Goal: Task Accomplishment & Management: Use online tool/utility

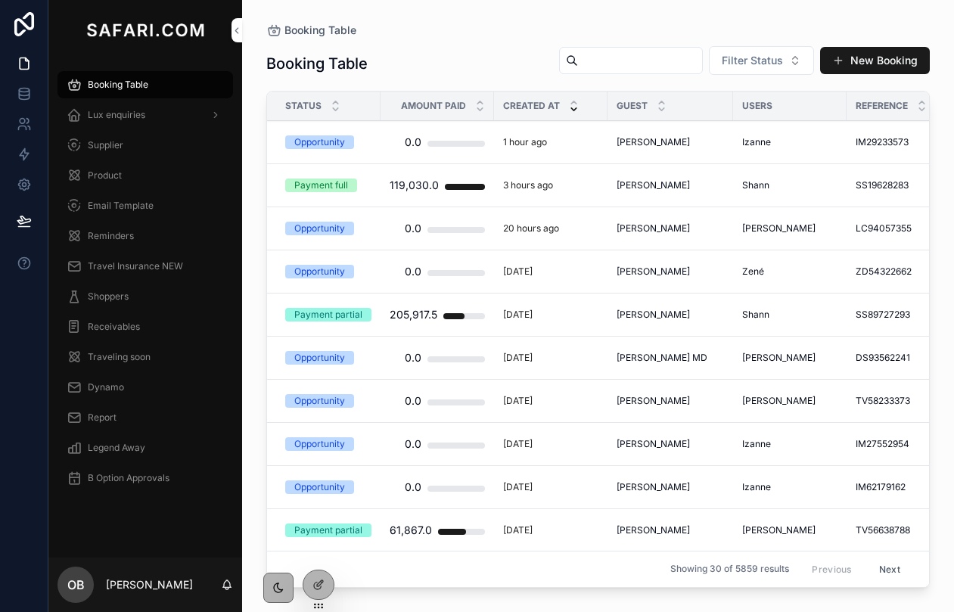
click at [565, 148] on div "1 hour ago" at bounding box center [550, 142] width 95 height 12
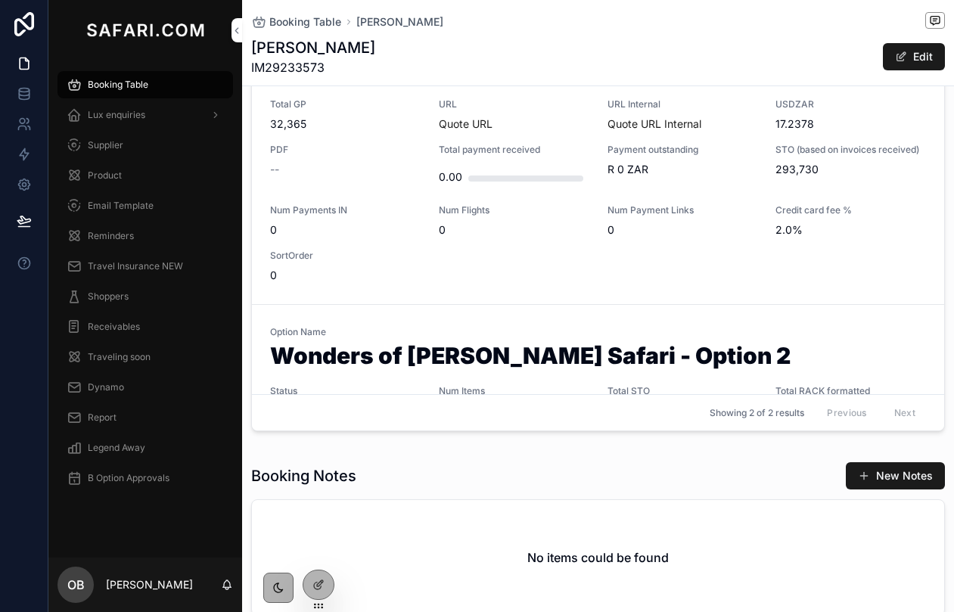
click at [566, 219] on div "Num Flights 0" at bounding box center [514, 220] width 151 height 33
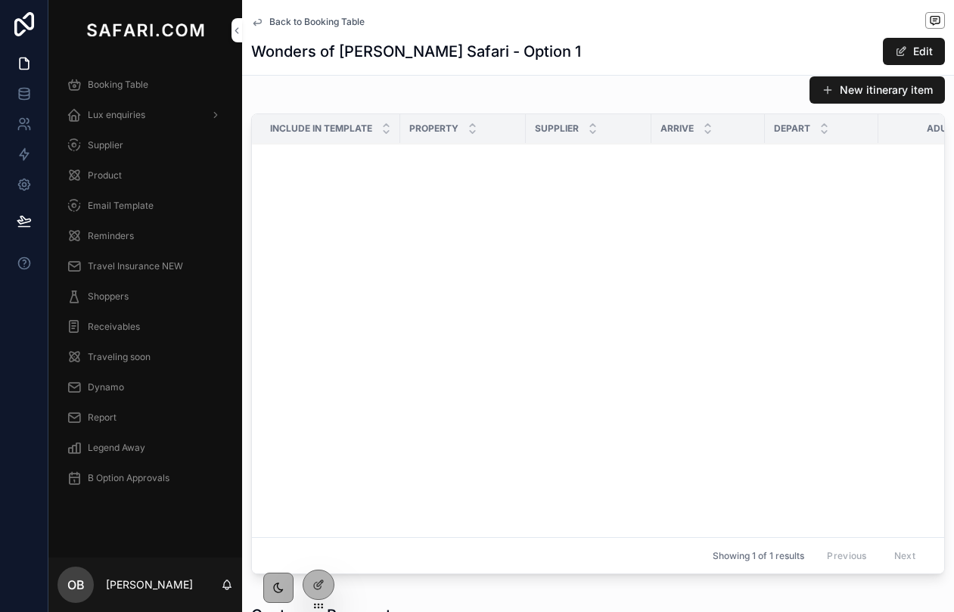
scroll to position [2234, 0]
click at [313, 574] on div at bounding box center [318, 585] width 30 height 29
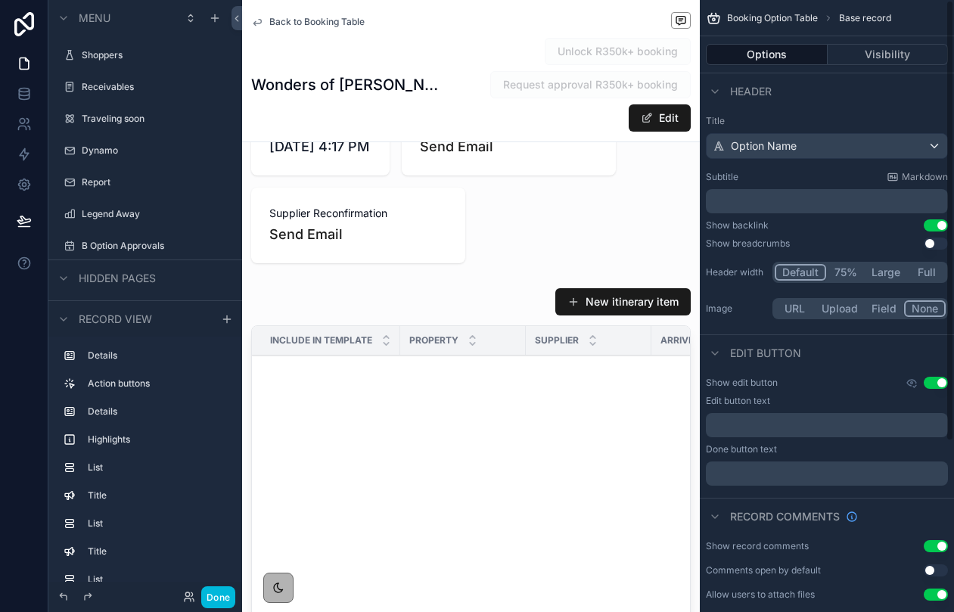
scroll to position [1214, 0]
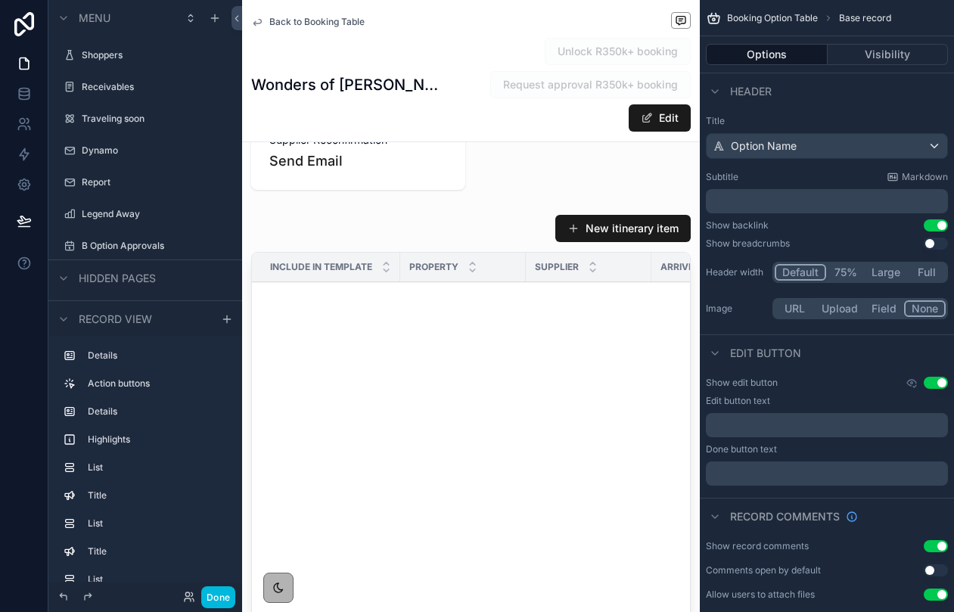
click at [595, 257] on div "scrollable content" at bounding box center [471, 466] width 458 height 517
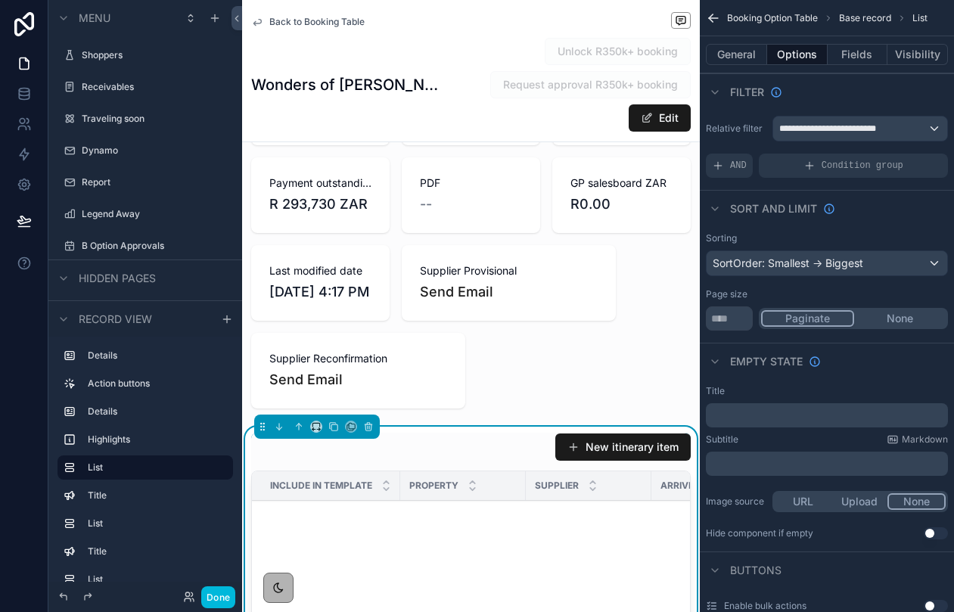
scroll to position [941, 0]
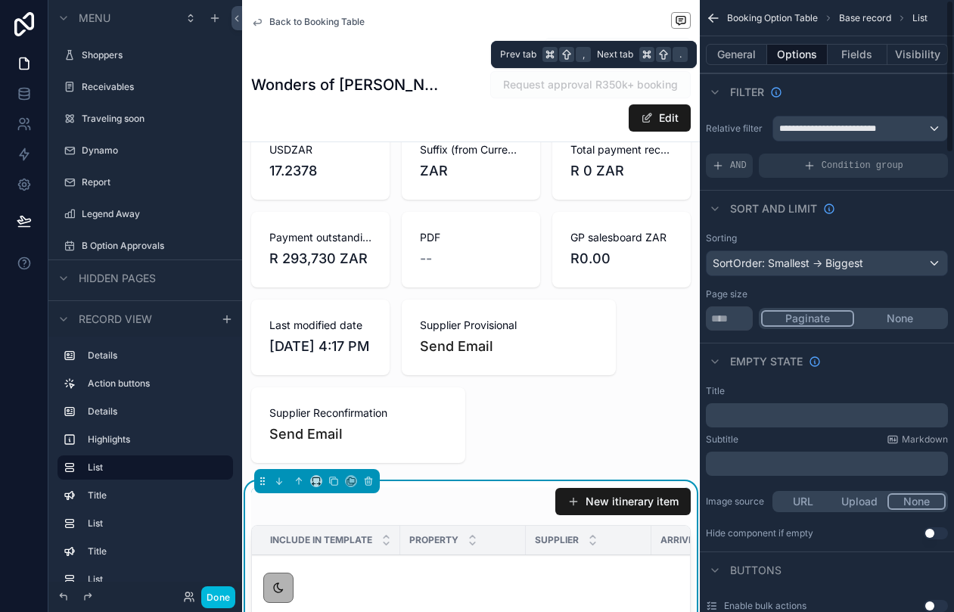
click at [744, 54] on button "General" at bounding box center [736, 54] width 61 height 21
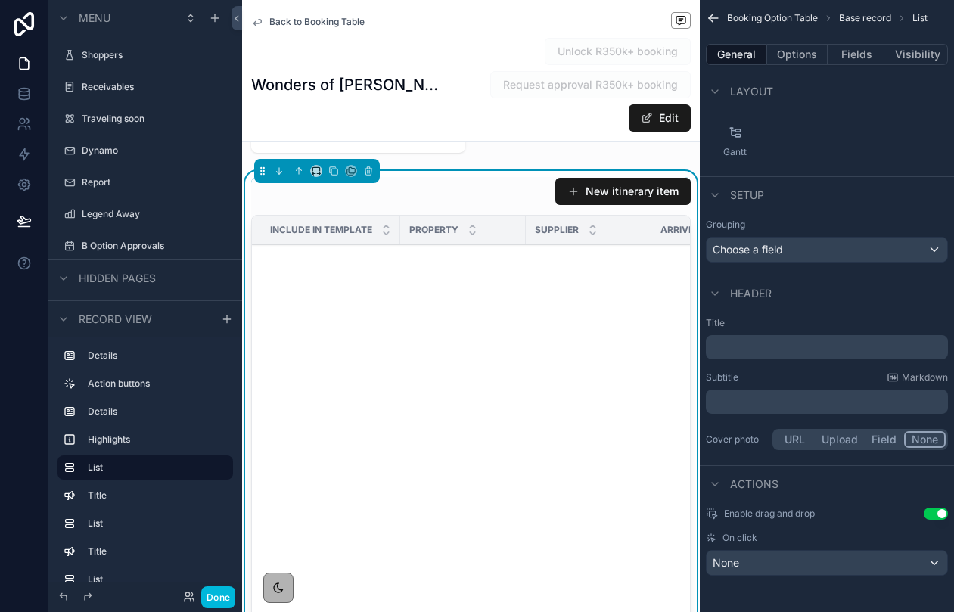
scroll to position [1166, 0]
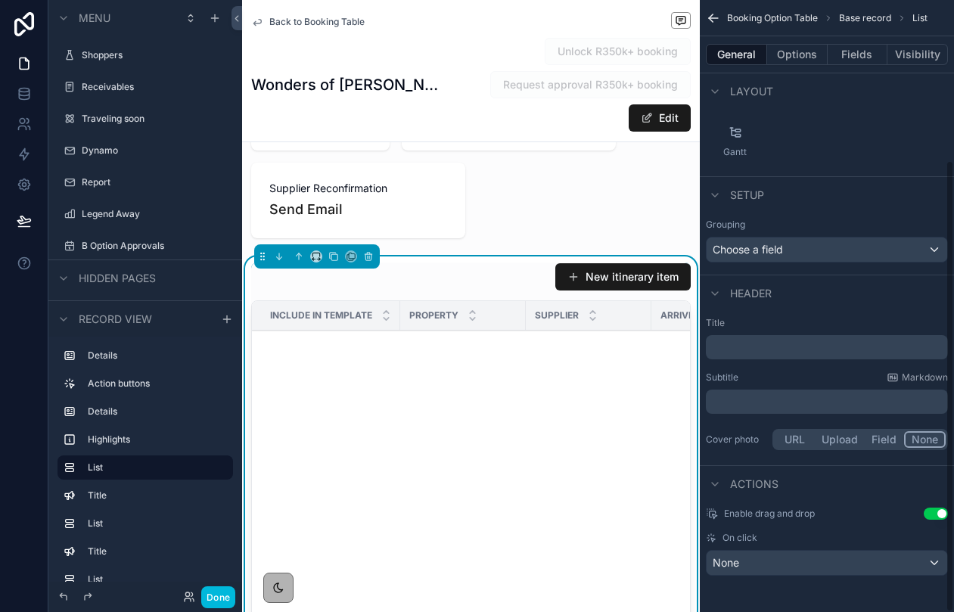
click at [805, 48] on button "Options" at bounding box center [797, 54] width 61 height 21
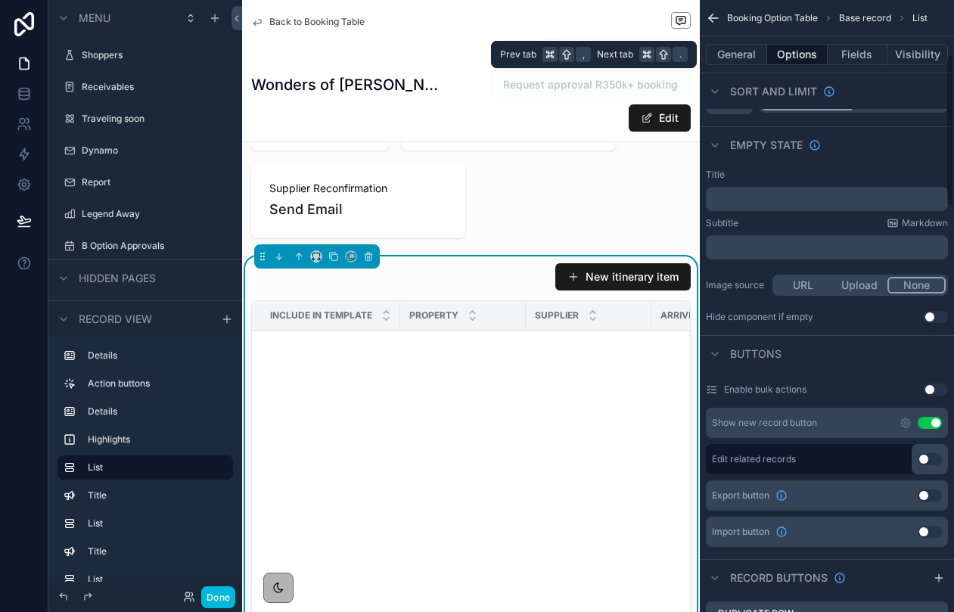
click at [860, 55] on button "Fields" at bounding box center [858, 54] width 61 height 21
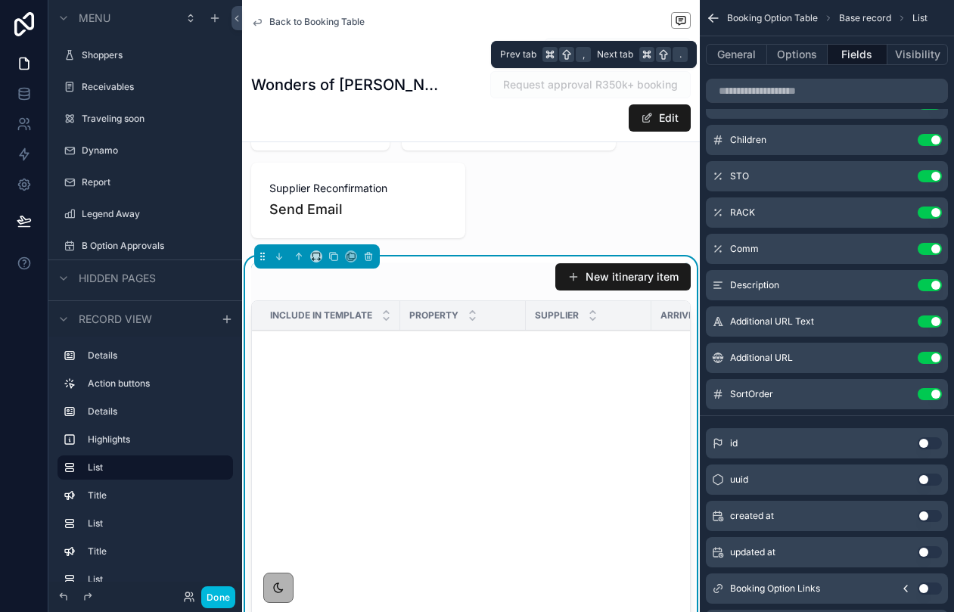
click at [910, 54] on button "Visibility" at bounding box center [918, 54] width 61 height 21
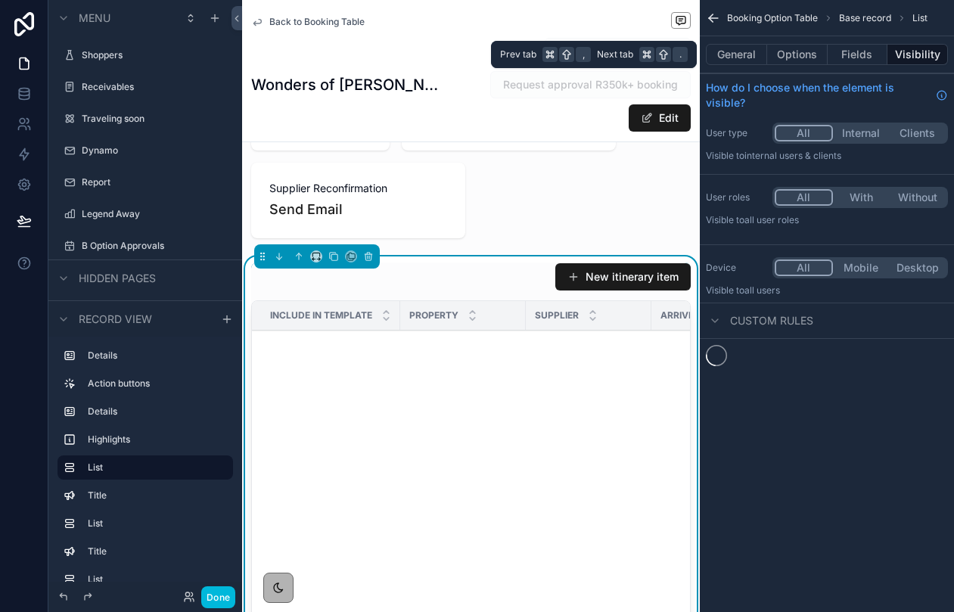
click at [856, 54] on button "Fields" at bounding box center [858, 54] width 61 height 21
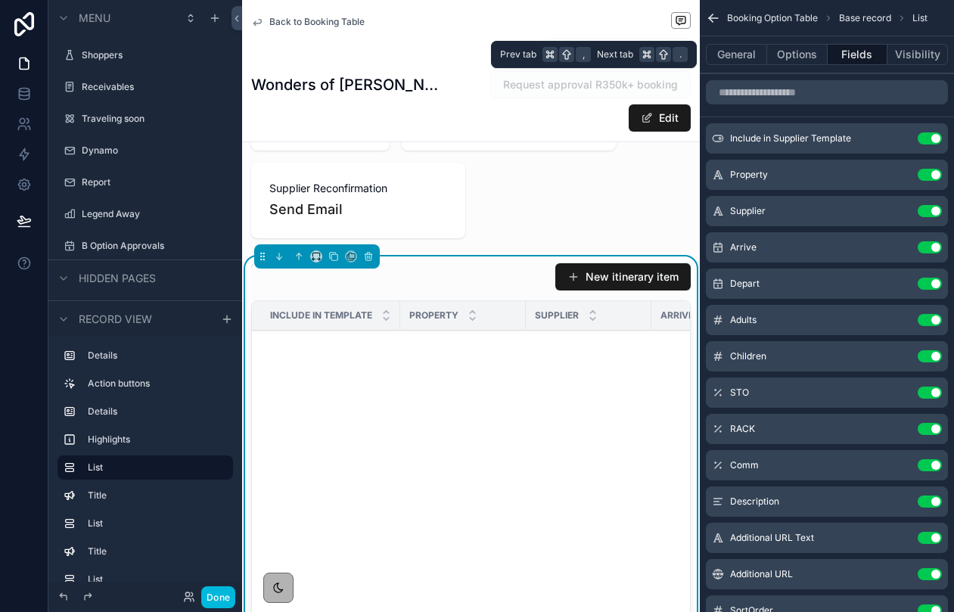
click at [903, 52] on button "Visibility" at bounding box center [918, 54] width 61 height 21
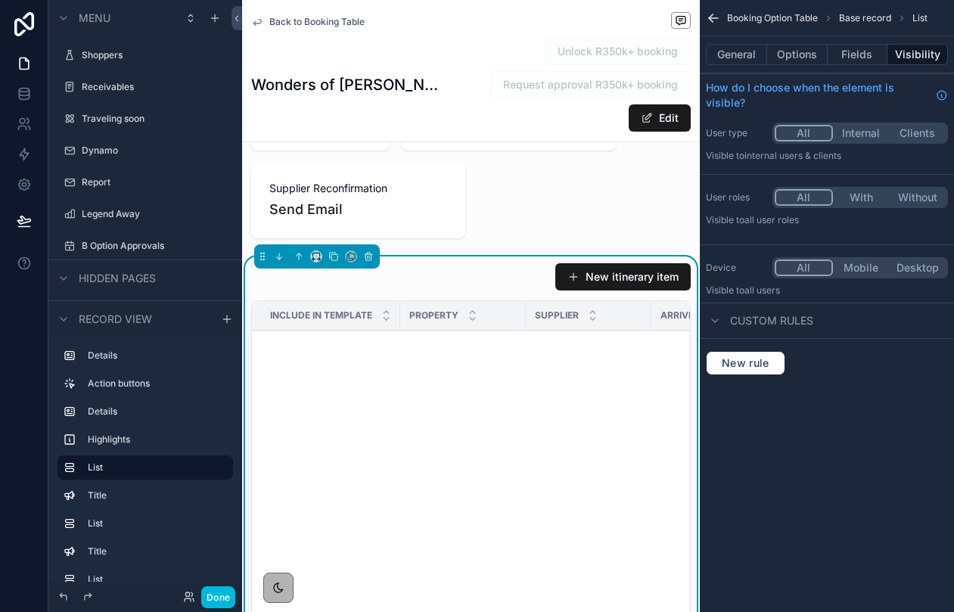
click at [803, 56] on button "Options" at bounding box center [797, 54] width 61 height 21
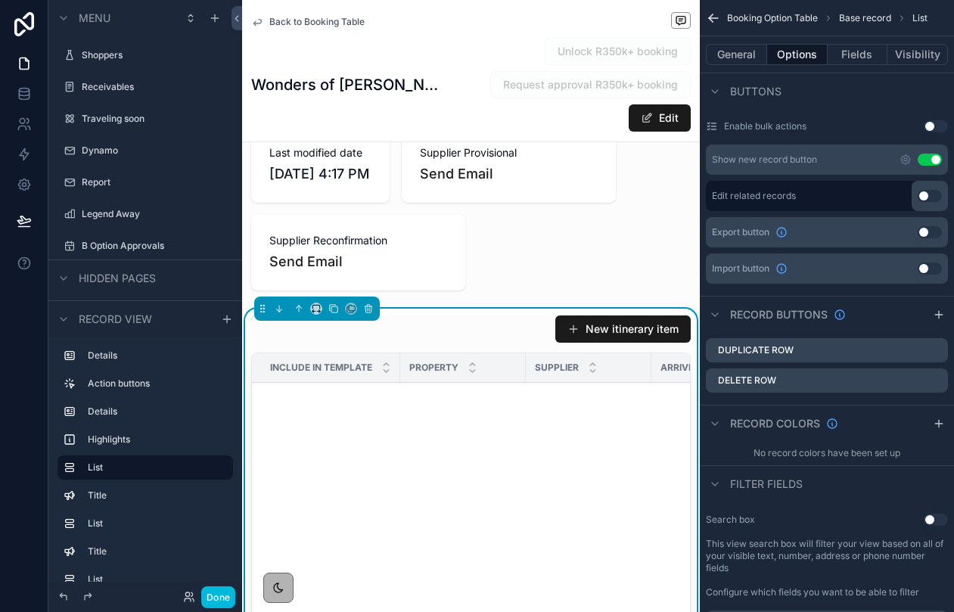
scroll to position [1117, 0]
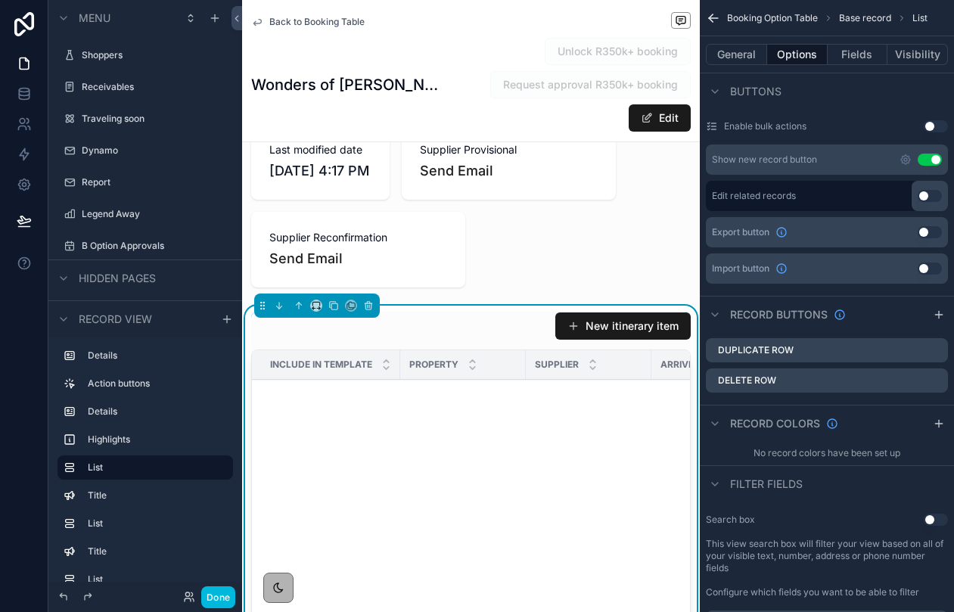
click at [425, 331] on div "New itinerary item Include in template Property Supplier Arrive Depart Adults C…" at bounding box center [471, 564] width 458 height 517
click at [210, 17] on icon "scrollable content" at bounding box center [215, 18] width 12 height 12
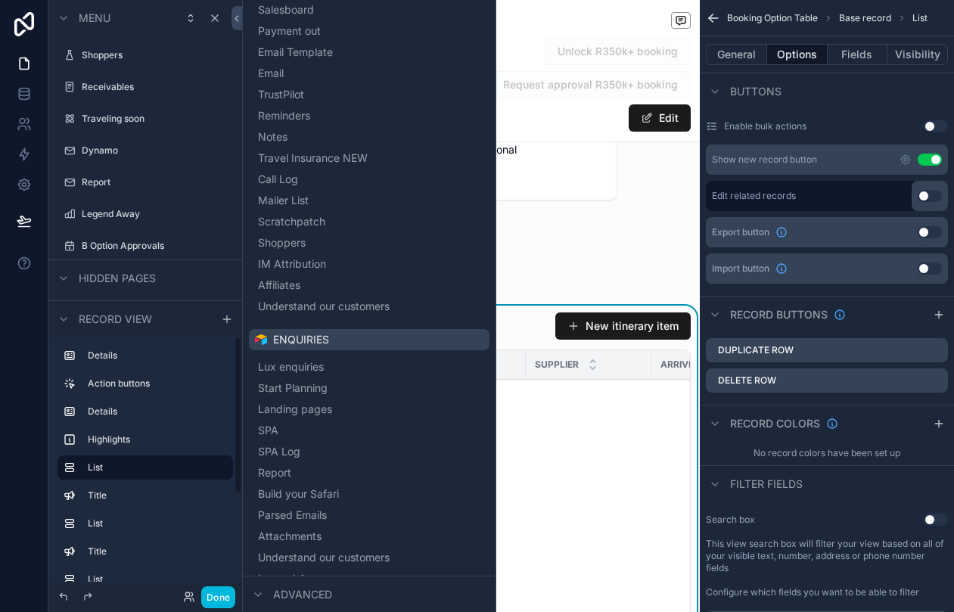
click at [130, 378] on div "Action buttons" at bounding box center [157, 384] width 139 height 12
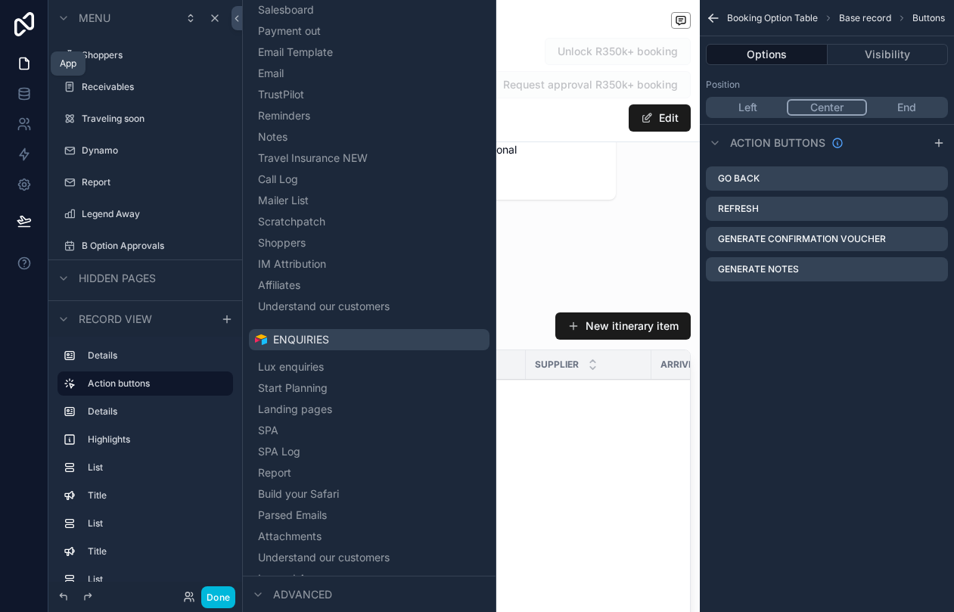
click at [24, 64] on icon at bounding box center [24, 63] width 15 height 15
click at [239, 15] on icon at bounding box center [237, 18] width 11 height 11
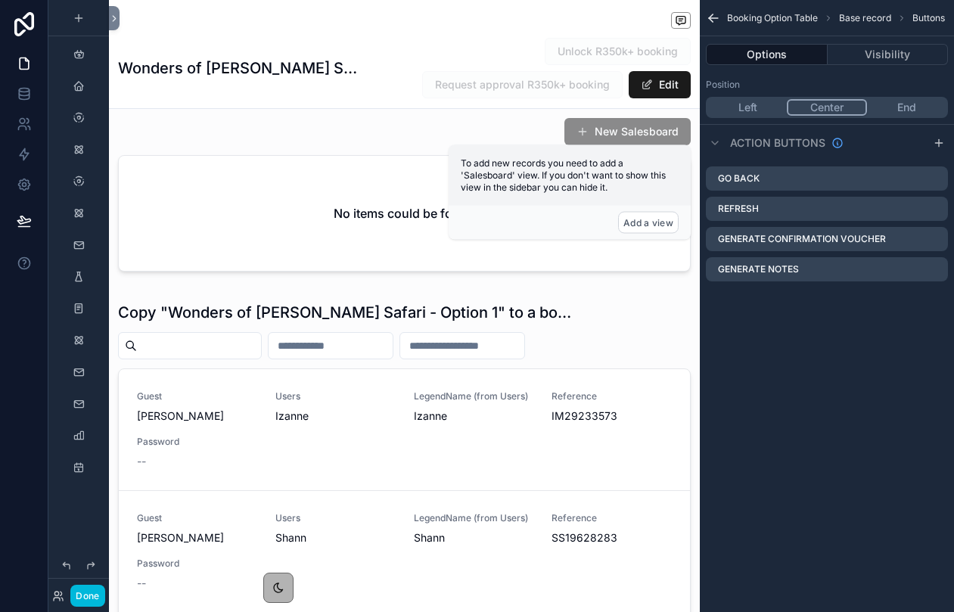
scroll to position [3388, 0]
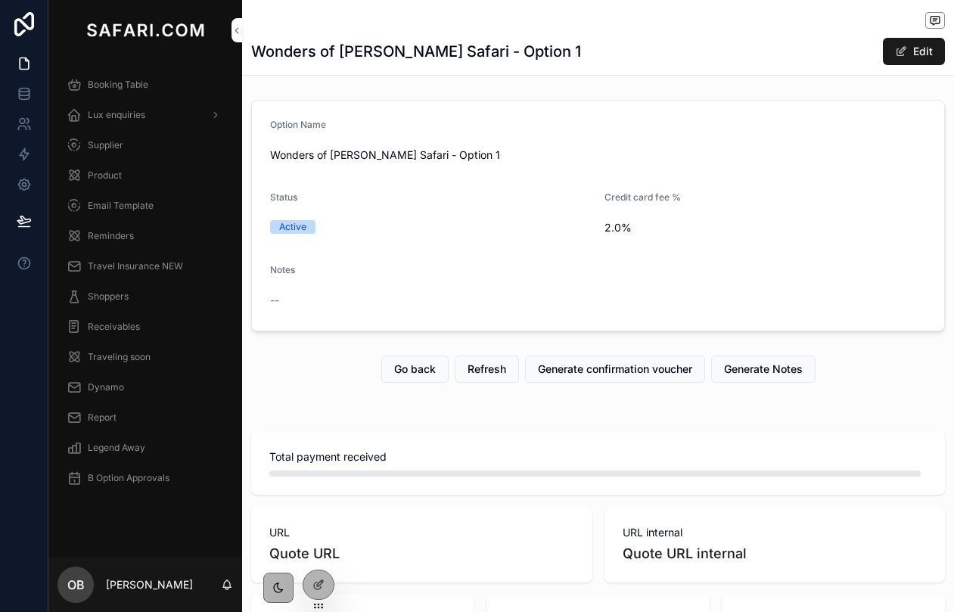
click at [316, 587] on icon at bounding box center [318, 585] width 12 height 12
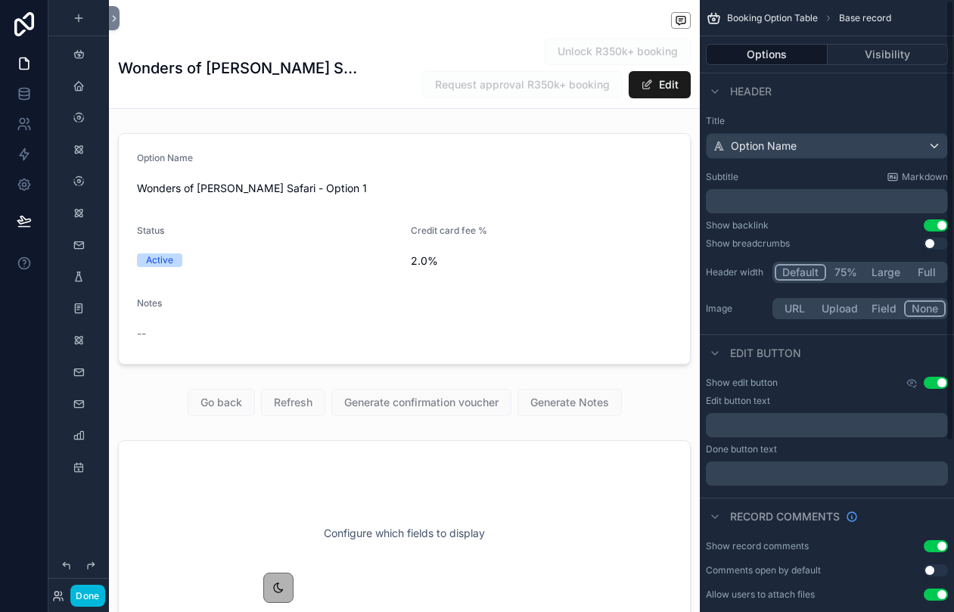
click at [620, 406] on div "scrollable content" at bounding box center [404, 402] width 591 height 39
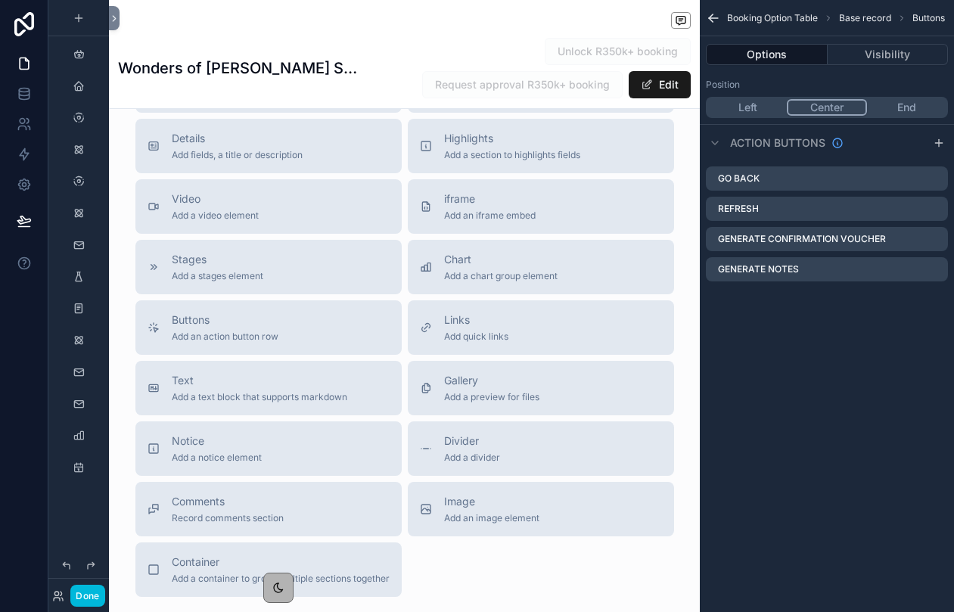
scroll to position [3281, 0]
click at [293, 306] on button "Buttons Add an action button row" at bounding box center [268, 328] width 266 height 54
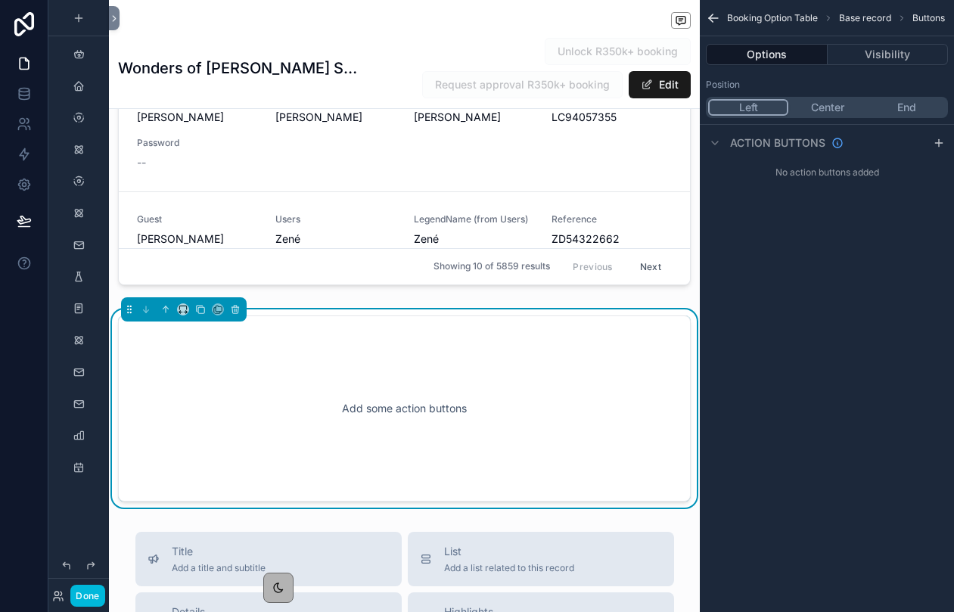
scroll to position [2928, 0]
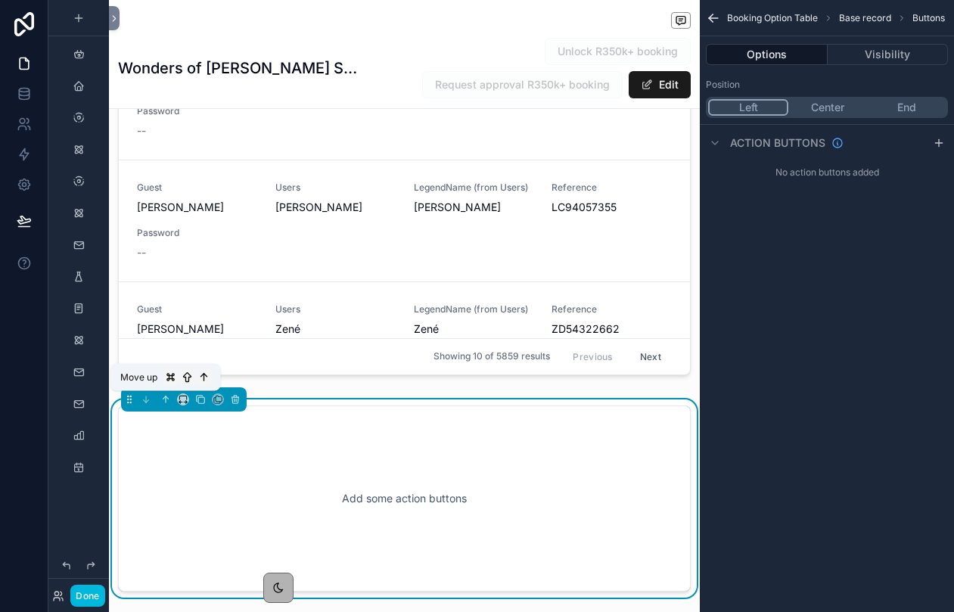
click at [163, 402] on icon "scrollable content" at bounding box center [165, 399] width 11 height 11
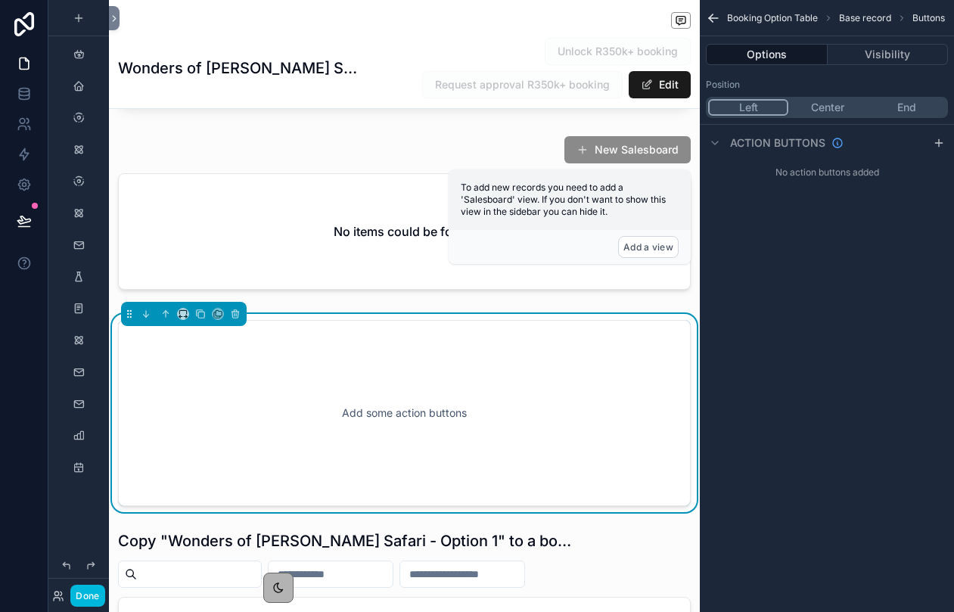
scroll to position [2450, 0]
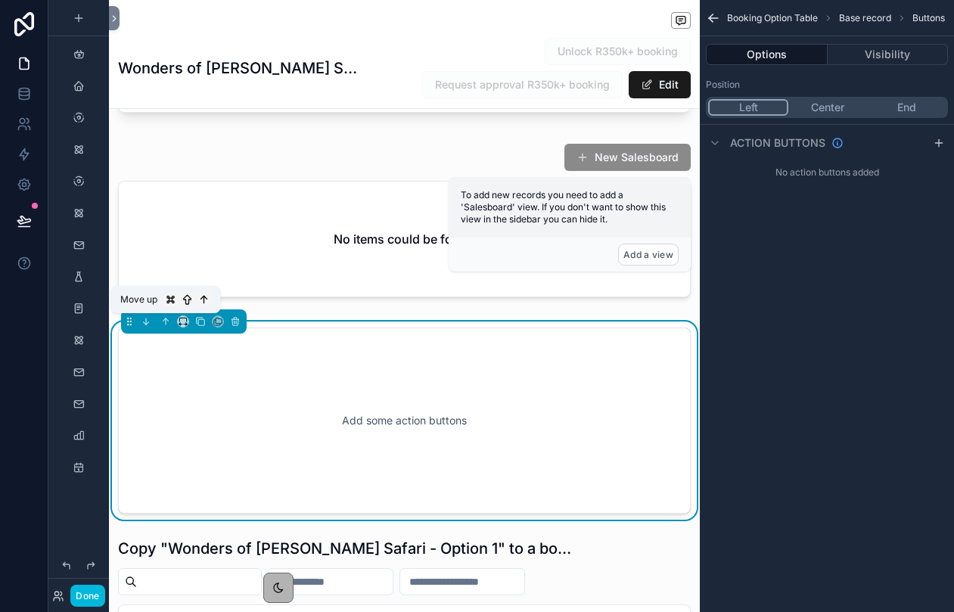
click at [166, 324] on icon "scrollable content" at bounding box center [166, 322] width 0 height 6
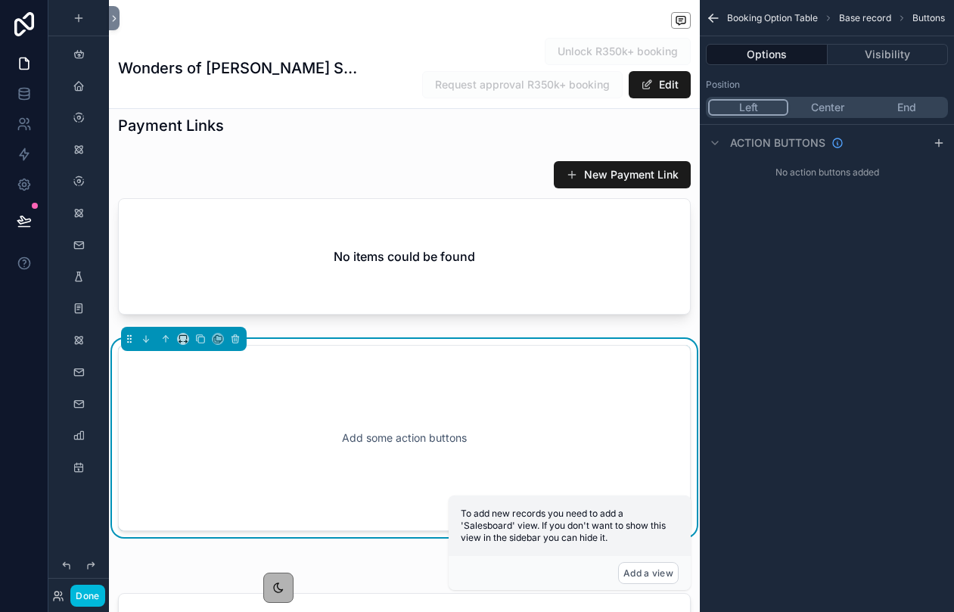
scroll to position [2208, 0]
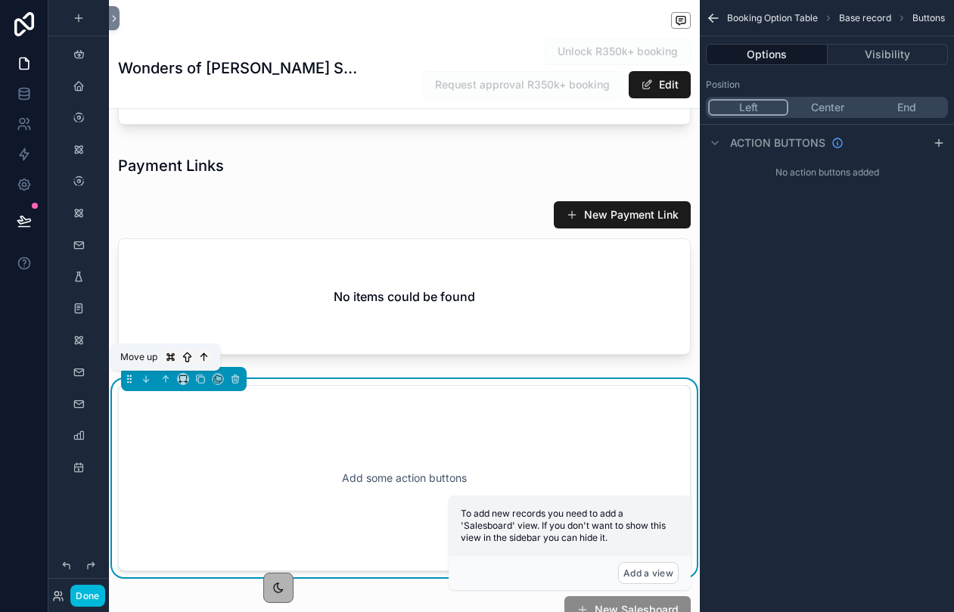
click at [169, 376] on icon "scrollable content" at bounding box center [165, 379] width 11 height 11
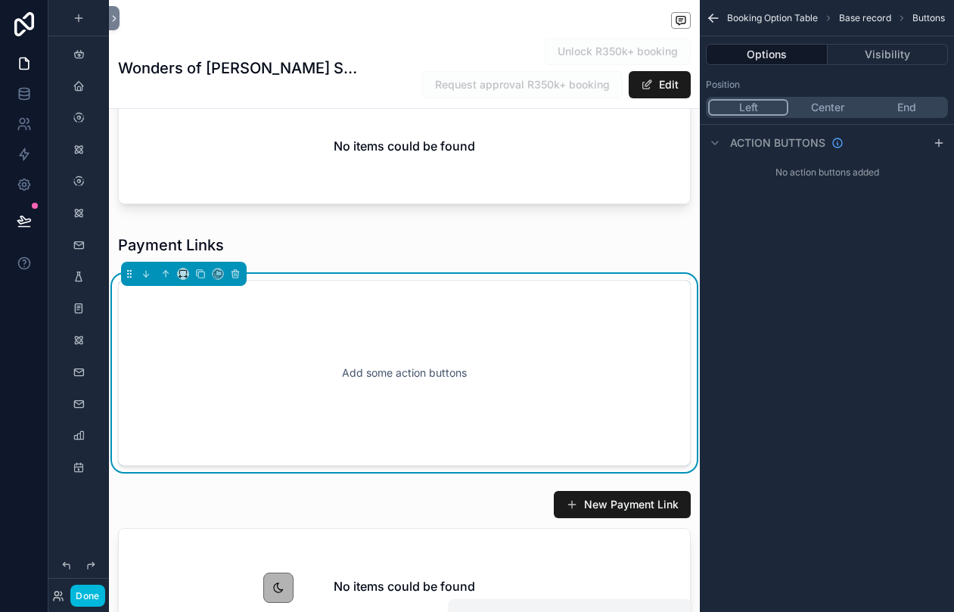
scroll to position [2104, 0]
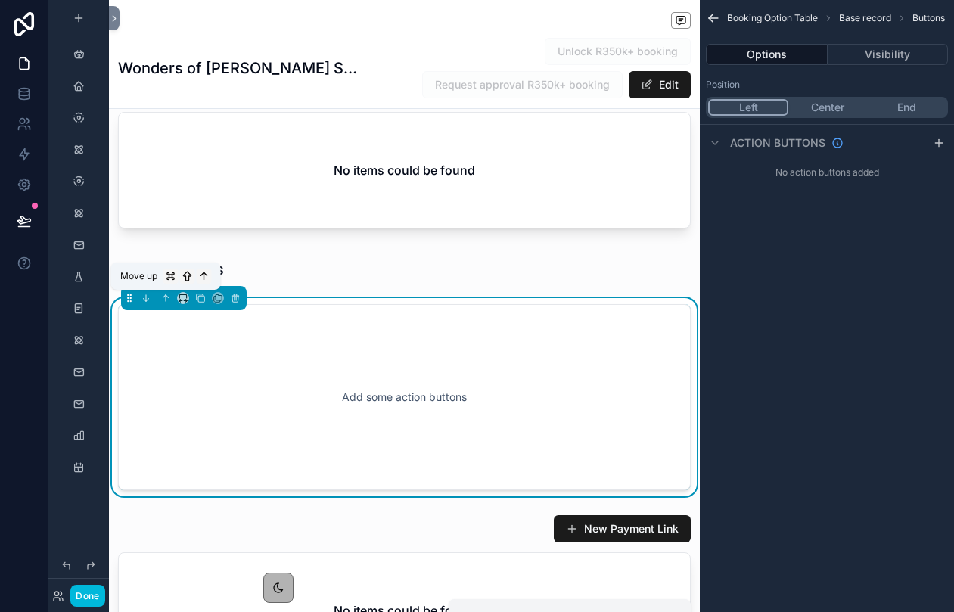
click at [166, 295] on icon "scrollable content" at bounding box center [167, 296] width 3 height 3
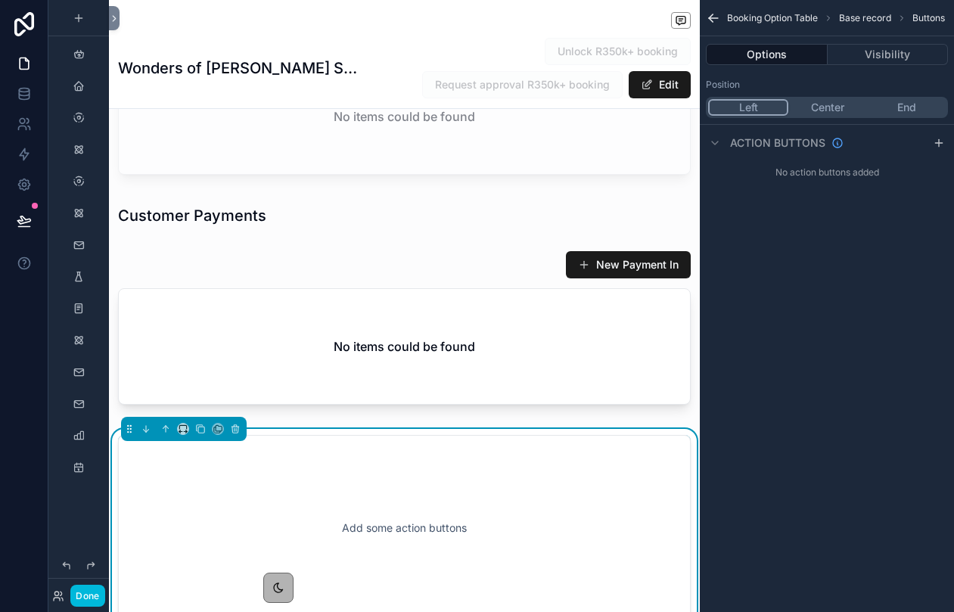
scroll to position [1929, 0]
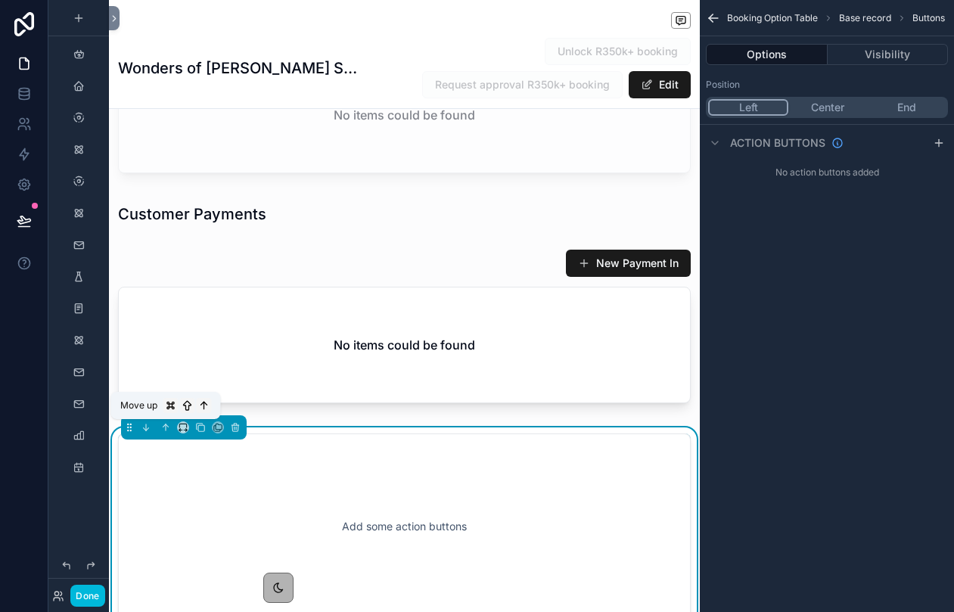
click at [164, 429] on icon "scrollable content" at bounding box center [165, 427] width 11 height 11
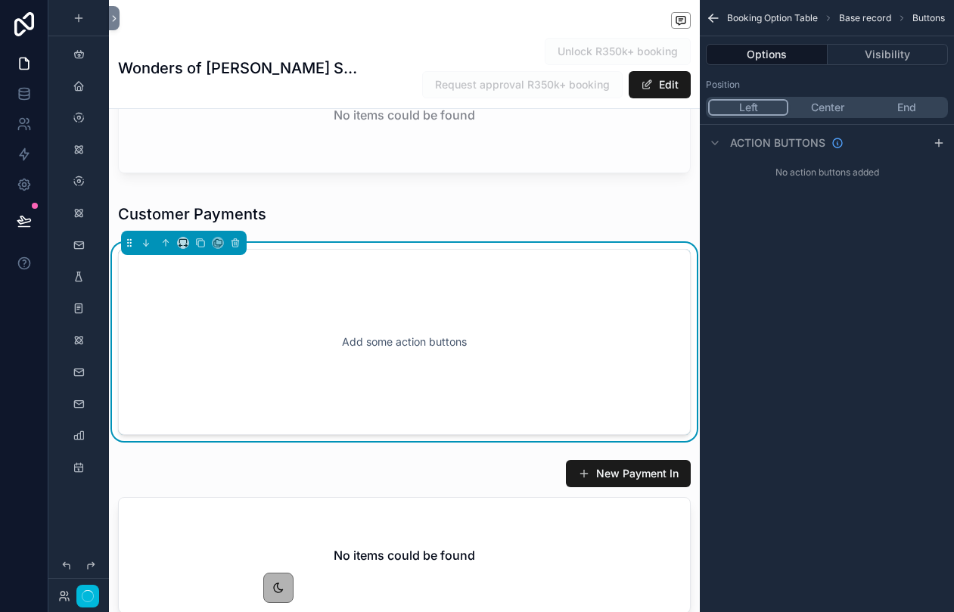
click at [164, 429] on div "Add some action buttons" at bounding box center [404, 342] width 573 height 186
click at [167, 245] on icon "scrollable content" at bounding box center [165, 243] width 11 height 11
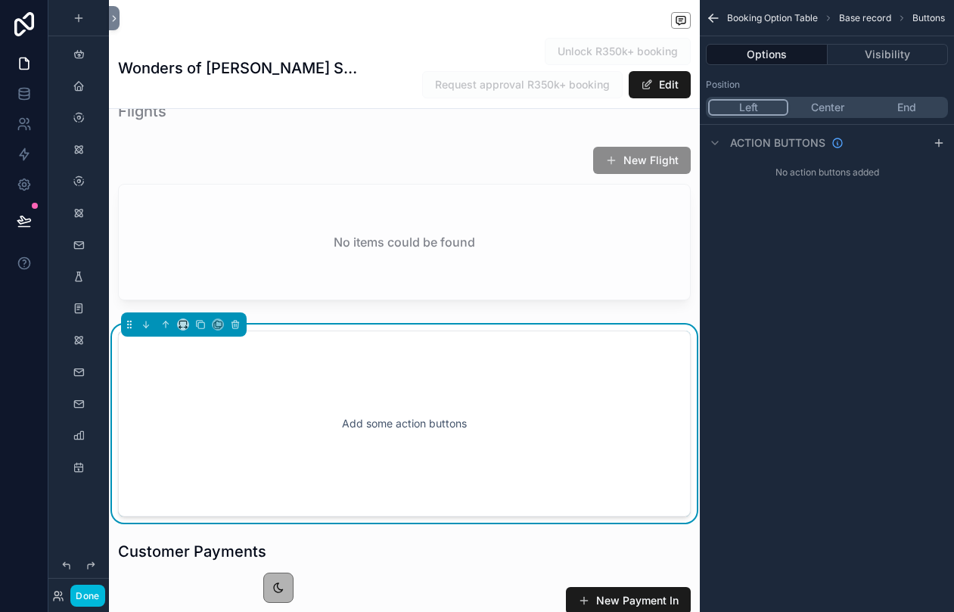
scroll to position [1796, 0]
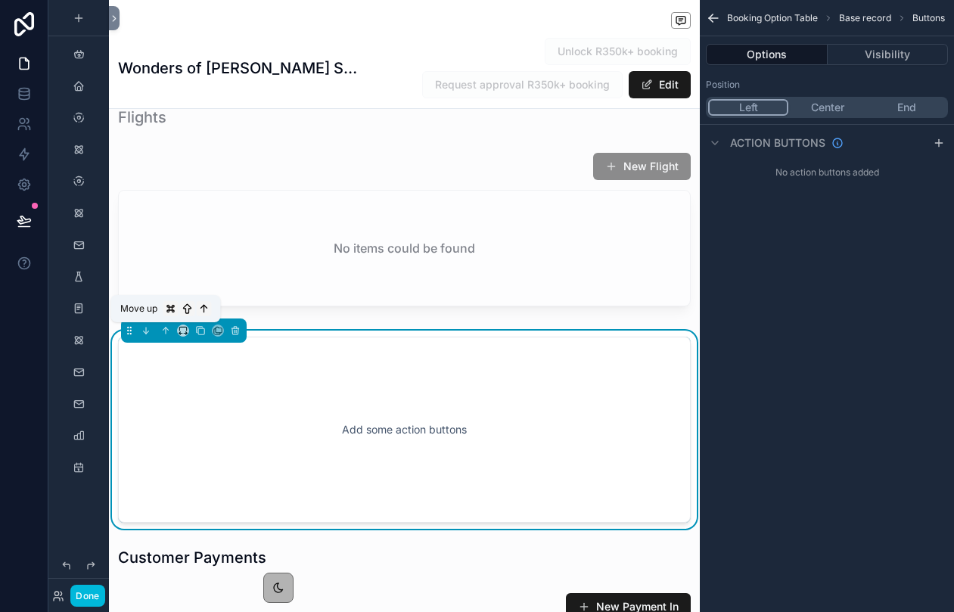
click at [169, 328] on icon "scrollable content" at bounding box center [165, 330] width 11 height 11
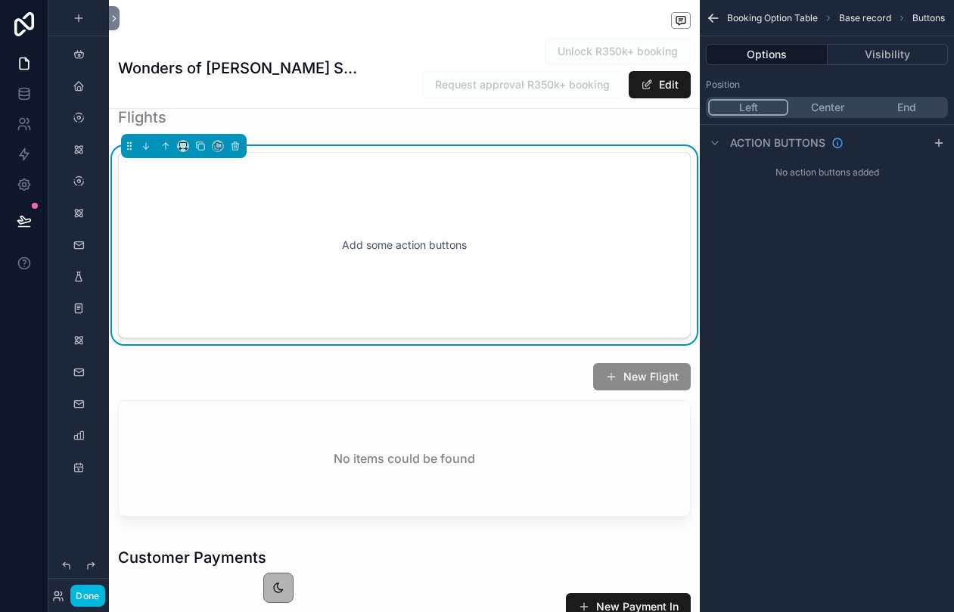
scroll to position [1590, 0]
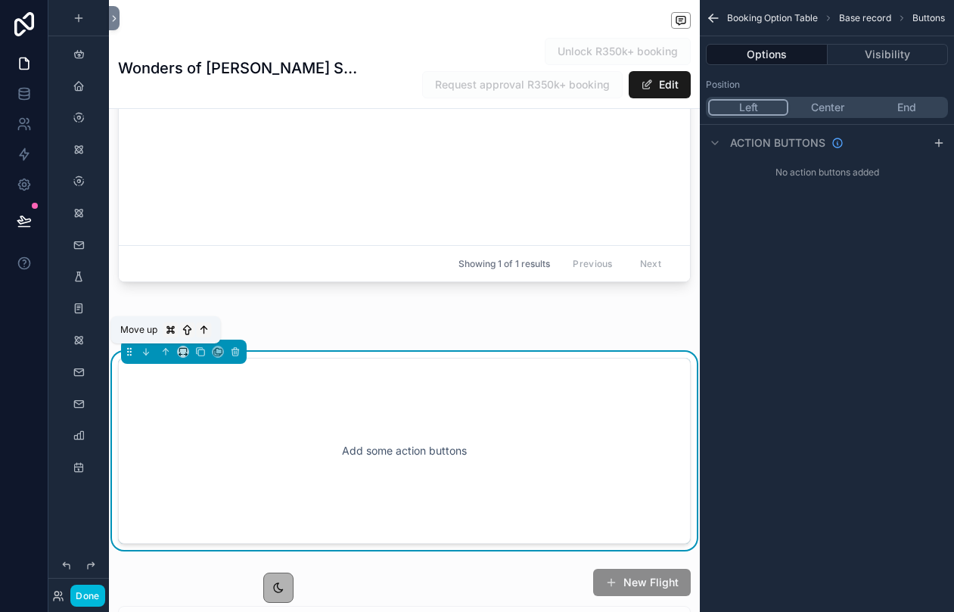
click at [165, 349] on icon "scrollable content" at bounding box center [164, 350] width 3 height 3
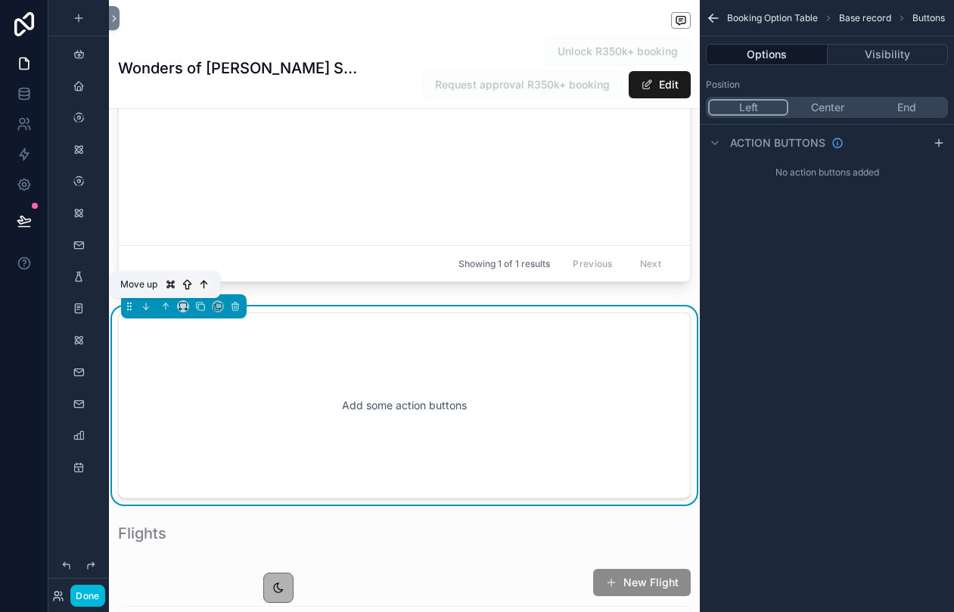
click at [169, 309] on icon "scrollable content" at bounding box center [165, 306] width 11 height 11
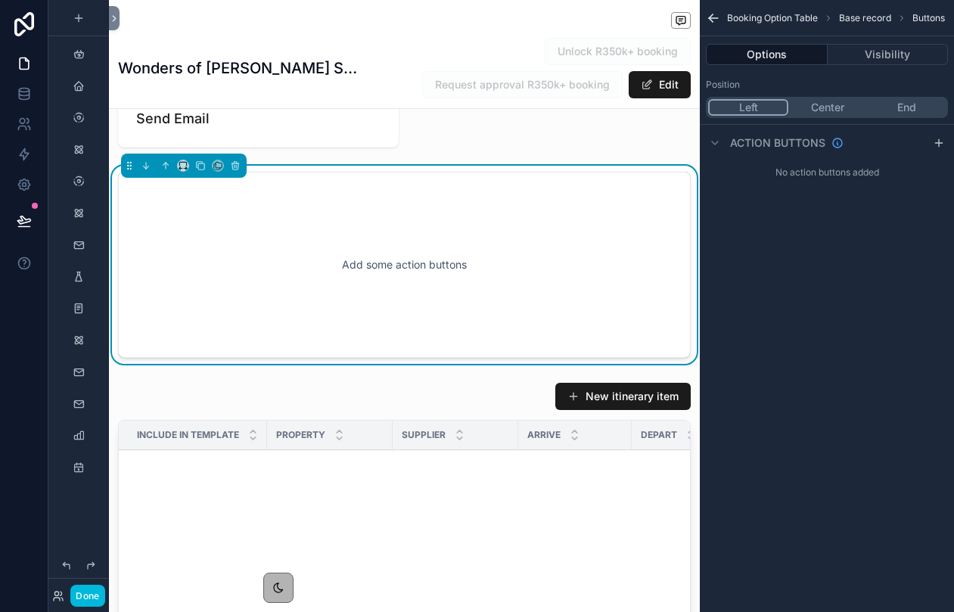
scroll to position [1102, 0]
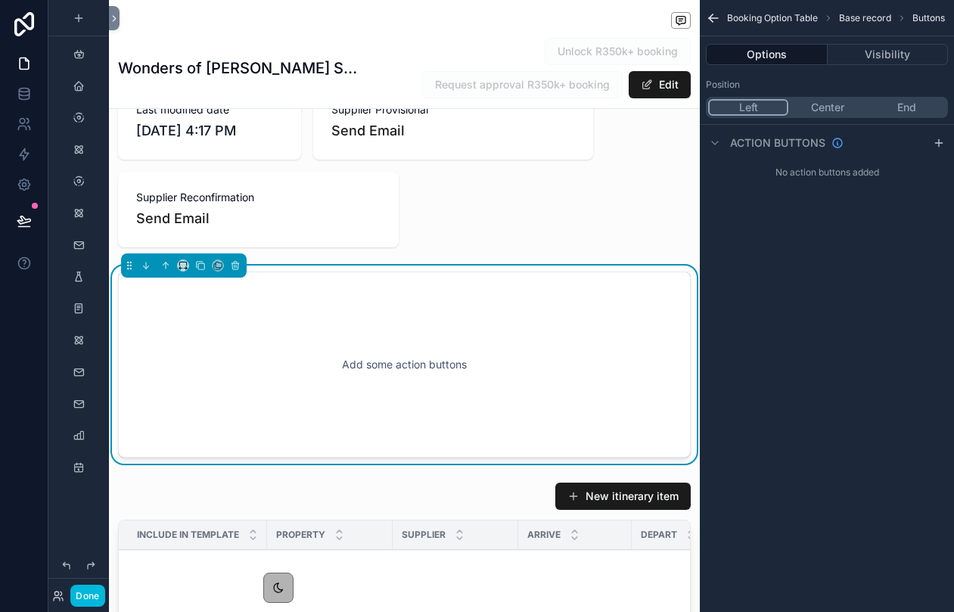
click at [928, 147] on div "Action buttons" at bounding box center [827, 142] width 254 height 36
click at [939, 145] on icon "scrollable content" at bounding box center [939, 143] width 12 height 12
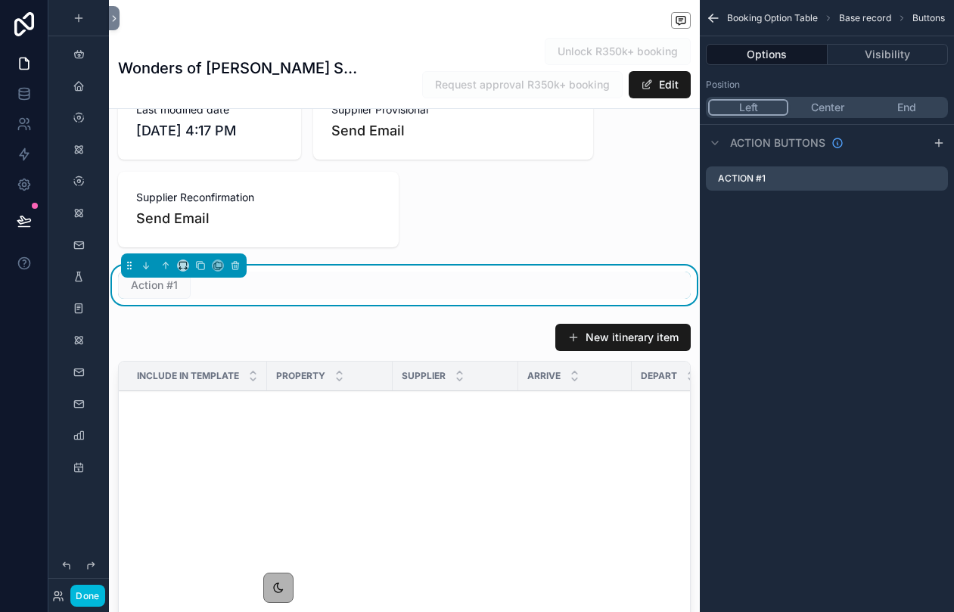
click at [805, 173] on div "Action #1" at bounding box center [827, 178] width 242 height 24
click at [0, 0] on icon "scrollable content" at bounding box center [0, 0] width 0 height 0
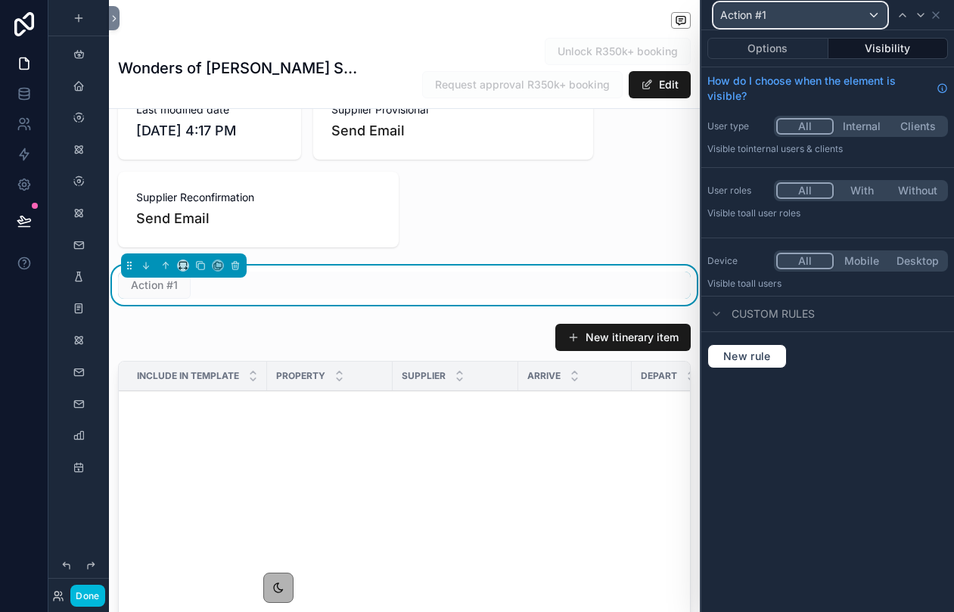
click at [784, 11] on div "Action #1" at bounding box center [800, 15] width 173 height 24
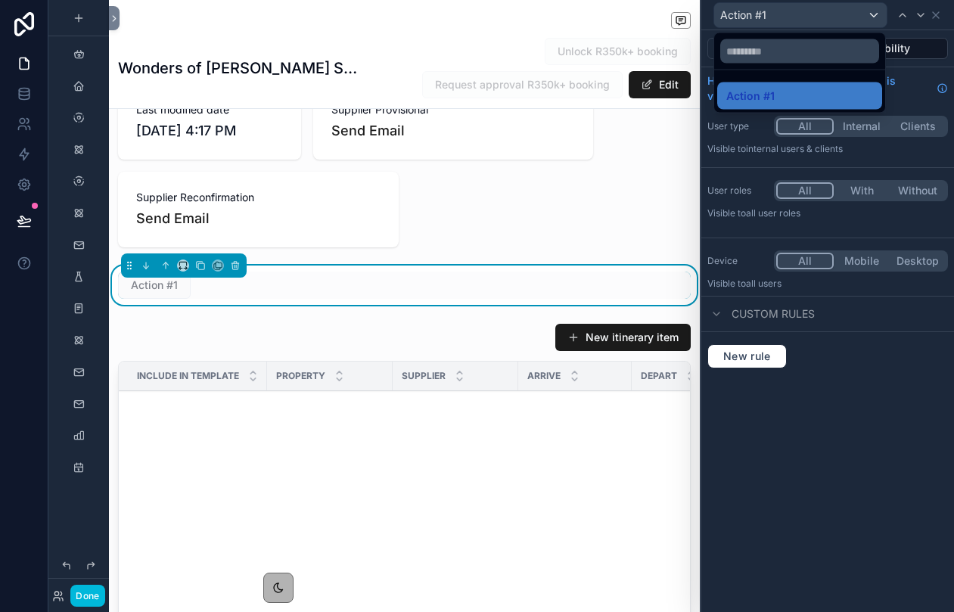
click at [775, 95] on div "Action #1" at bounding box center [799, 96] width 147 height 18
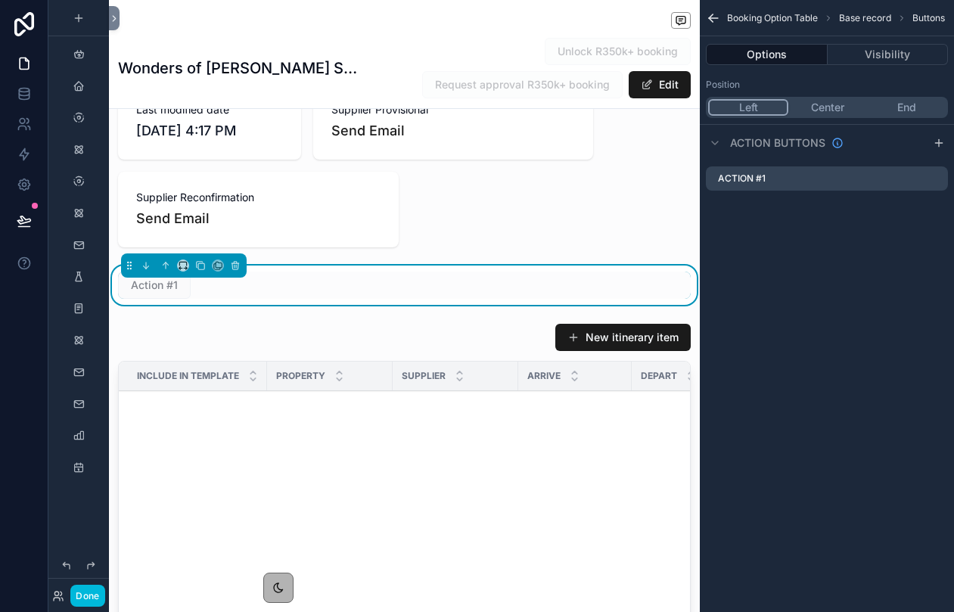
click at [760, 184] on label "Action #1" at bounding box center [742, 179] width 48 height 12
click at [760, 182] on label "Action #1" at bounding box center [742, 179] width 48 height 12
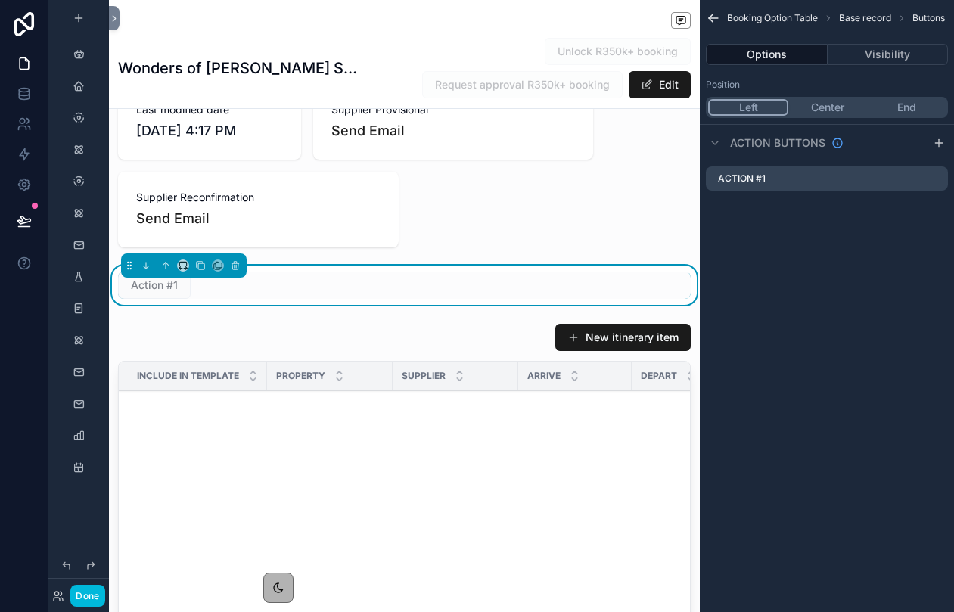
click at [0, 0] on icon "scrollable content" at bounding box center [0, 0] width 0 height 0
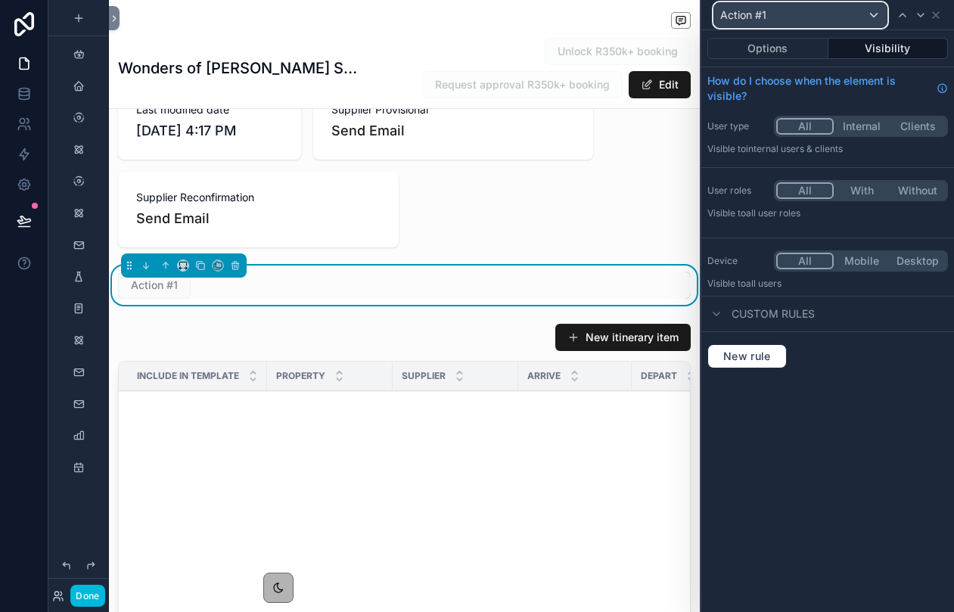
click at [770, 13] on div "Action #1" at bounding box center [800, 15] width 173 height 24
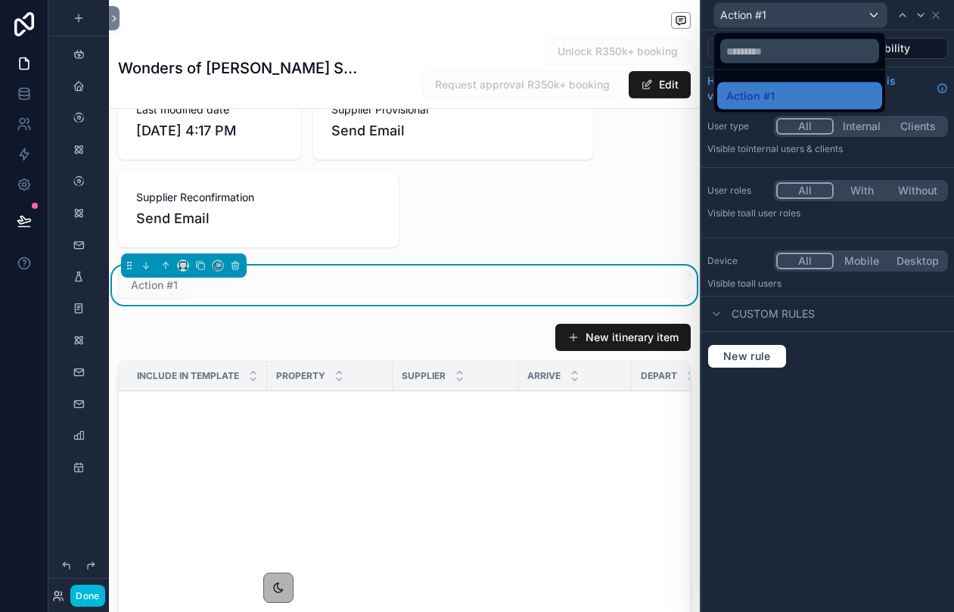
click at [770, 93] on span "Action #1" at bounding box center [750, 96] width 48 height 18
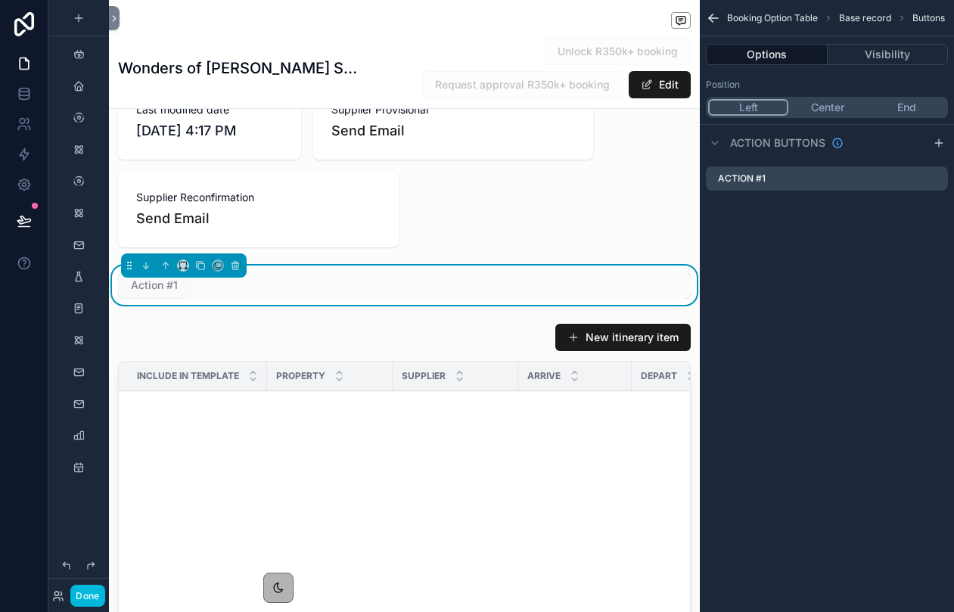
click at [165, 289] on span "Action #1" at bounding box center [154, 285] width 73 height 27
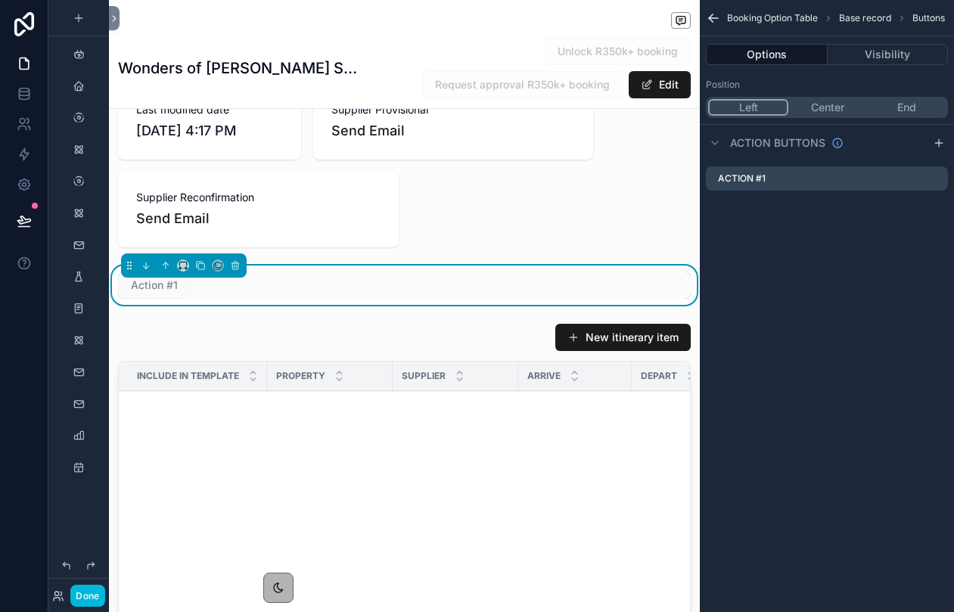
click at [0, 0] on icon "scrollable content" at bounding box center [0, 0] width 0 height 0
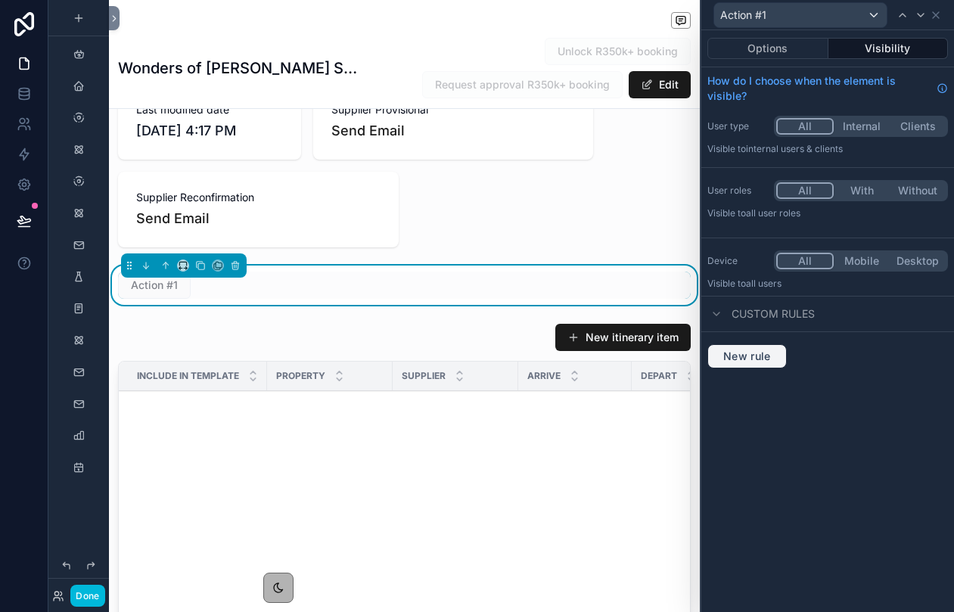
click at [754, 354] on span "New rule" at bounding box center [747, 357] width 60 height 14
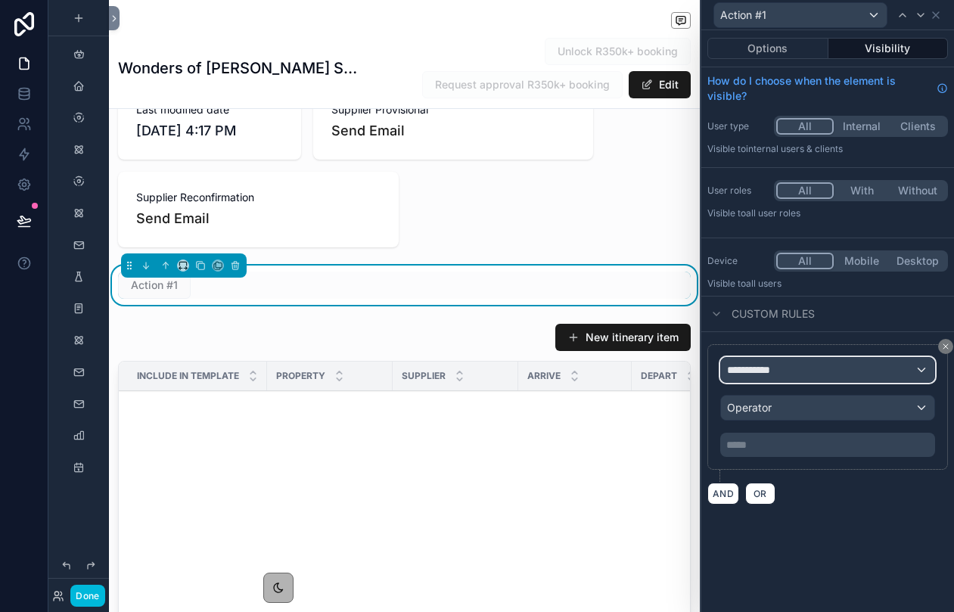
click at [779, 379] on div "**********" at bounding box center [827, 370] width 213 height 24
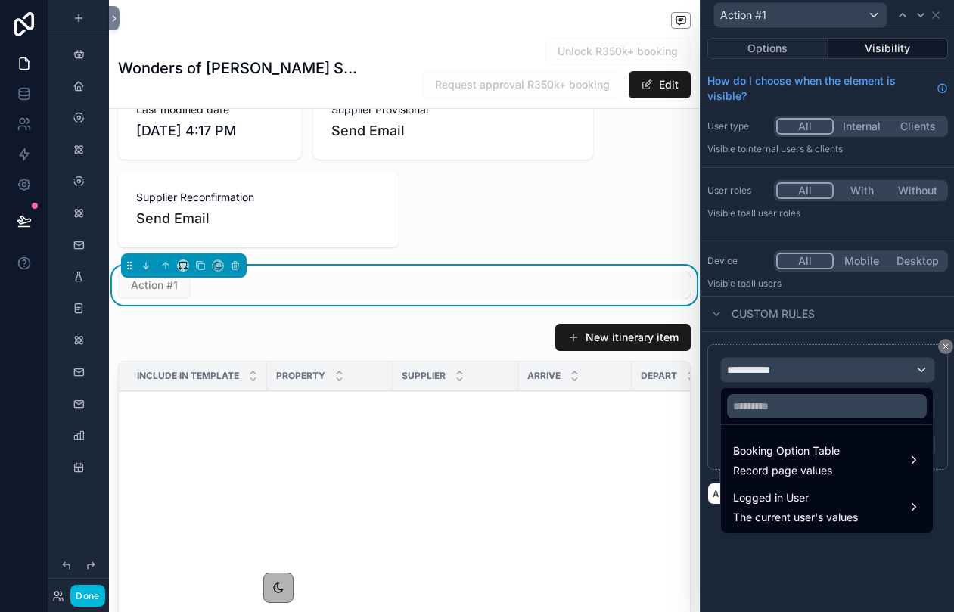
click at [779, 378] on div at bounding box center [827, 306] width 253 height 612
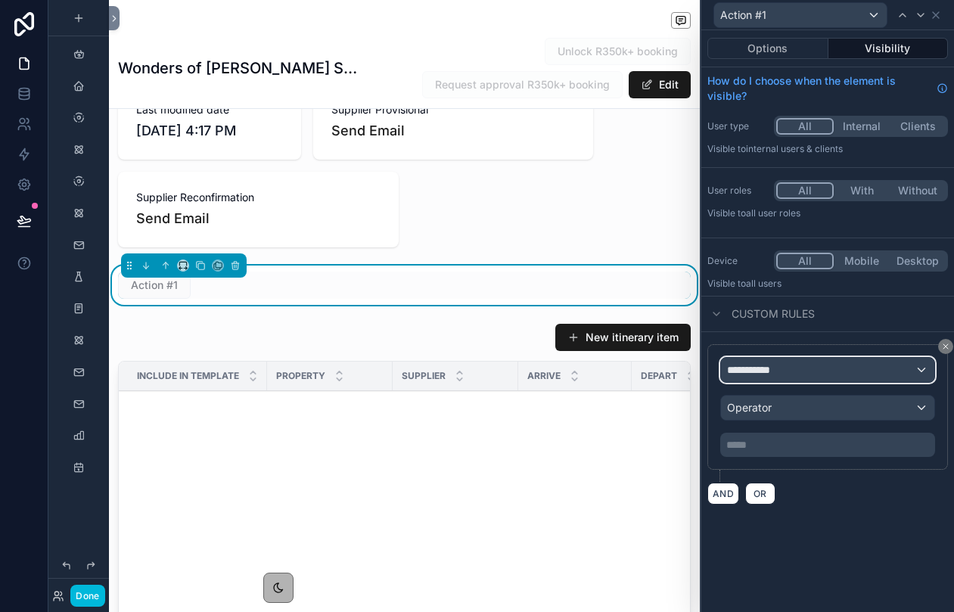
click at [779, 378] on div "**********" at bounding box center [827, 370] width 213 height 24
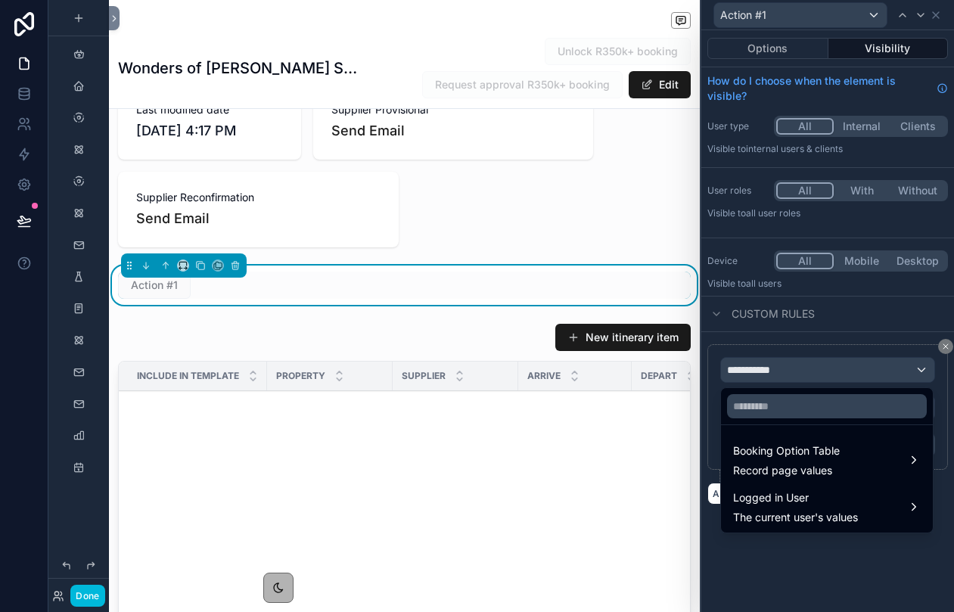
click at [791, 437] on div "Booking Option Table Record page values" at bounding box center [827, 459] width 206 height 45
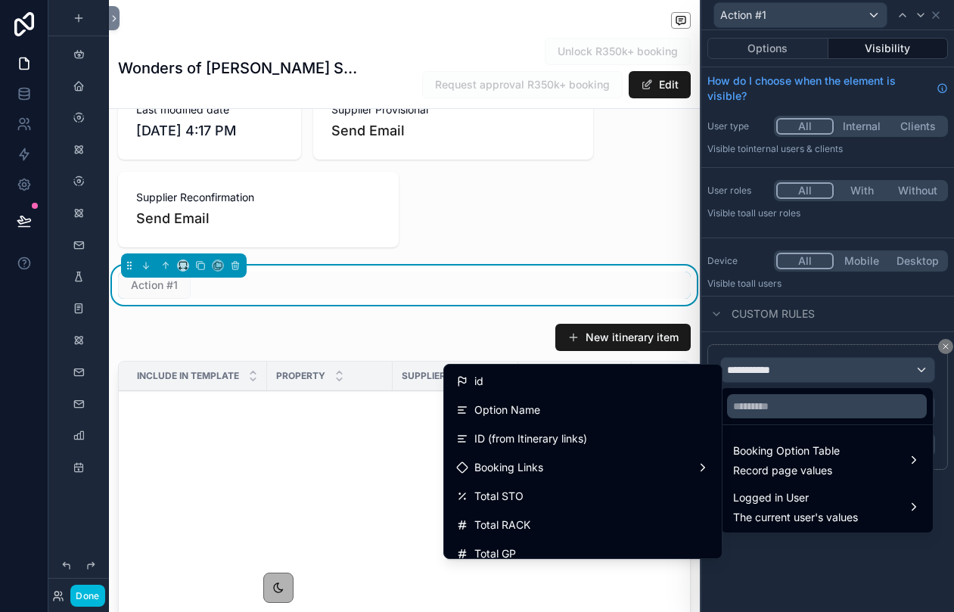
click at [792, 51] on div at bounding box center [827, 306] width 253 height 612
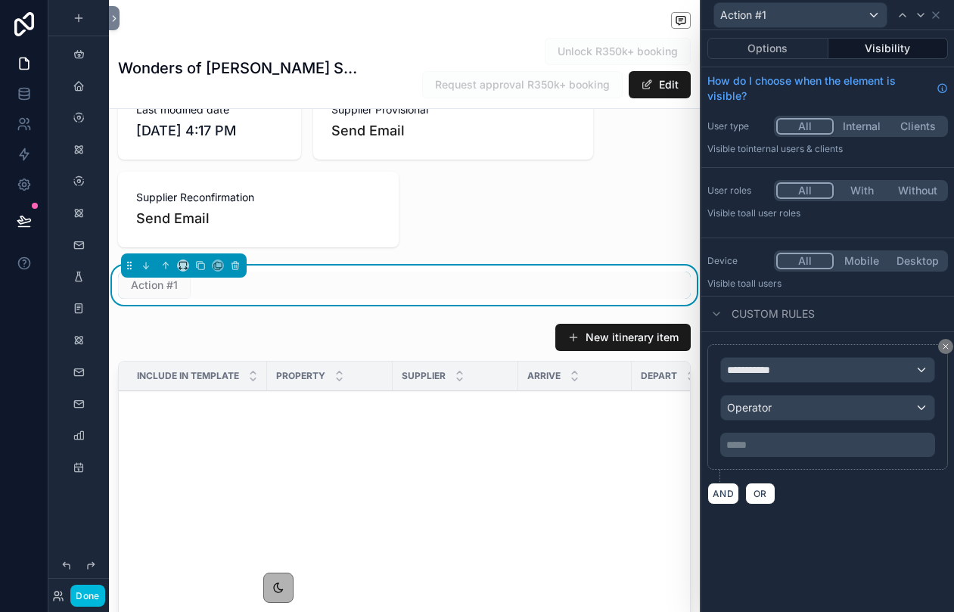
click at [792, 51] on button "Options" at bounding box center [767, 48] width 121 height 21
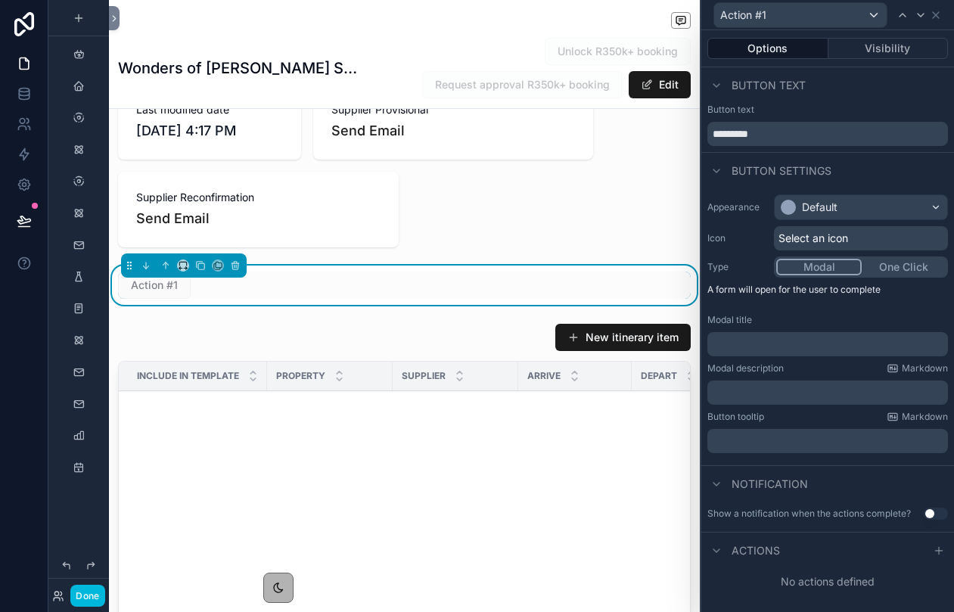
click at [763, 546] on span "Actions" at bounding box center [756, 550] width 48 height 15
click at [744, 549] on span "Actions" at bounding box center [756, 550] width 48 height 15
click at [941, 551] on icon at bounding box center [939, 551] width 12 height 12
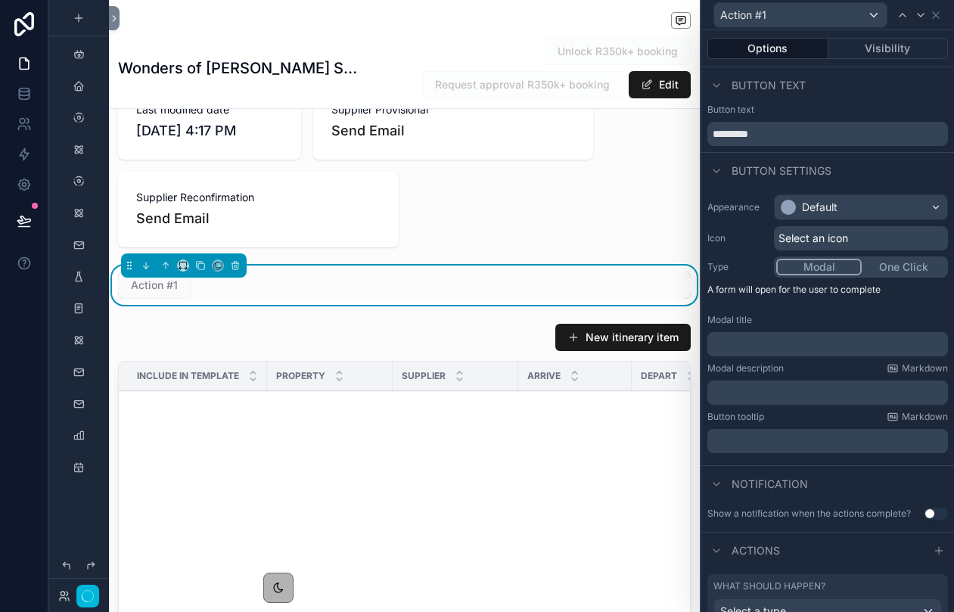
scroll to position [63, 0]
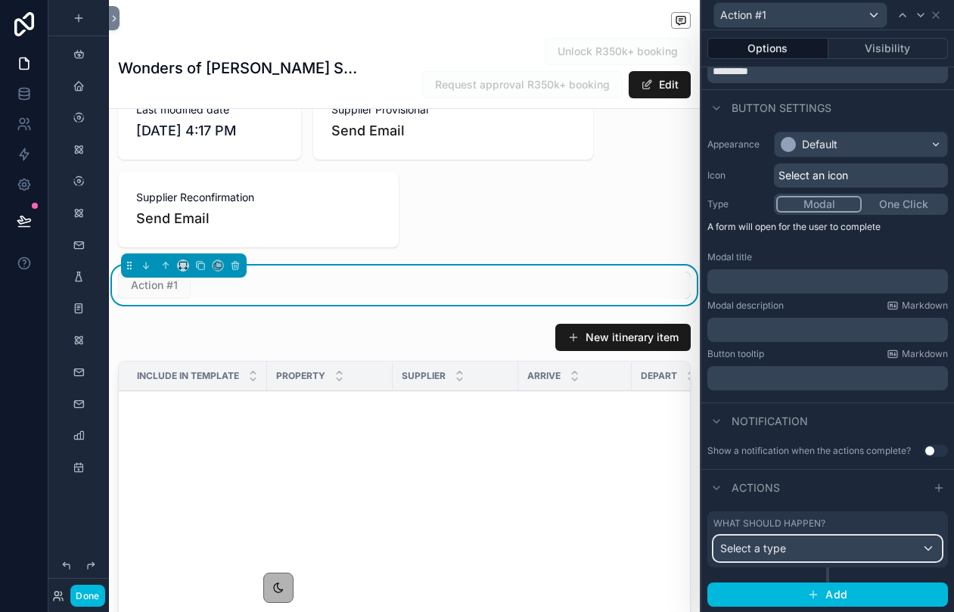
click at [791, 546] on div "Select a type" at bounding box center [827, 548] width 227 height 24
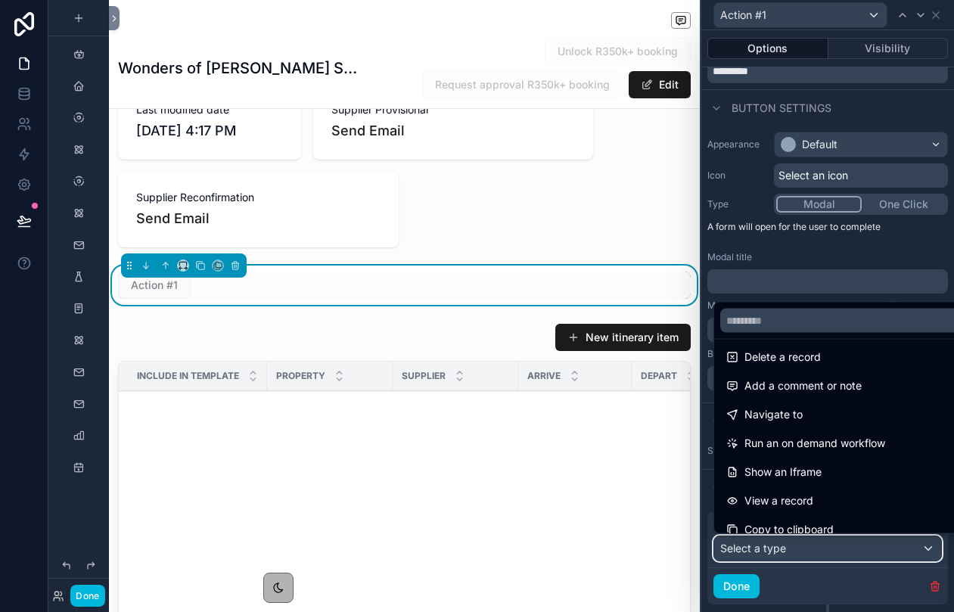
scroll to position [39, 0]
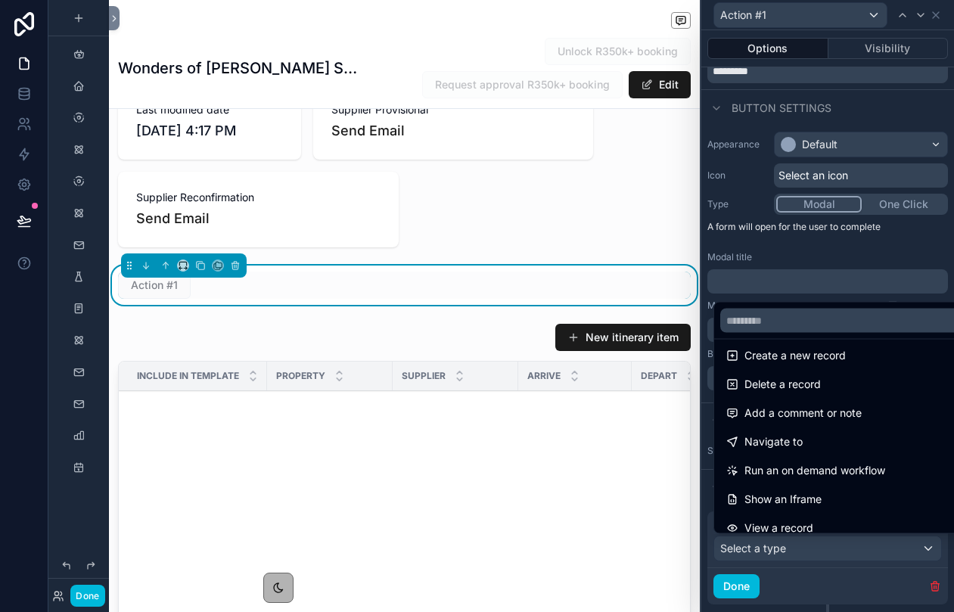
click at [783, 443] on span "Navigate to" at bounding box center [774, 442] width 58 height 18
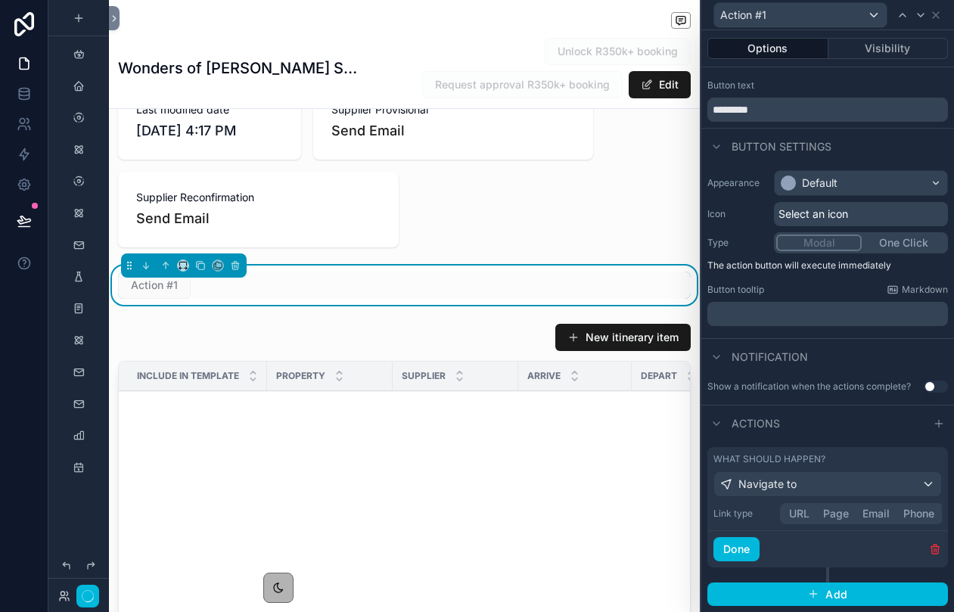
scroll to position [24, 0]
click at [906, 484] on div "Navigate to" at bounding box center [827, 484] width 227 height 24
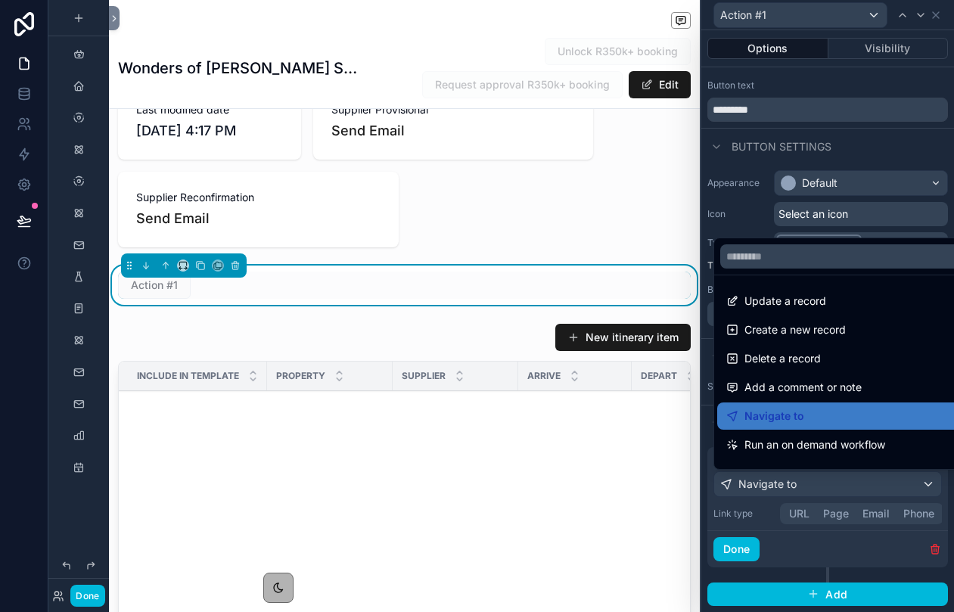
click at [813, 422] on div "Navigate to" at bounding box center [845, 416] width 238 height 18
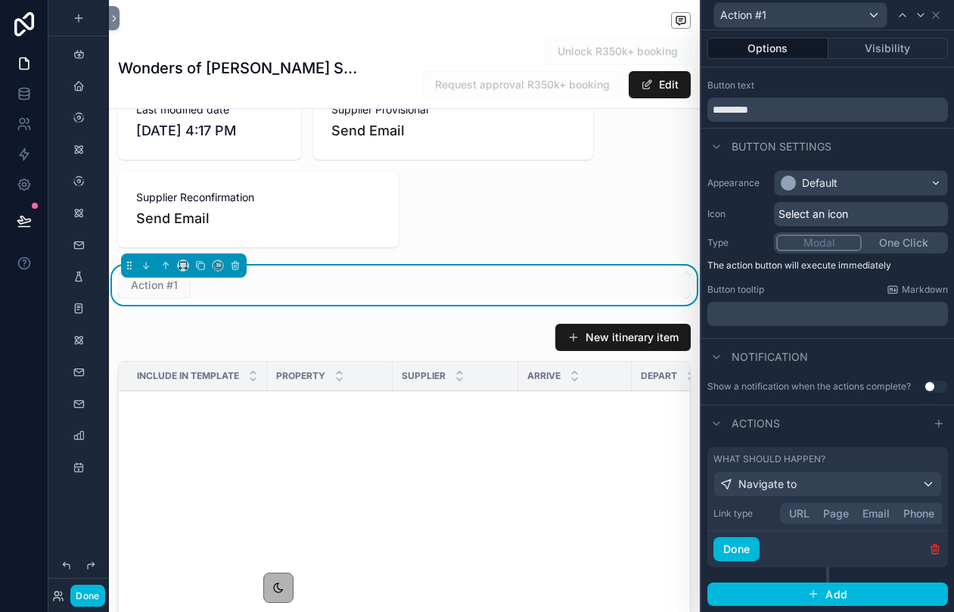
click at [798, 510] on button "URL" at bounding box center [799, 513] width 34 height 17
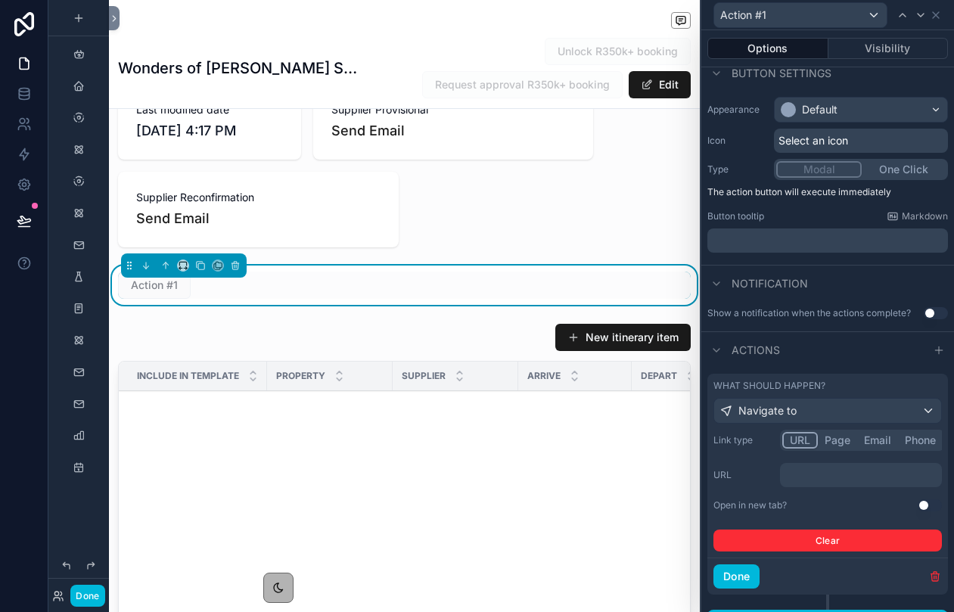
scroll to position [125, 0]
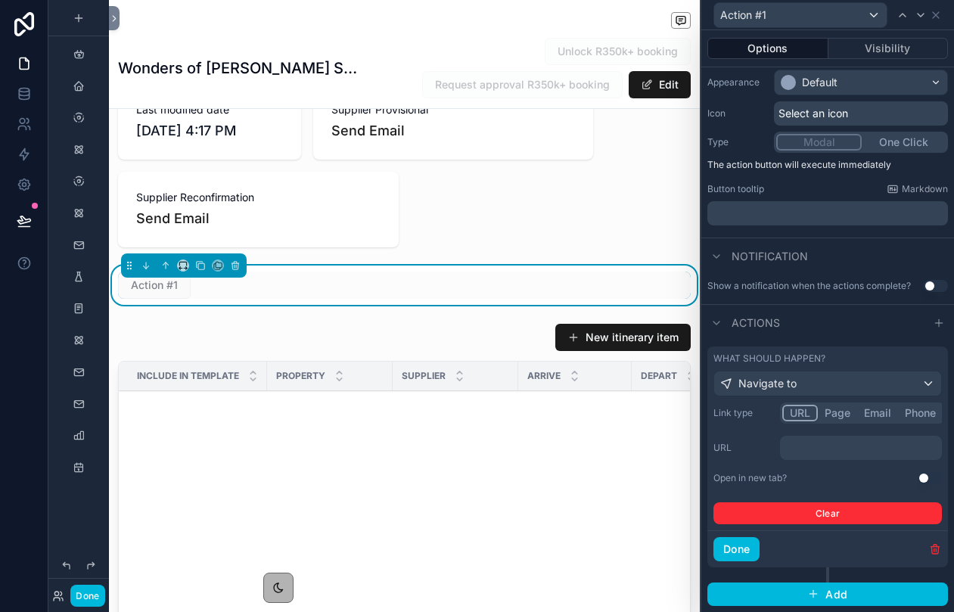
click at [823, 443] on p "﻿" at bounding box center [862, 447] width 153 height 15
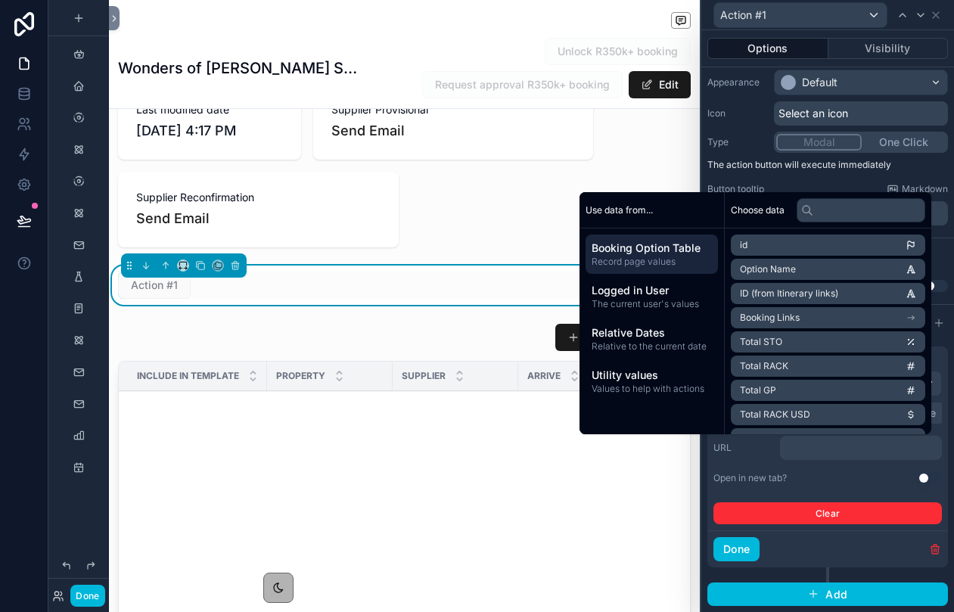
click at [823, 443] on p "﻿" at bounding box center [862, 447] width 153 height 15
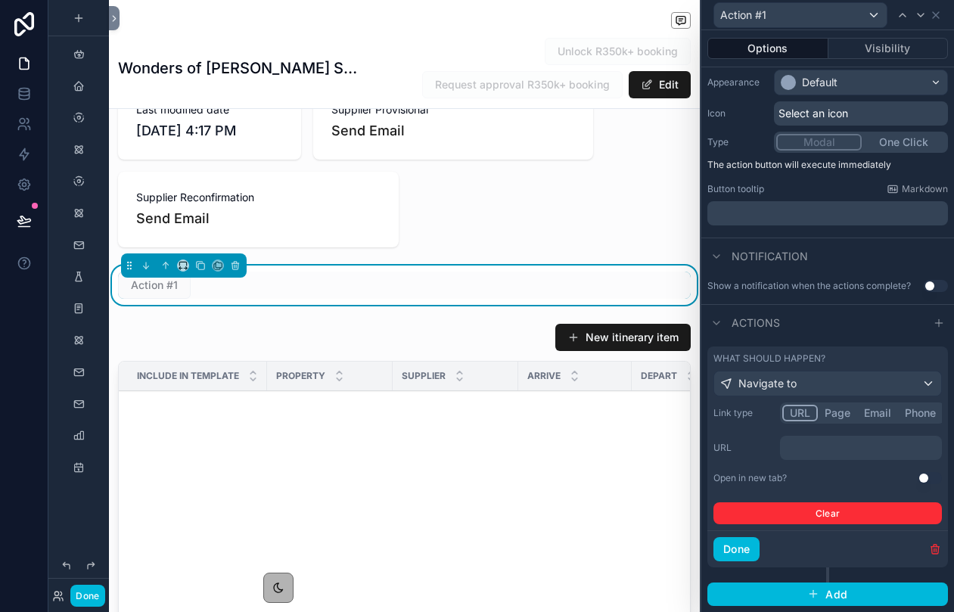
click at [760, 456] on div "URL ﻿" at bounding box center [828, 448] width 229 height 24
click at [829, 449] on p "﻿" at bounding box center [862, 447] width 153 height 15
click at [930, 480] on button "Use setting" at bounding box center [930, 478] width 24 height 12
click at [835, 446] on p "﻿" at bounding box center [862, 447] width 153 height 15
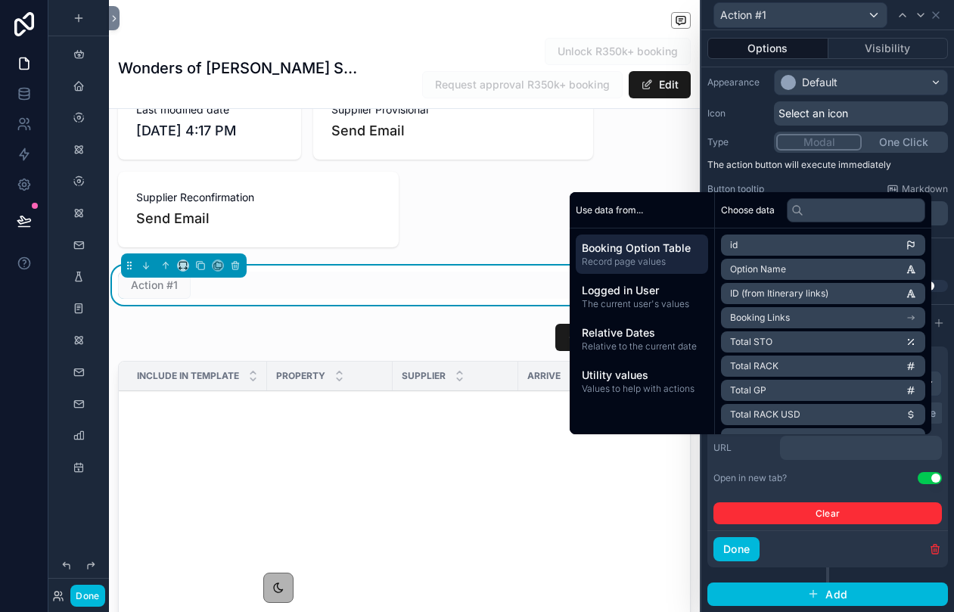
scroll to position [181, 0]
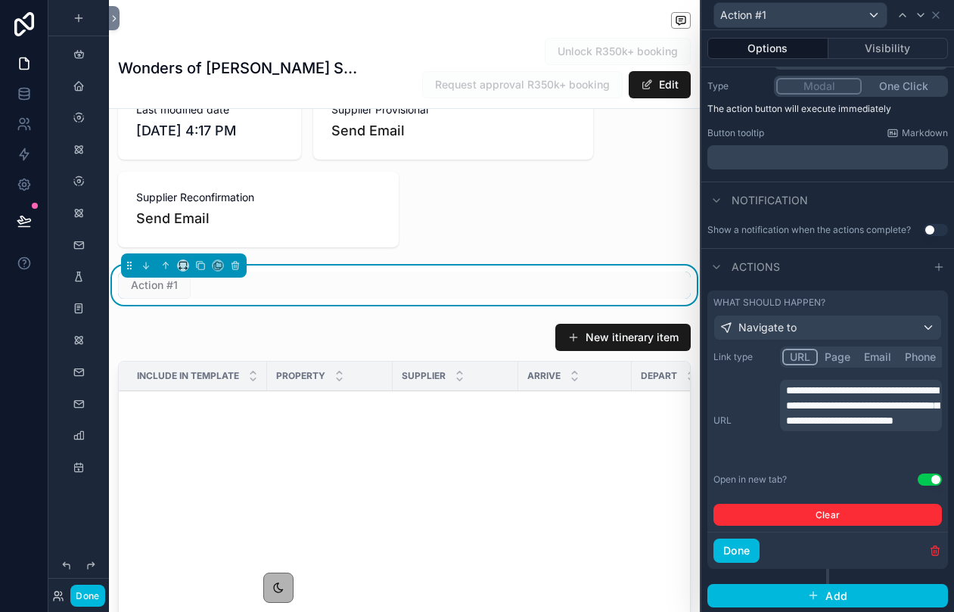
click at [848, 428] on p "**********" at bounding box center [862, 405] width 153 height 45
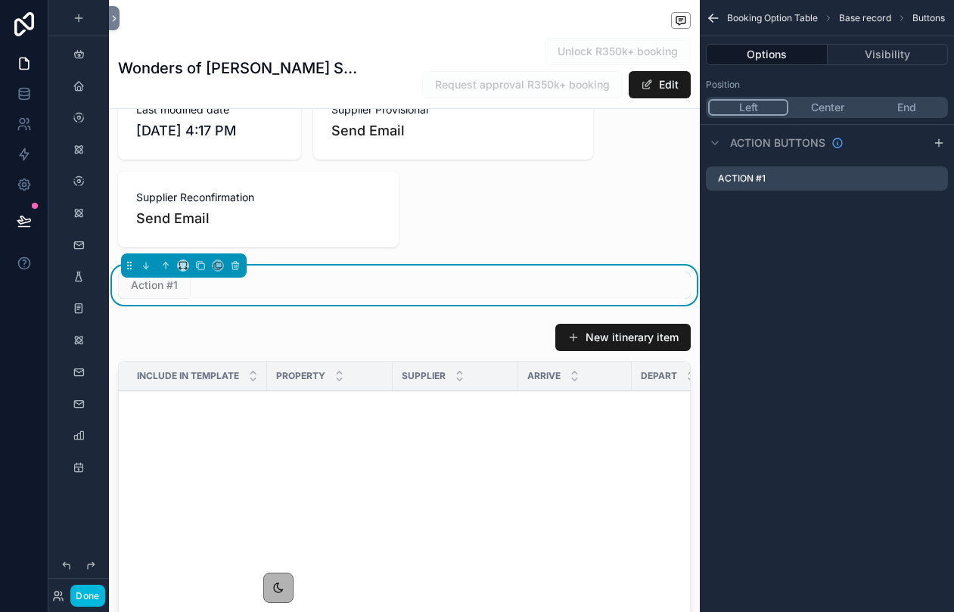
click at [0, 0] on icon "scrollable content" at bounding box center [0, 0] width 0 height 0
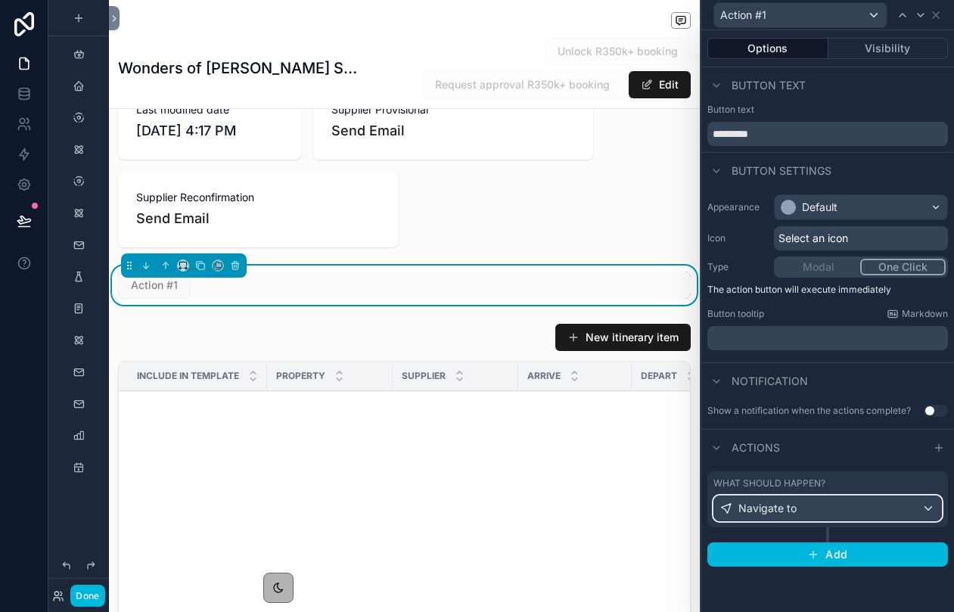
click at [854, 515] on div "Navigate to" at bounding box center [827, 508] width 227 height 24
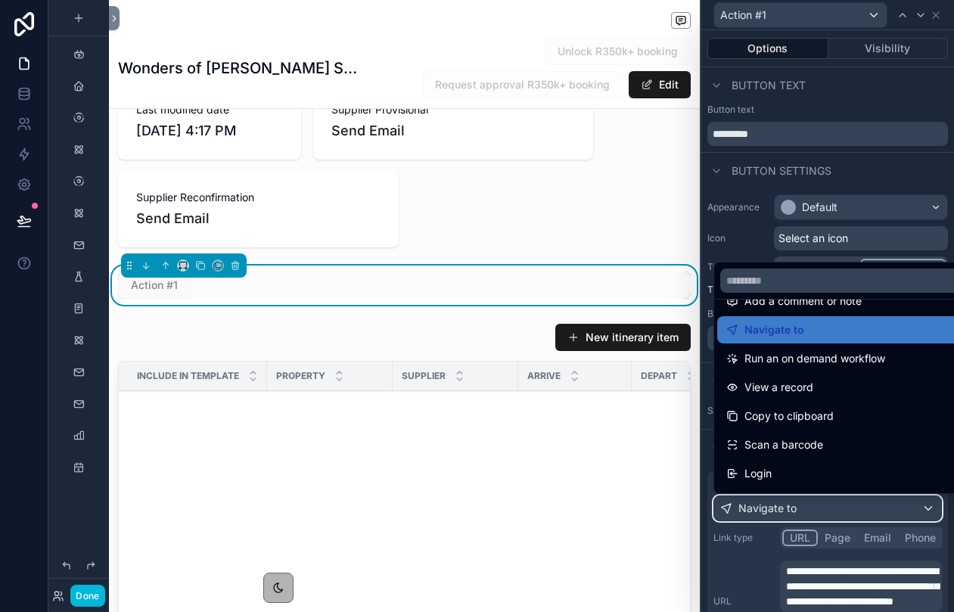
scroll to position [79, 0]
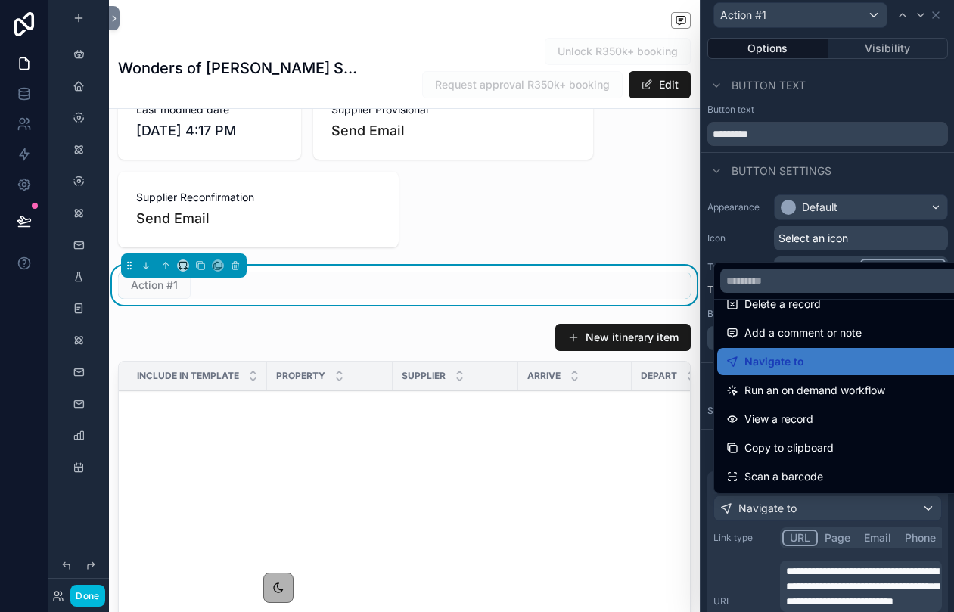
click at [808, 353] on div "Navigate to" at bounding box center [845, 362] width 238 height 18
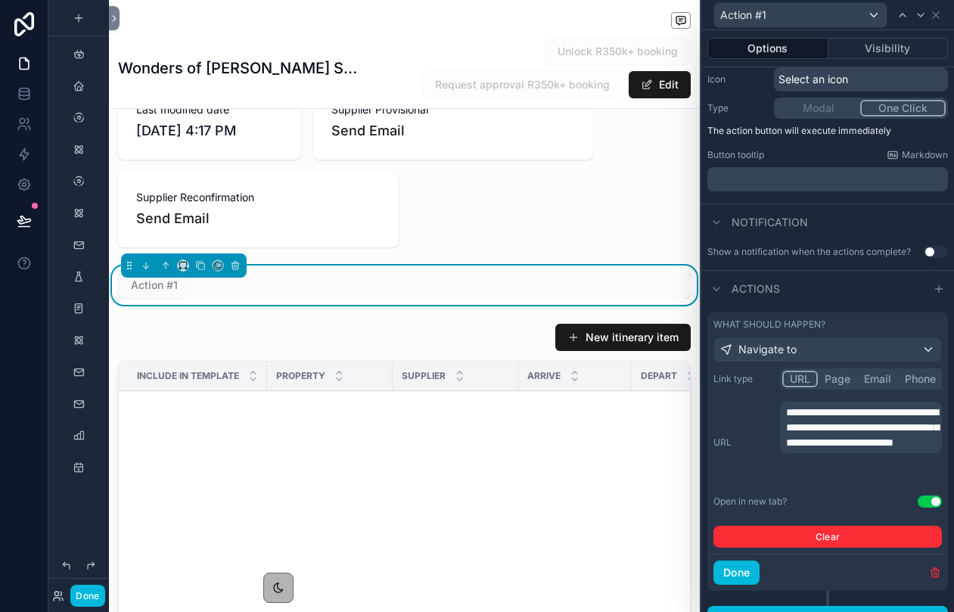
scroll to position [170, 0]
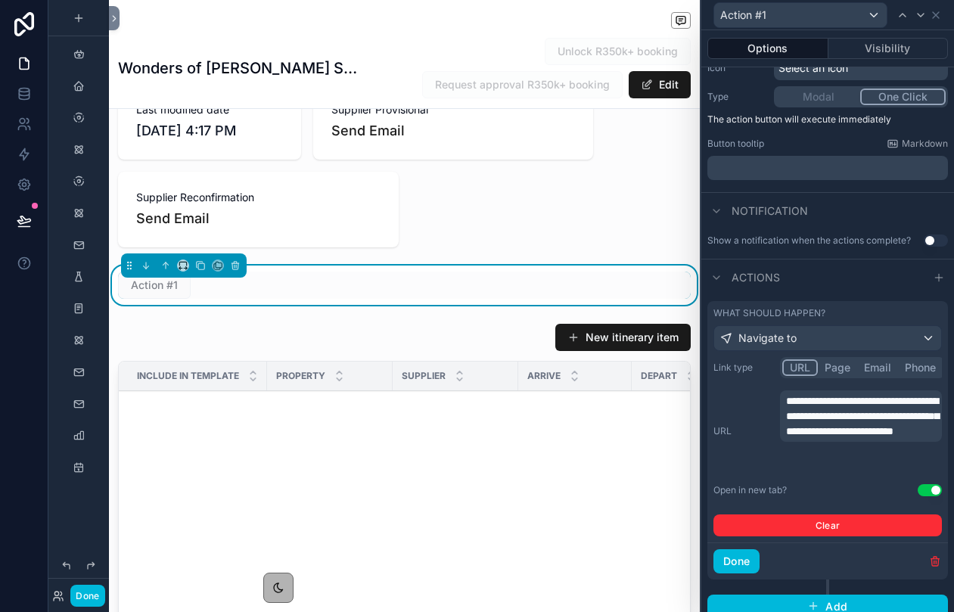
click at [837, 439] on p "**********" at bounding box center [862, 415] width 153 height 45
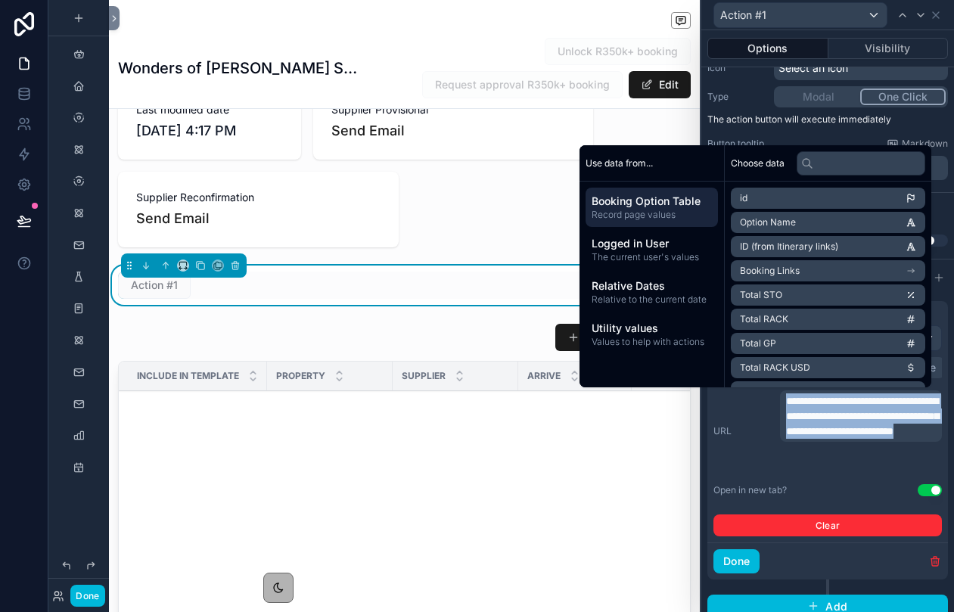
paste div "scrollable content"
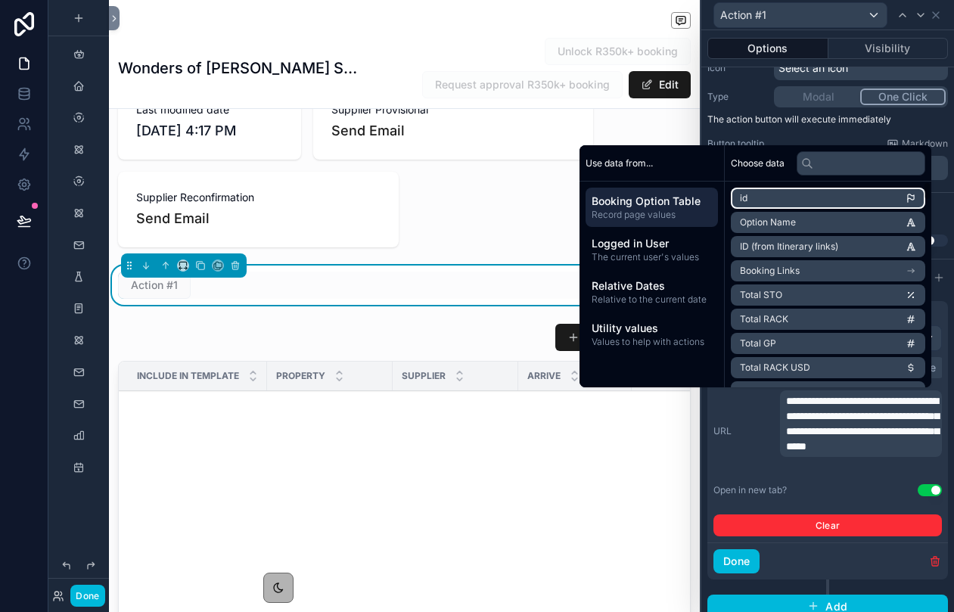
click at [759, 200] on li "id" at bounding box center [828, 198] width 194 height 21
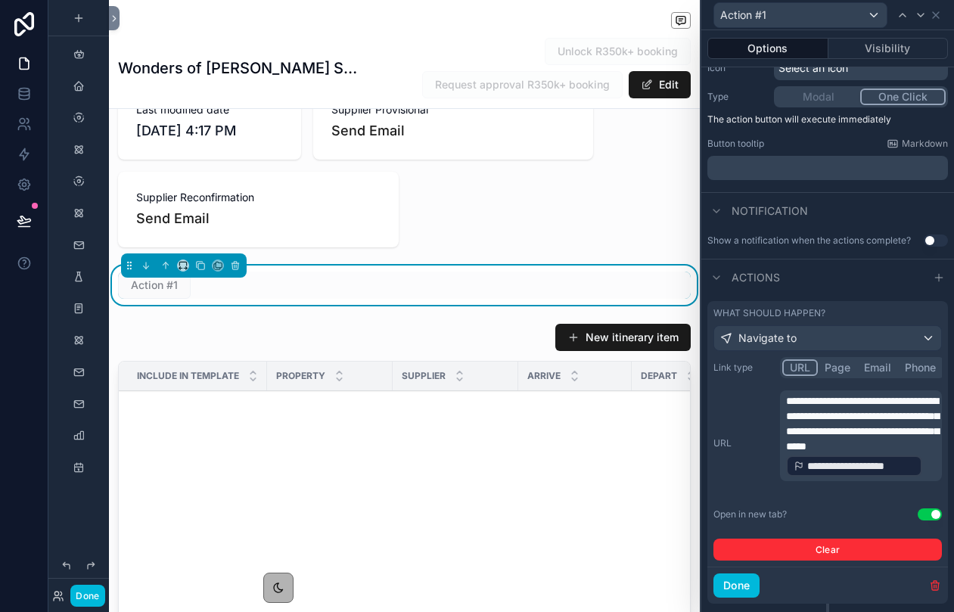
click at [826, 524] on div "**********" at bounding box center [828, 459] width 229 height 204
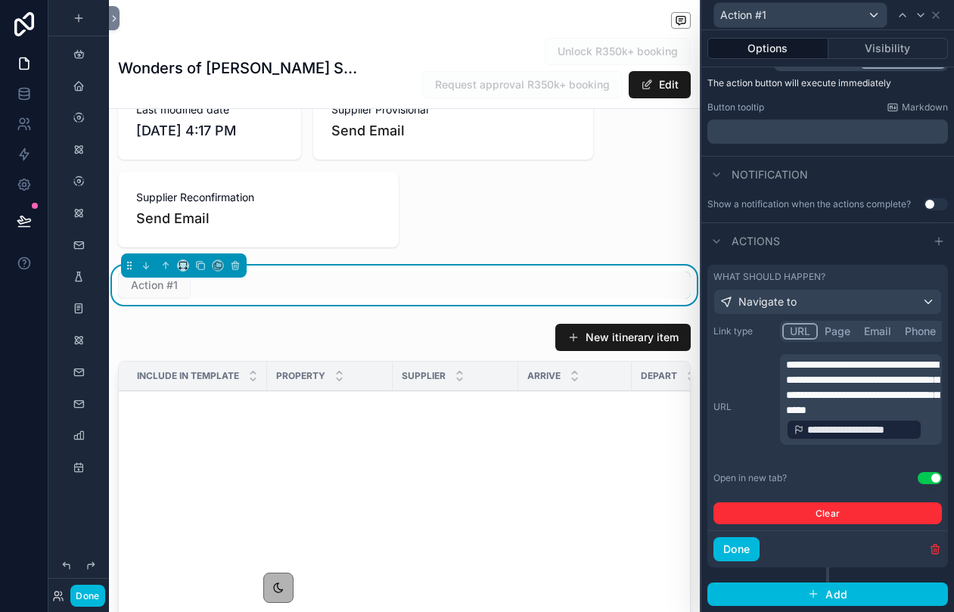
click at [741, 538] on button "Done" at bounding box center [737, 549] width 46 height 24
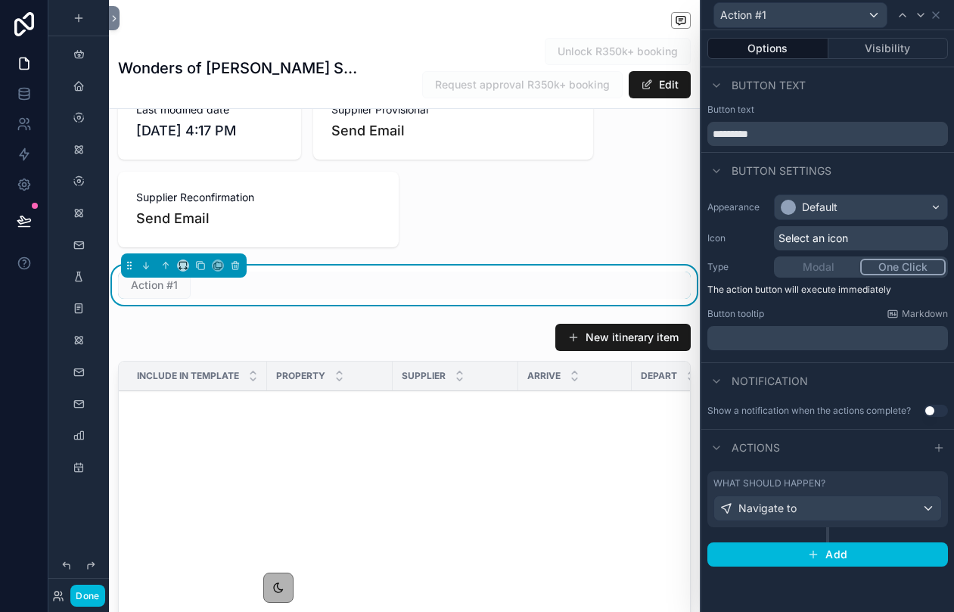
scroll to position [0, 0]
click at [98, 593] on button "Done" at bounding box center [87, 596] width 34 height 22
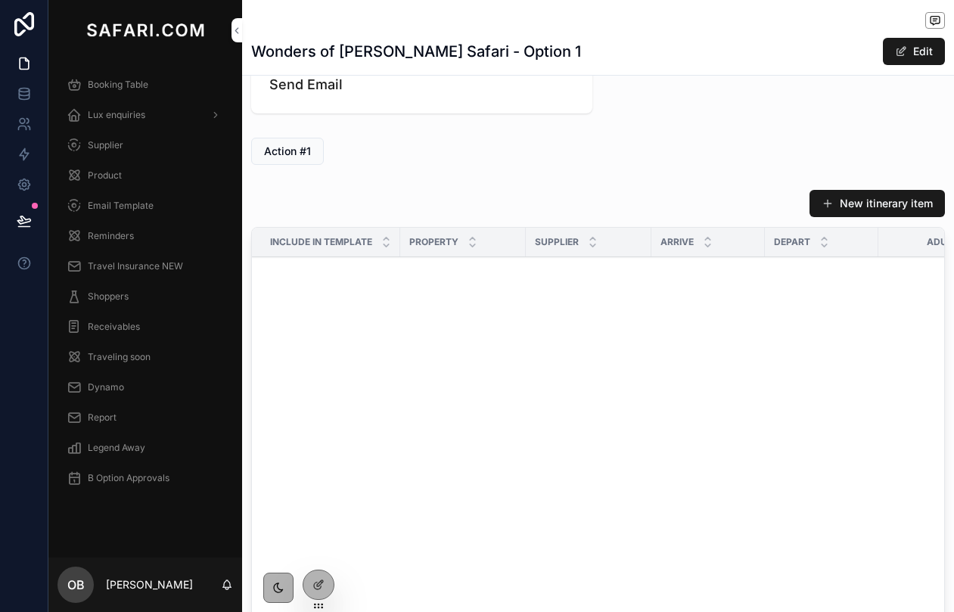
scroll to position [891, 0]
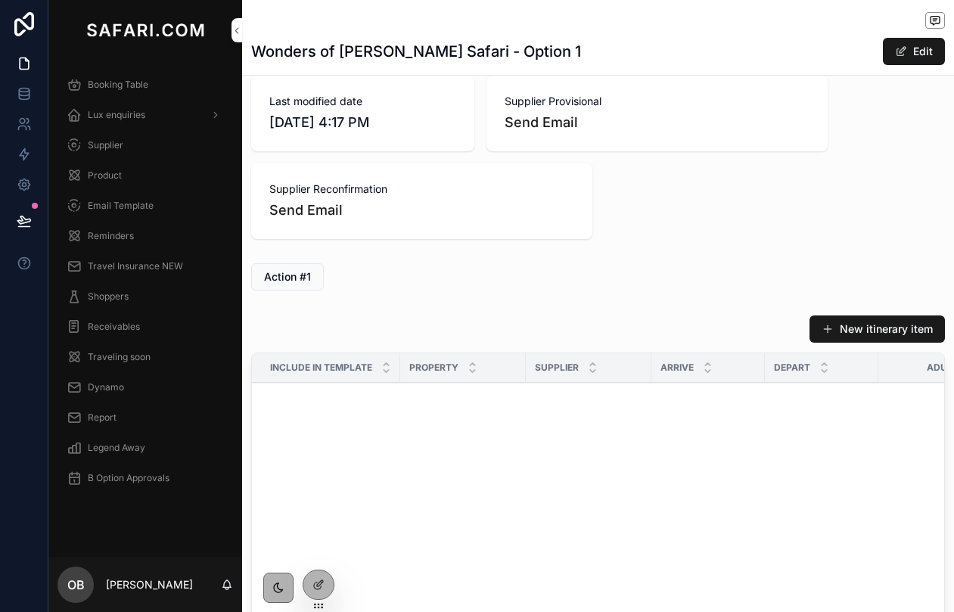
click at [304, 275] on span "Action #1" at bounding box center [287, 276] width 47 height 15
click at [299, 276] on span "Action #1" at bounding box center [287, 276] width 47 height 15
click at [483, 269] on div "Action #1" at bounding box center [598, 276] width 694 height 27
click at [395, 279] on div "Action #1" at bounding box center [598, 276] width 694 height 27
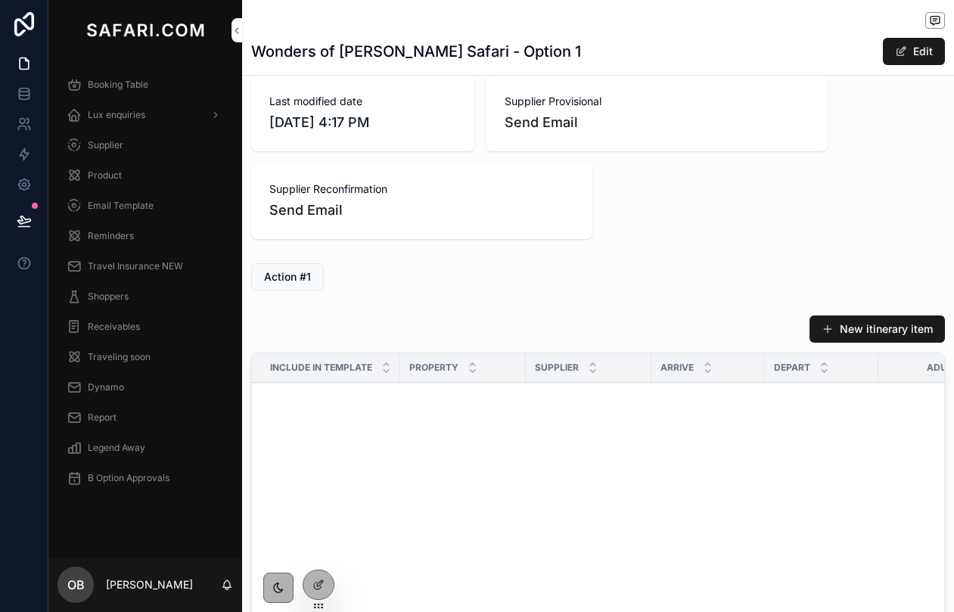
click at [912, 58] on button "Edit" at bounding box center [914, 51] width 62 height 27
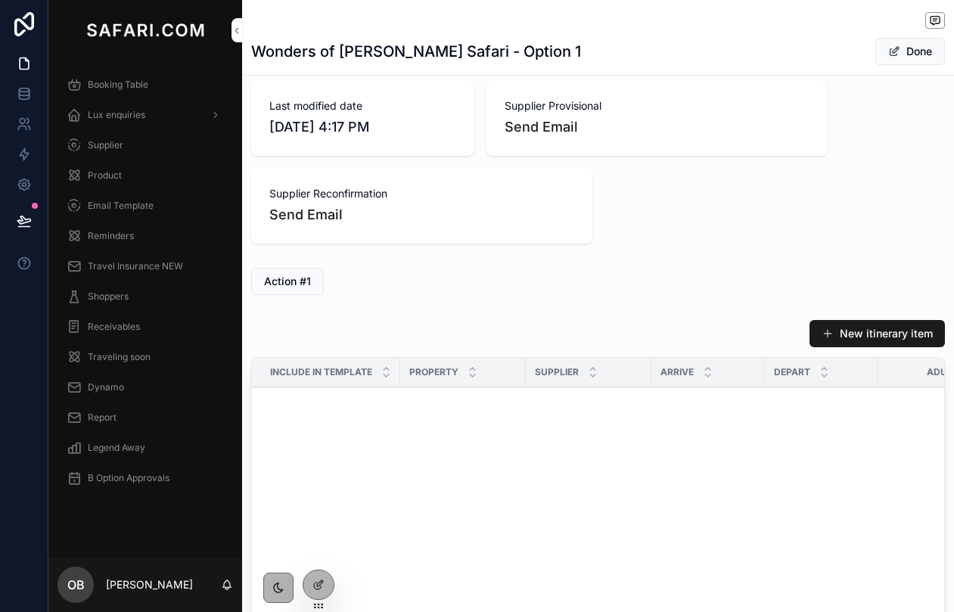
scroll to position [896, 0]
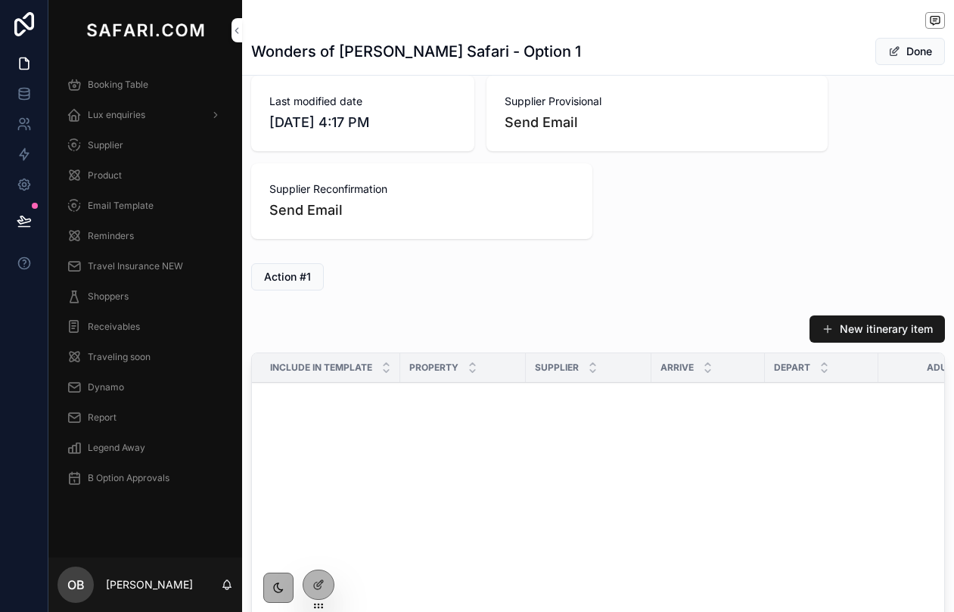
click at [379, 278] on div "Action #1" at bounding box center [598, 276] width 694 height 27
click at [365, 277] on div "Action #1" at bounding box center [598, 276] width 694 height 27
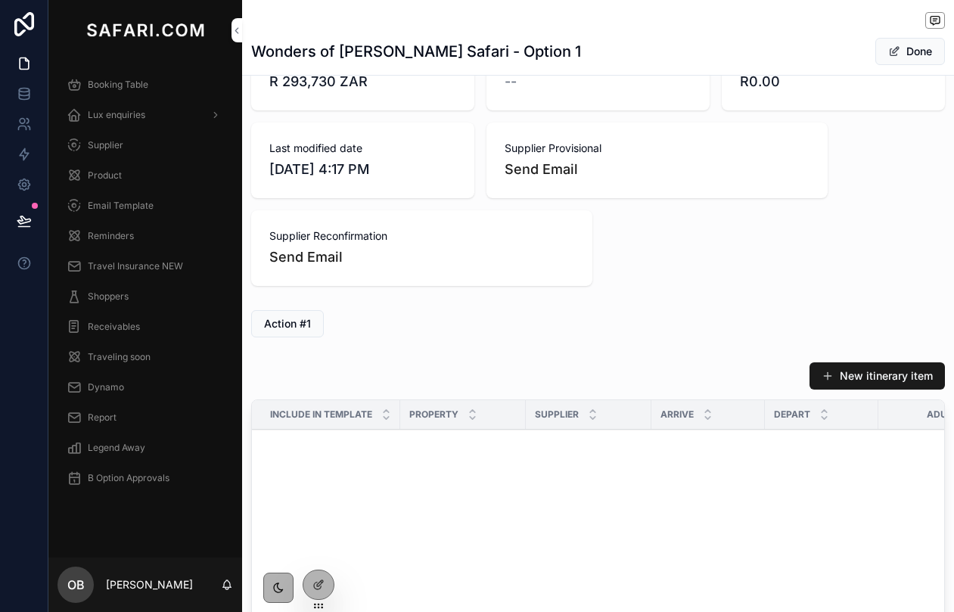
scroll to position [943, 0]
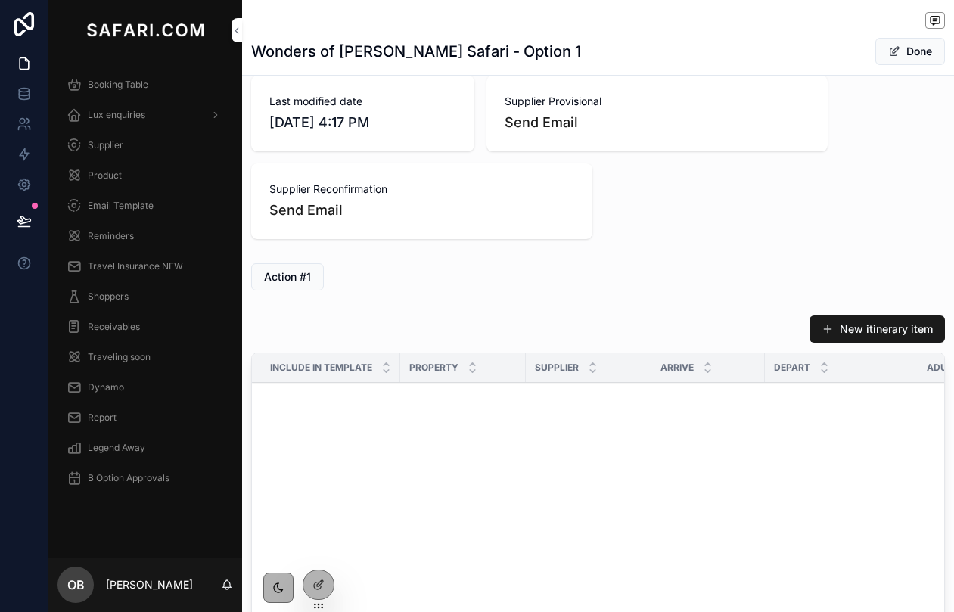
click at [325, 600] on div at bounding box center [319, 591] width 32 height 42
click at [324, 593] on div at bounding box center [318, 585] width 30 height 29
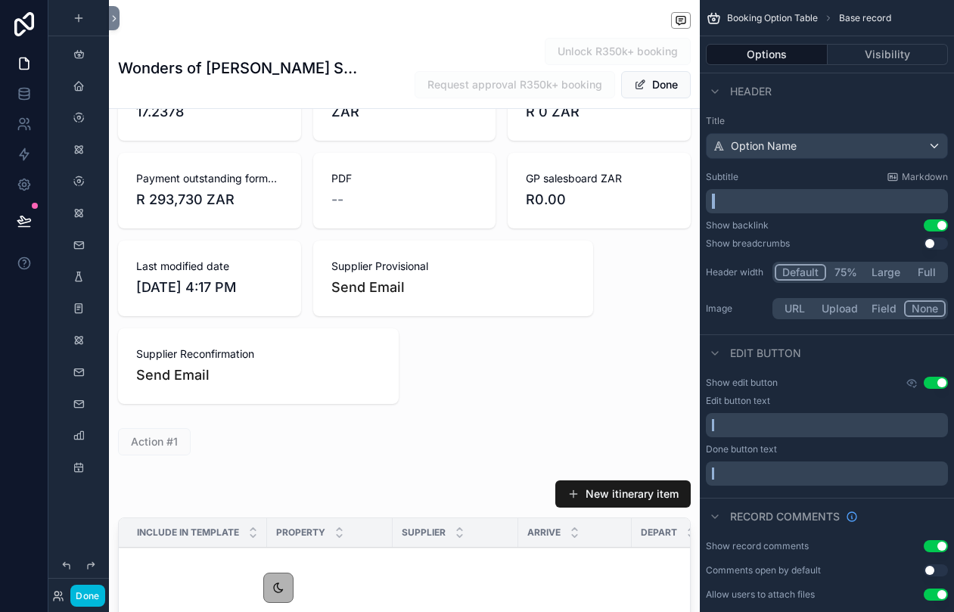
scroll to position [1006, 0]
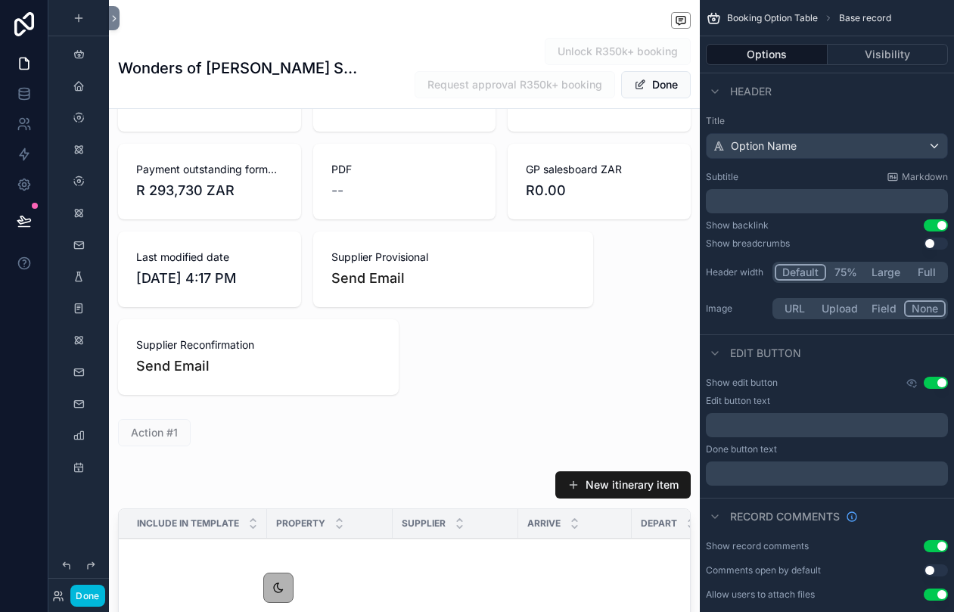
click at [245, 443] on div "scrollable content" at bounding box center [404, 432] width 591 height 39
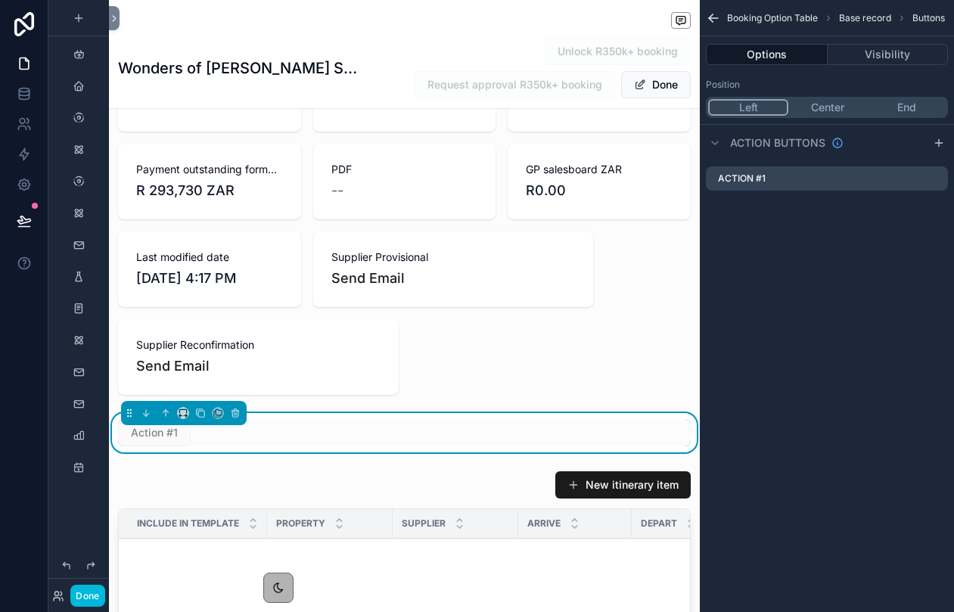
click at [0, 0] on icon "scrollable content" at bounding box center [0, 0] width 0 height 0
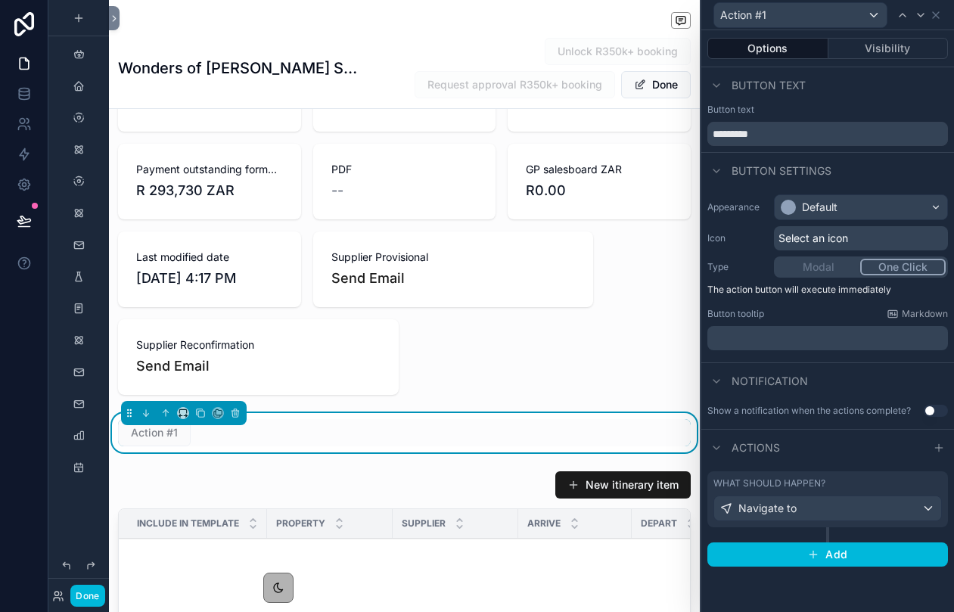
click at [818, 269] on div "Modal One Click" at bounding box center [861, 267] width 174 height 21
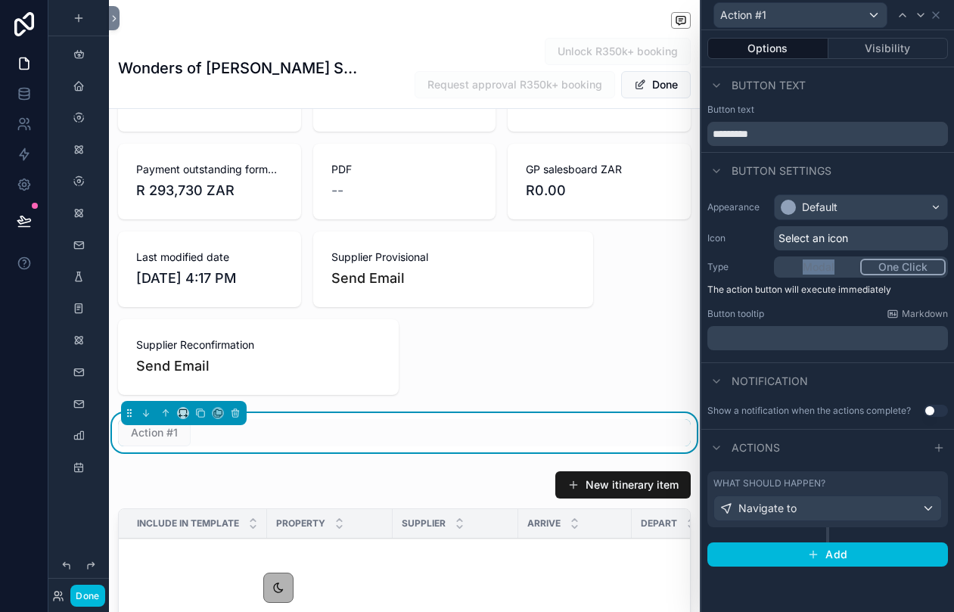
click at [818, 269] on div "Modal One Click" at bounding box center [861, 267] width 174 height 21
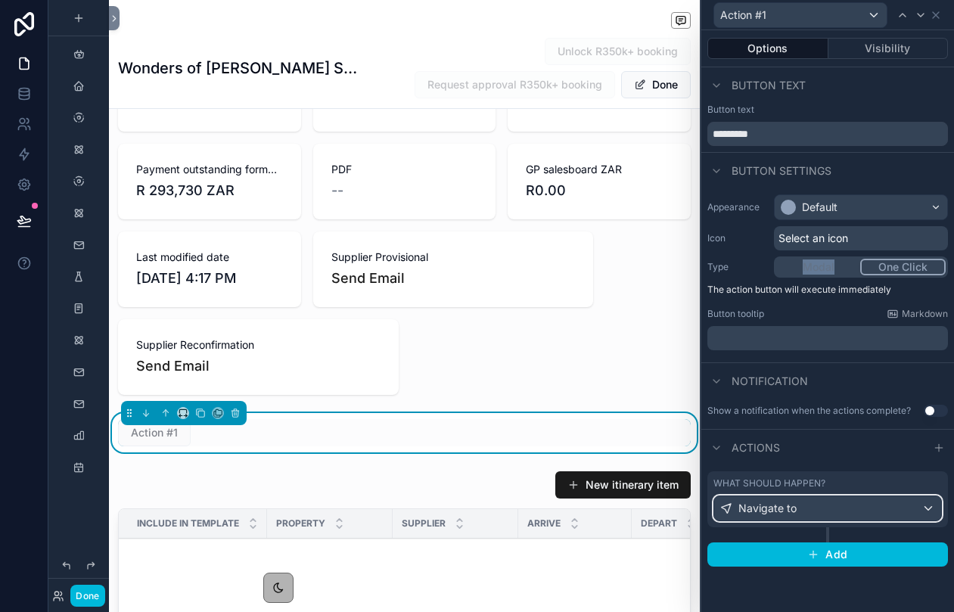
click at [849, 503] on div "Navigate to" at bounding box center [827, 508] width 227 height 24
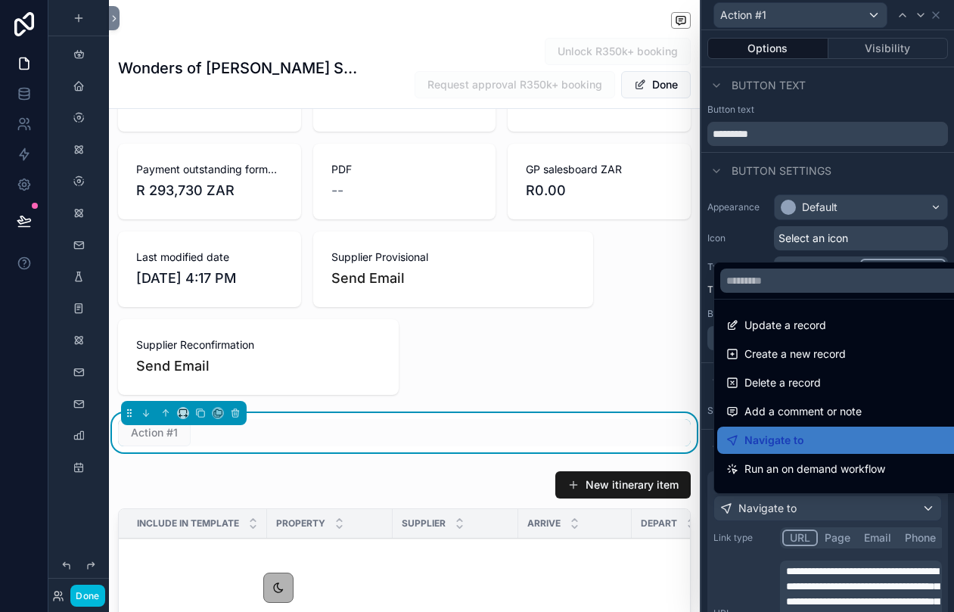
click at [750, 591] on div at bounding box center [827, 306] width 253 height 612
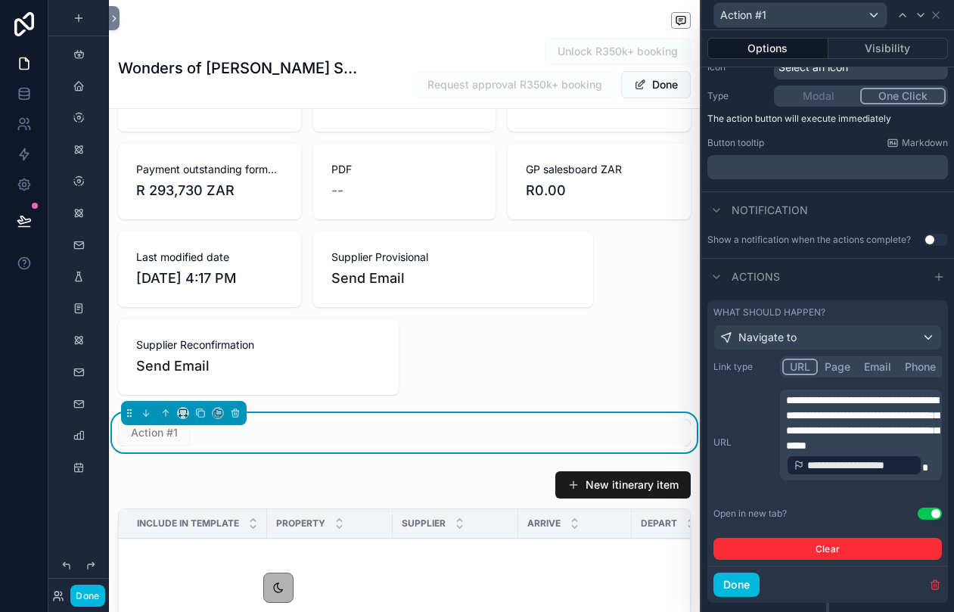
scroll to position [206, 0]
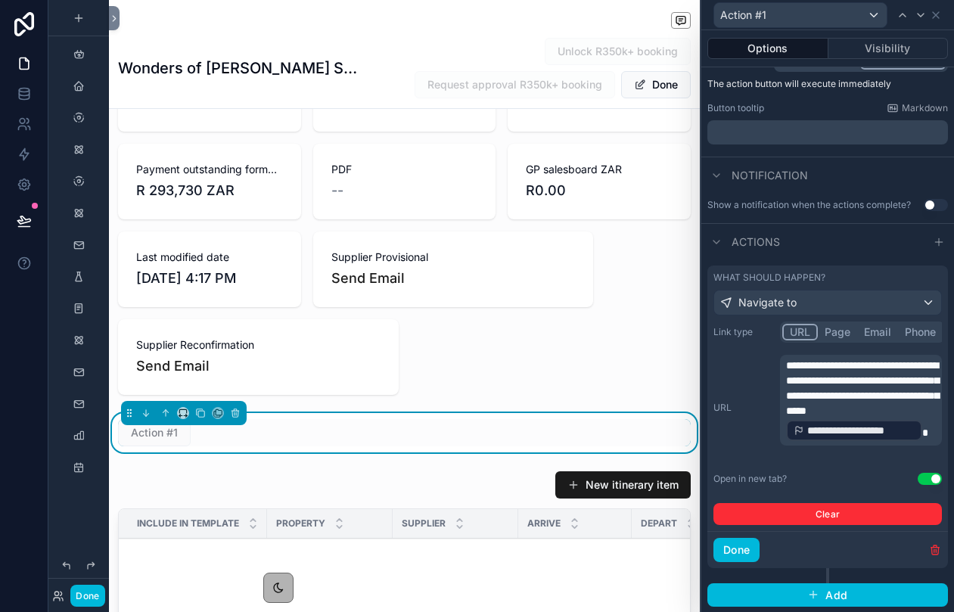
click at [934, 547] on icon "button" at bounding box center [935, 547] width 3 height 2
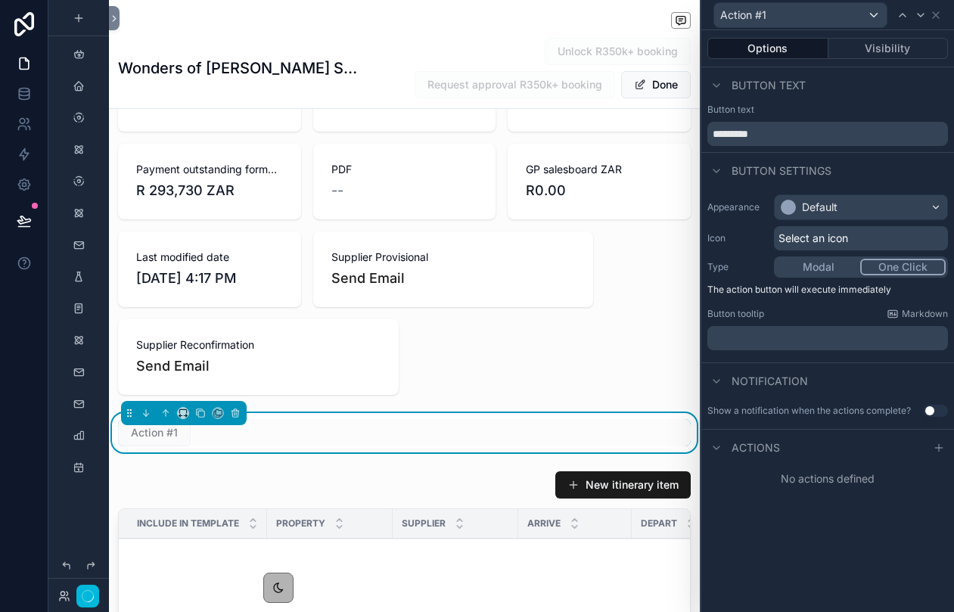
scroll to position [0, 0]
click at [822, 265] on button "Modal" at bounding box center [818, 267] width 84 height 17
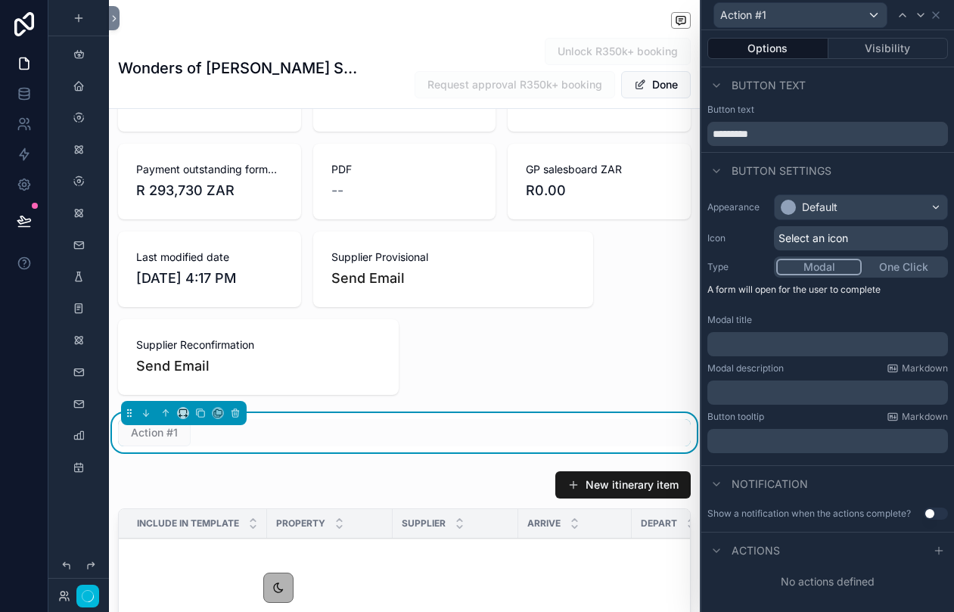
click at [822, 265] on button "Modal" at bounding box center [819, 267] width 86 height 17
click at [778, 344] on p "﻿" at bounding box center [830, 344] width 232 height 15
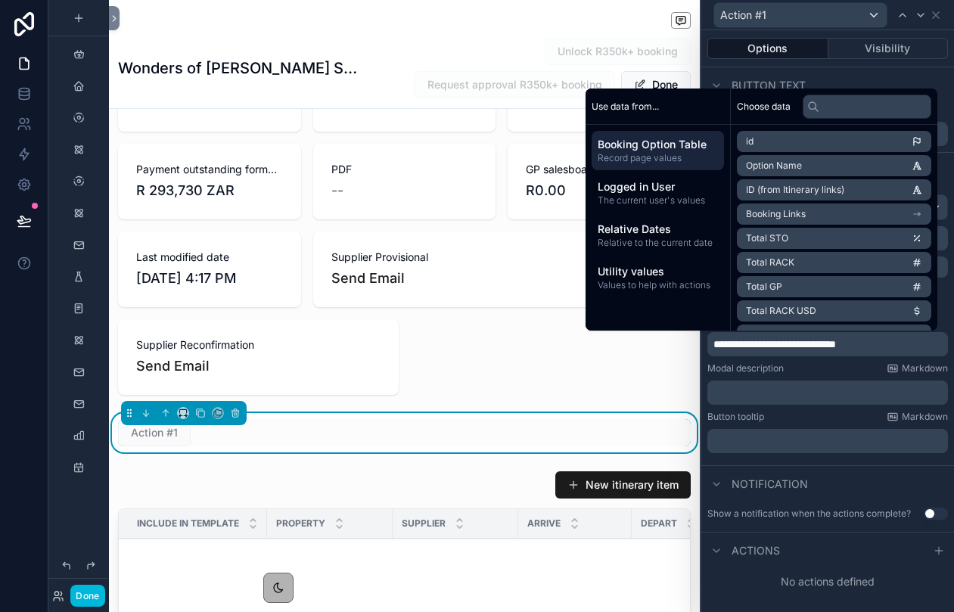
click at [773, 437] on p "﻿" at bounding box center [830, 441] width 232 height 15
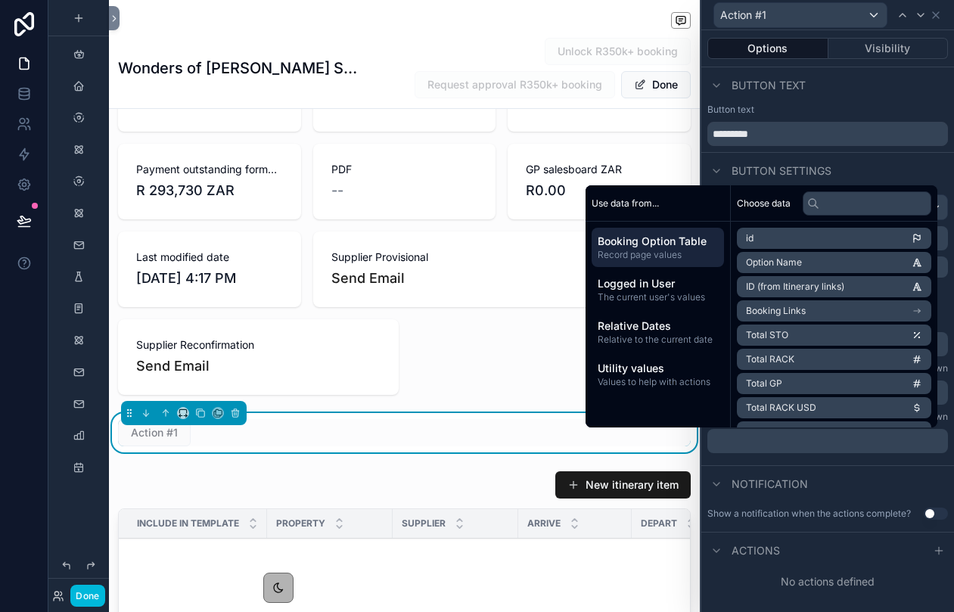
click at [891, 462] on div "**********" at bounding box center [827, 326] width 253 height 277
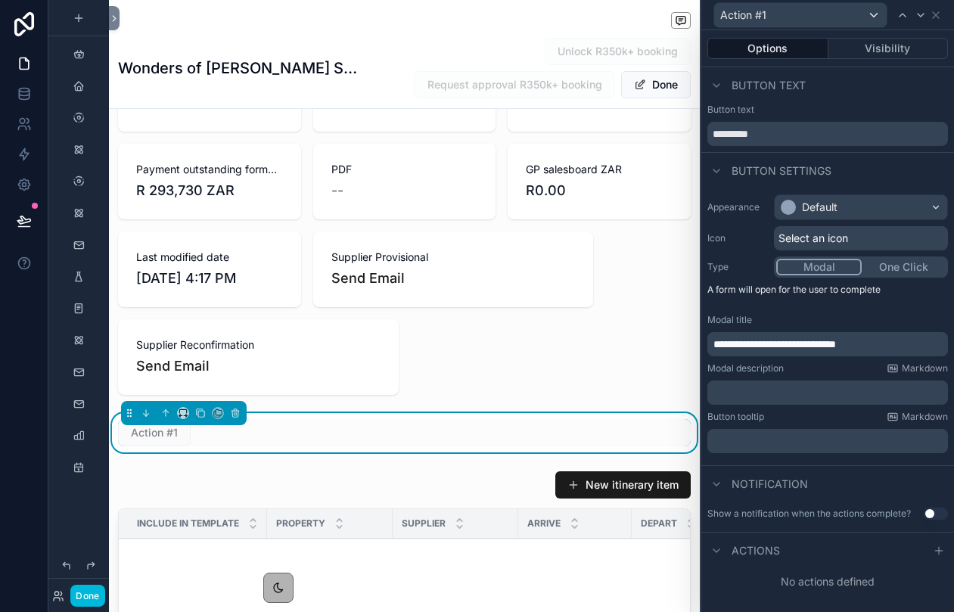
click at [886, 334] on div "**********" at bounding box center [827, 344] width 241 height 24
click at [891, 338] on p "**********" at bounding box center [830, 344] width 232 height 15
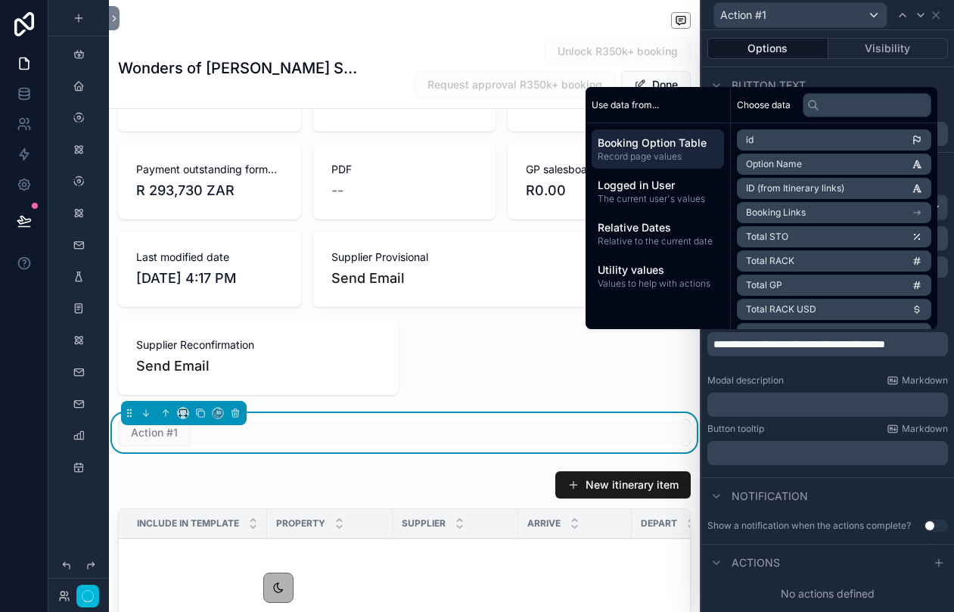
click at [839, 384] on div "Modal description Markdown" at bounding box center [827, 381] width 241 height 12
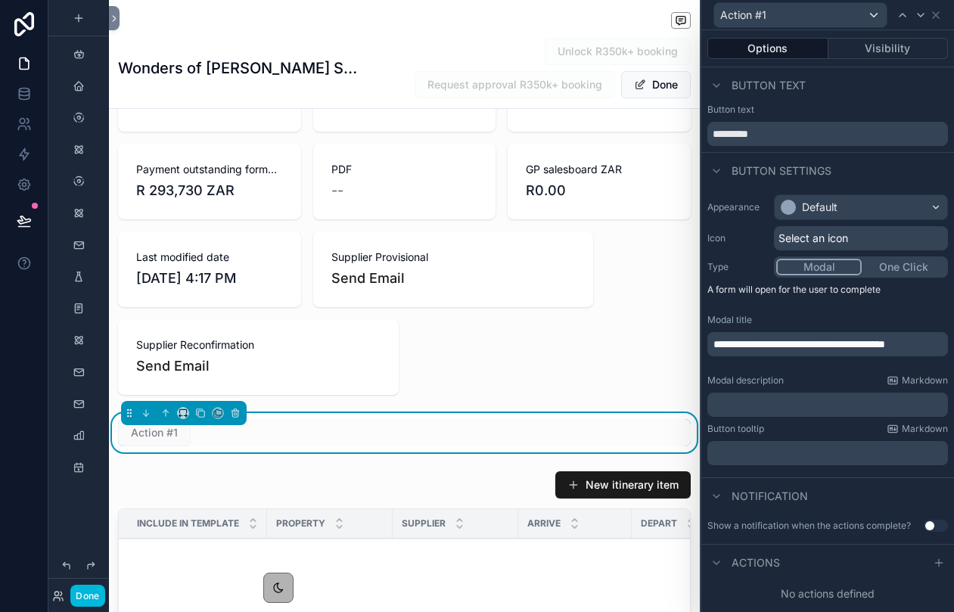
click at [791, 397] on p "﻿" at bounding box center [830, 404] width 232 height 15
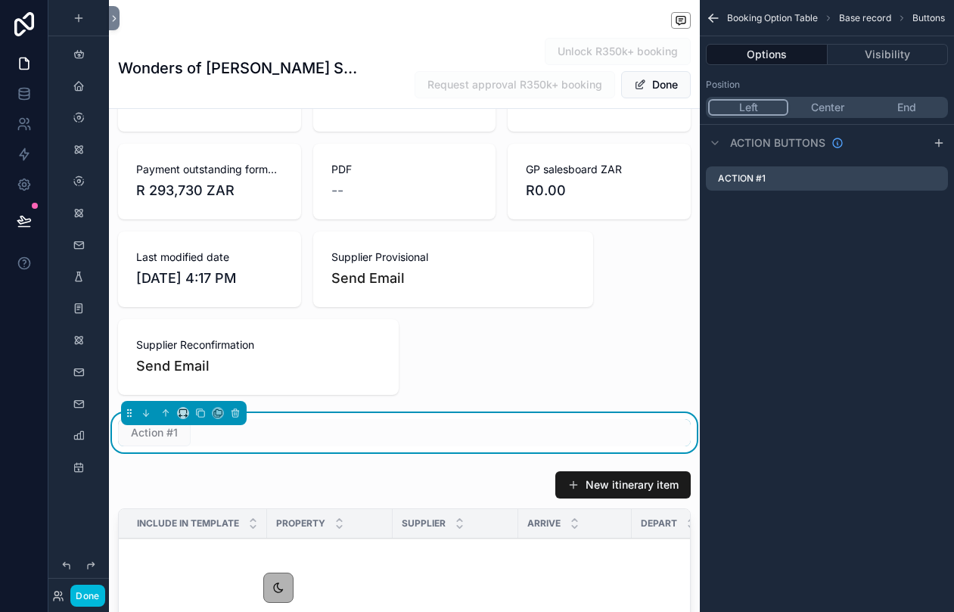
click at [0, 0] on icon "scrollable content" at bounding box center [0, 0] width 0 height 0
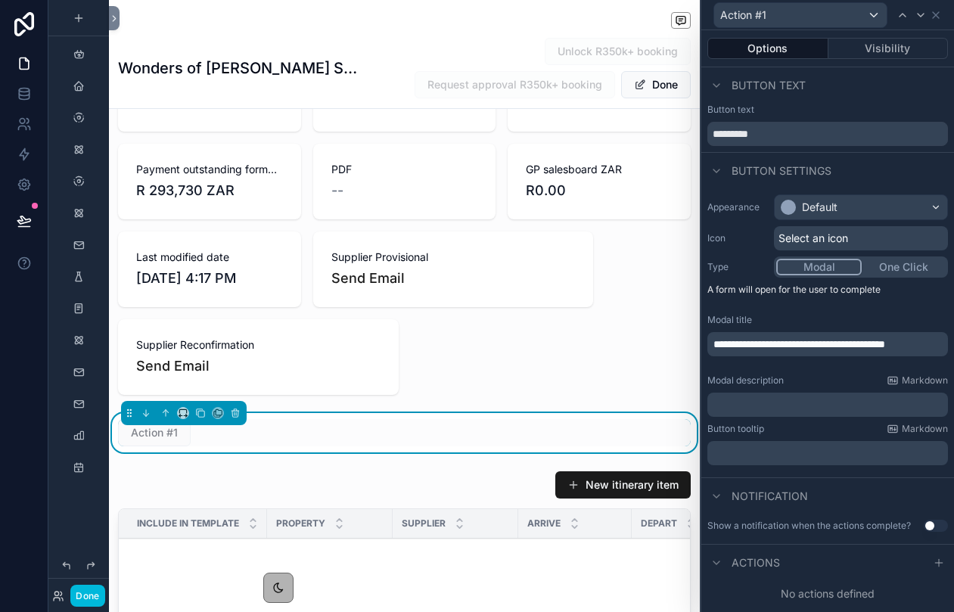
click at [723, 496] on div at bounding box center [716, 496] width 18 height 18
click at [943, 567] on icon at bounding box center [939, 563] width 12 height 12
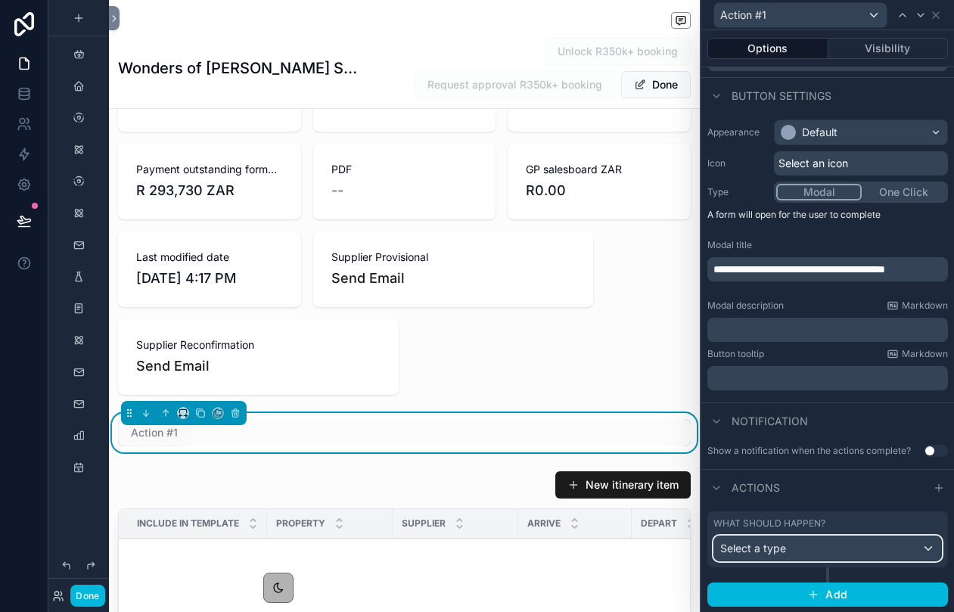
click at [769, 558] on div "Select a type" at bounding box center [827, 548] width 227 height 24
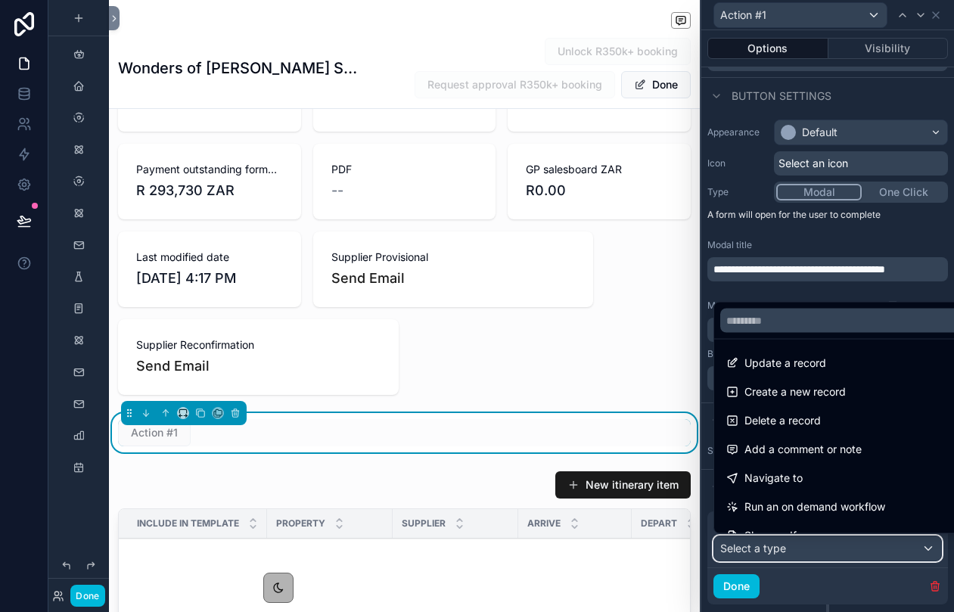
scroll to position [0, 0]
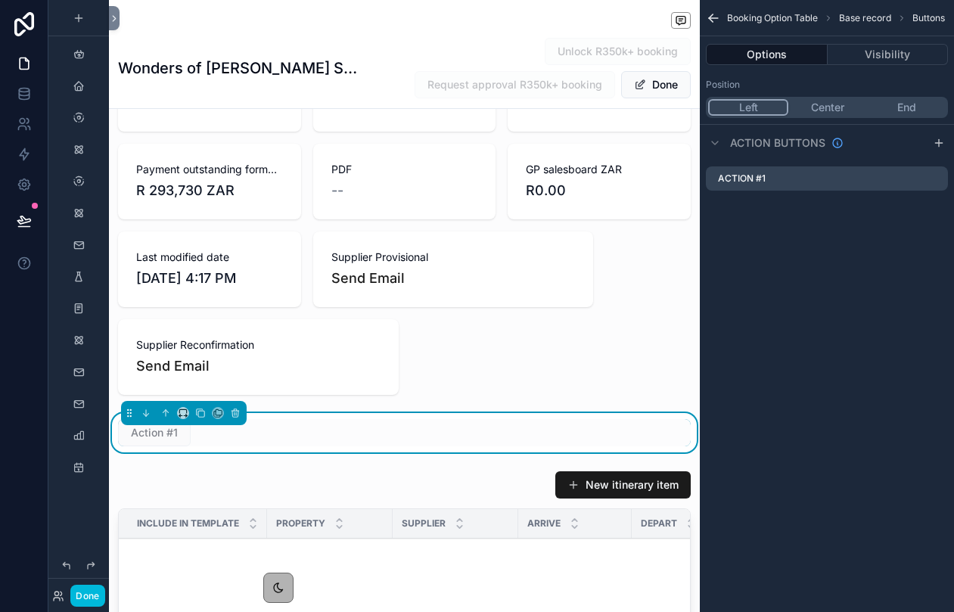
click at [0, 0] on icon "scrollable content" at bounding box center [0, 0] width 0 height 0
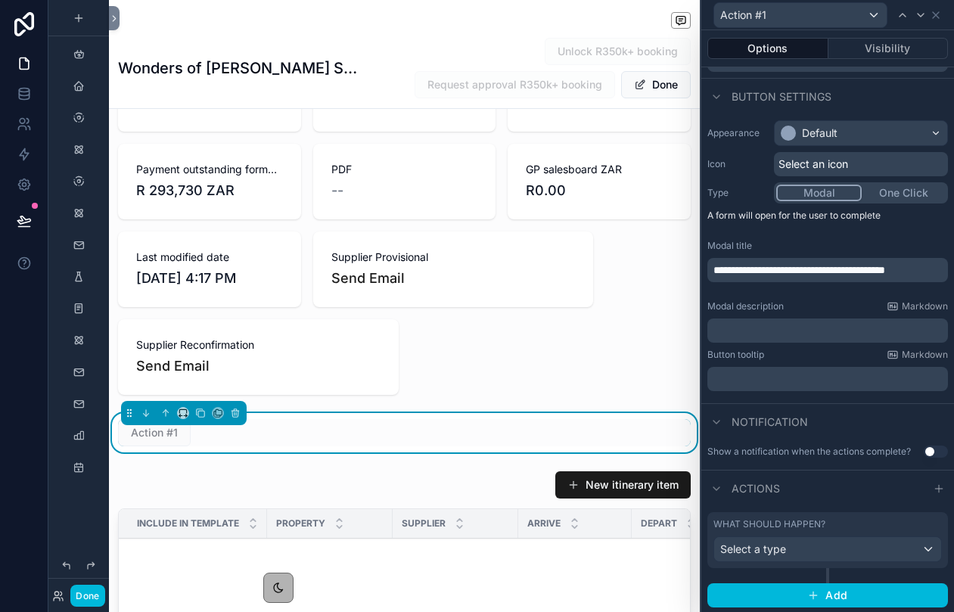
scroll to position [75, 0]
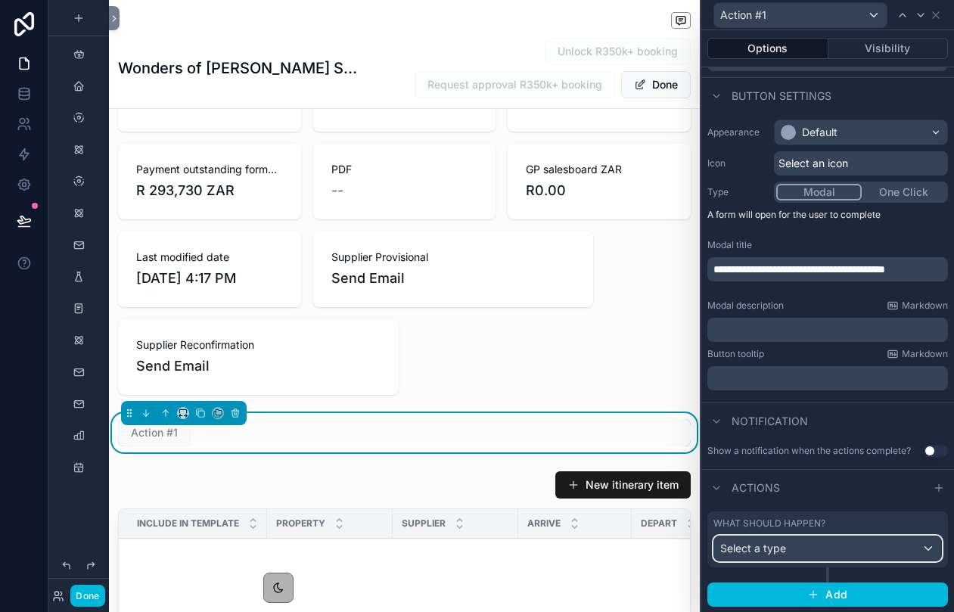
click at [787, 560] on button "Select a type" at bounding box center [828, 549] width 229 height 26
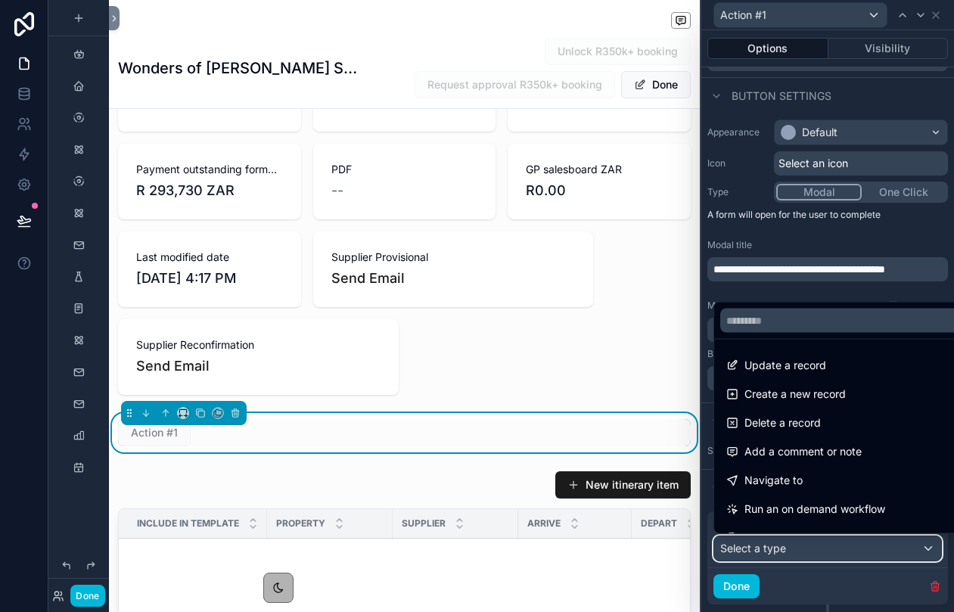
scroll to position [165, 0]
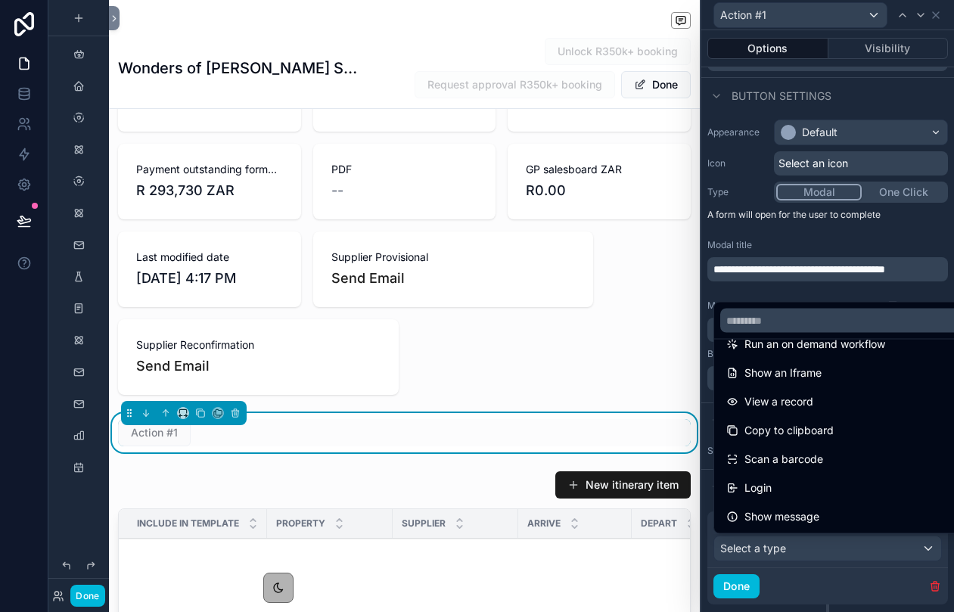
click at [856, 251] on div at bounding box center [827, 306] width 253 height 612
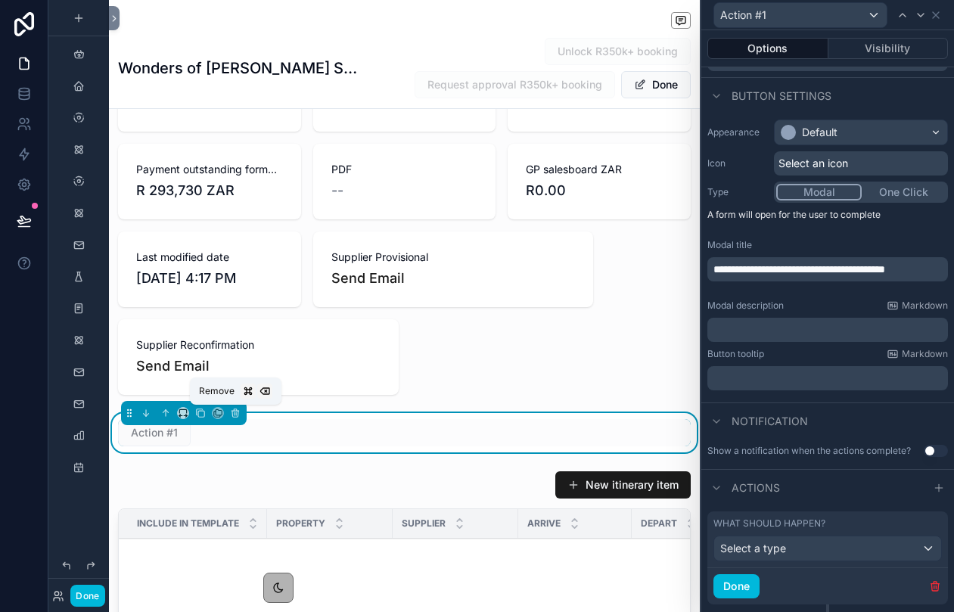
click at [237, 409] on icon "scrollable content" at bounding box center [235, 413] width 11 height 11
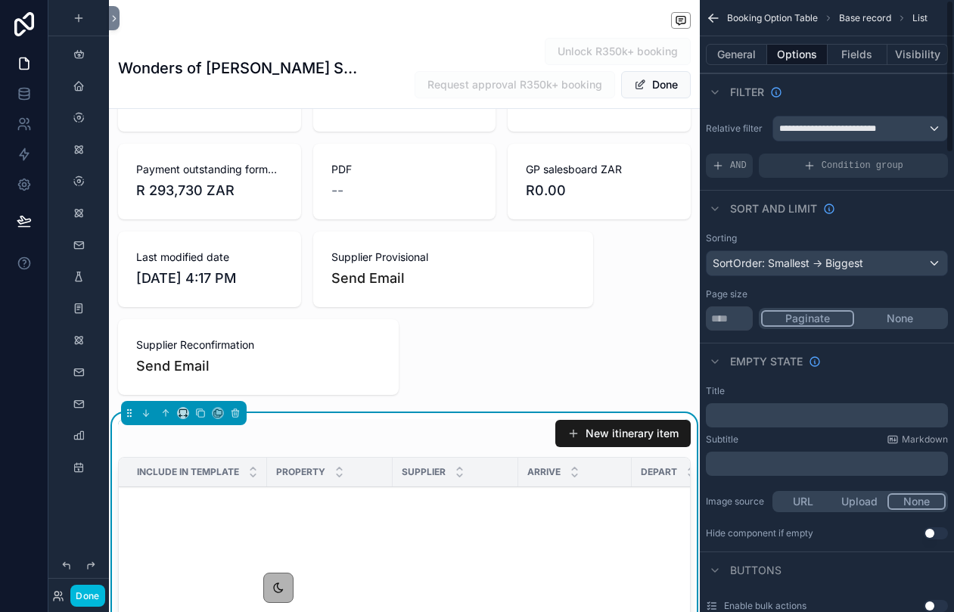
click at [717, 13] on icon "scrollable content" at bounding box center [713, 18] width 15 height 15
